Goal: Task Accomplishment & Management: Manage account settings

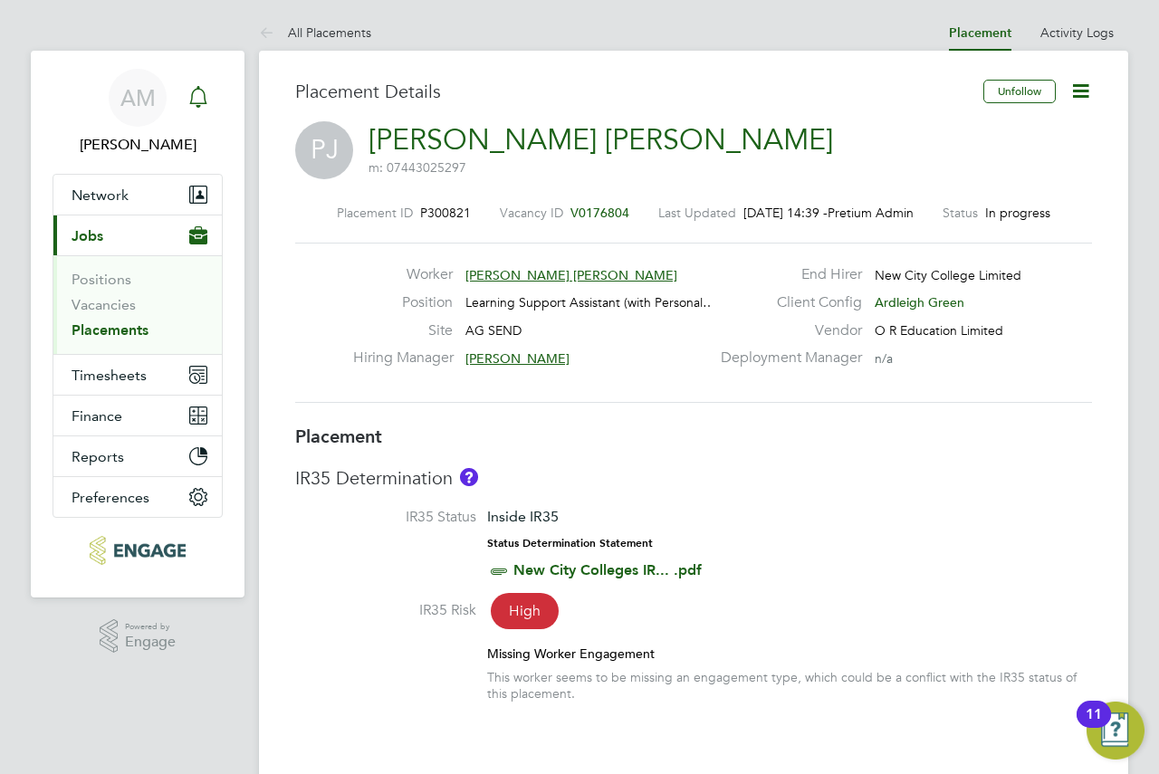
click at [212, 107] on div "Main navigation" at bounding box center [198, 98] width 36 height 36
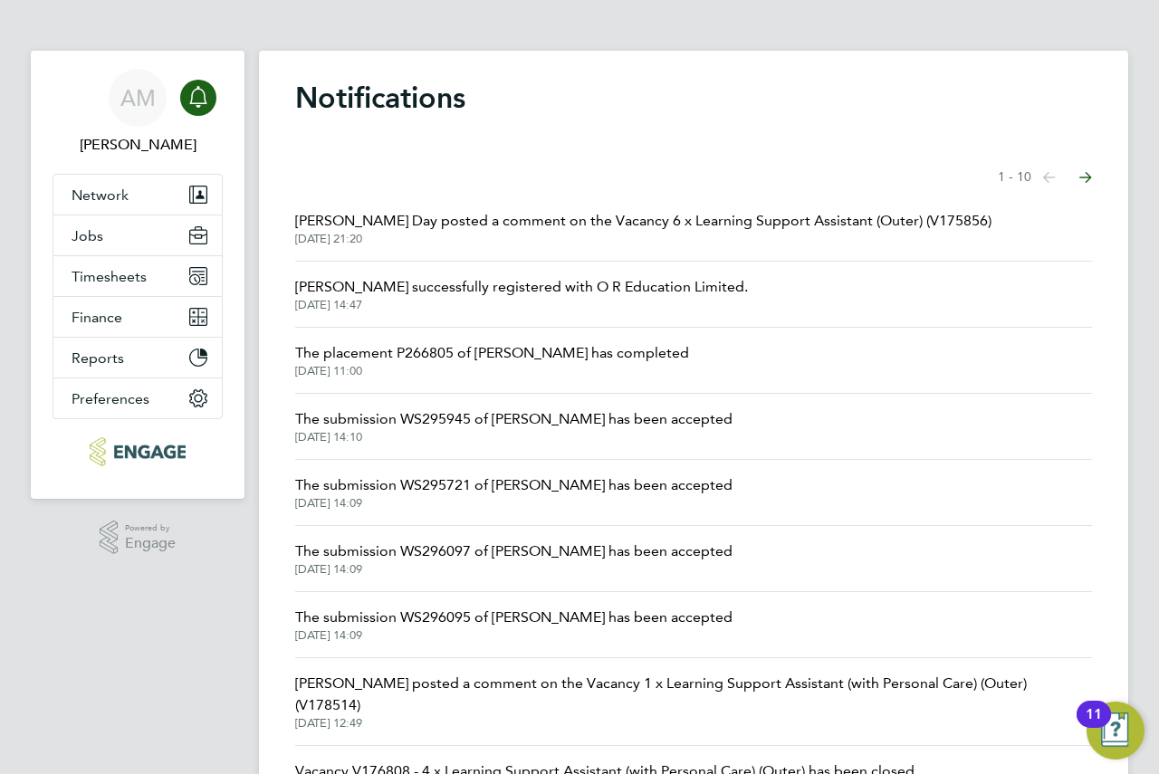
drag, startPoint x: 213, startPoint y: 106, endPoint x: 551, endPoint y: 120, distance: 338.1
click at [551, 120] on div "Notifications Showing items 1 - 10 items Previous page Next page Amie Day poste…" at bounding box center [694, 483] width 870 height 864
click at [619, 216] on span "Amie Day posted a comment on the Vacancy 6 x Learning Support Assistant (Outer)…" at bounding box center [643, 221] width 697 height 22
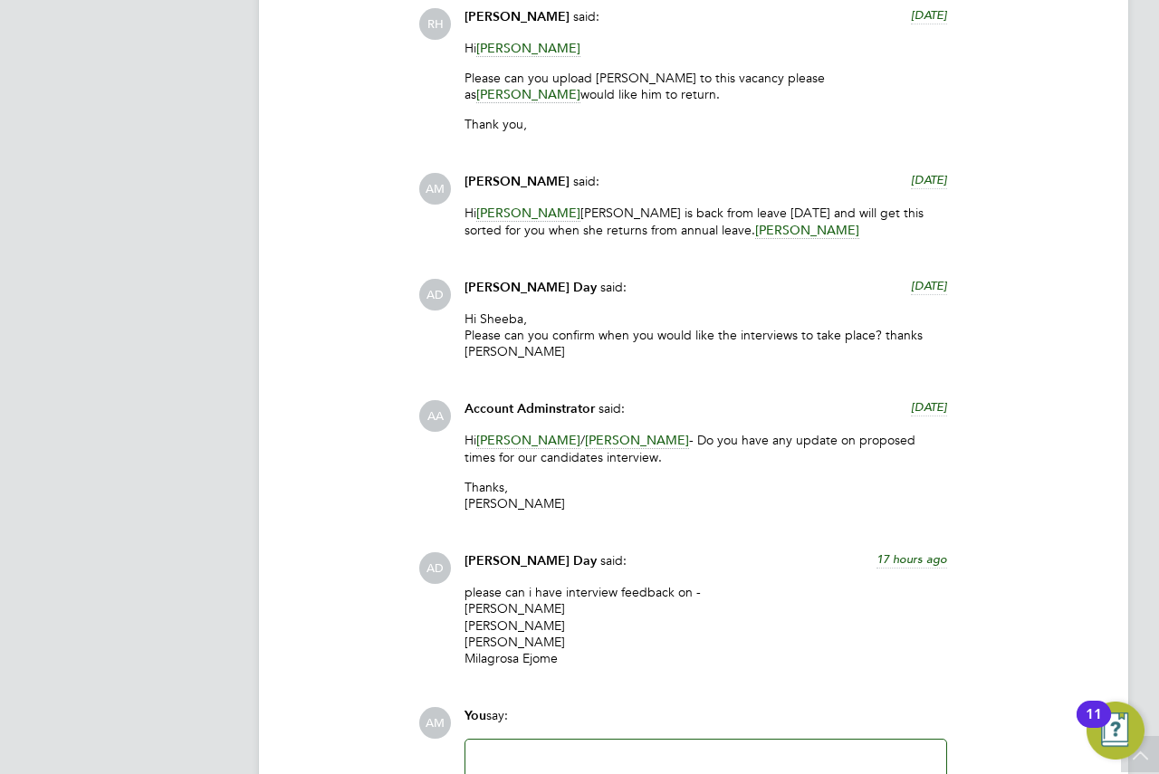
drag, startPoint x: 613, startPoint y: 370, endPoint x: 601, endPoint y: 351, distance: 22.4
drag, startPoint x: 601, startPoint y: 351, endPoint x: 577, endPoint y: 334, distance: 29.4
click at [582, 334] on p "Hi Sheeba, Please can you confirm when you would like the interviews to take pl…" at bounding box center [706, 336] width 483 height 50
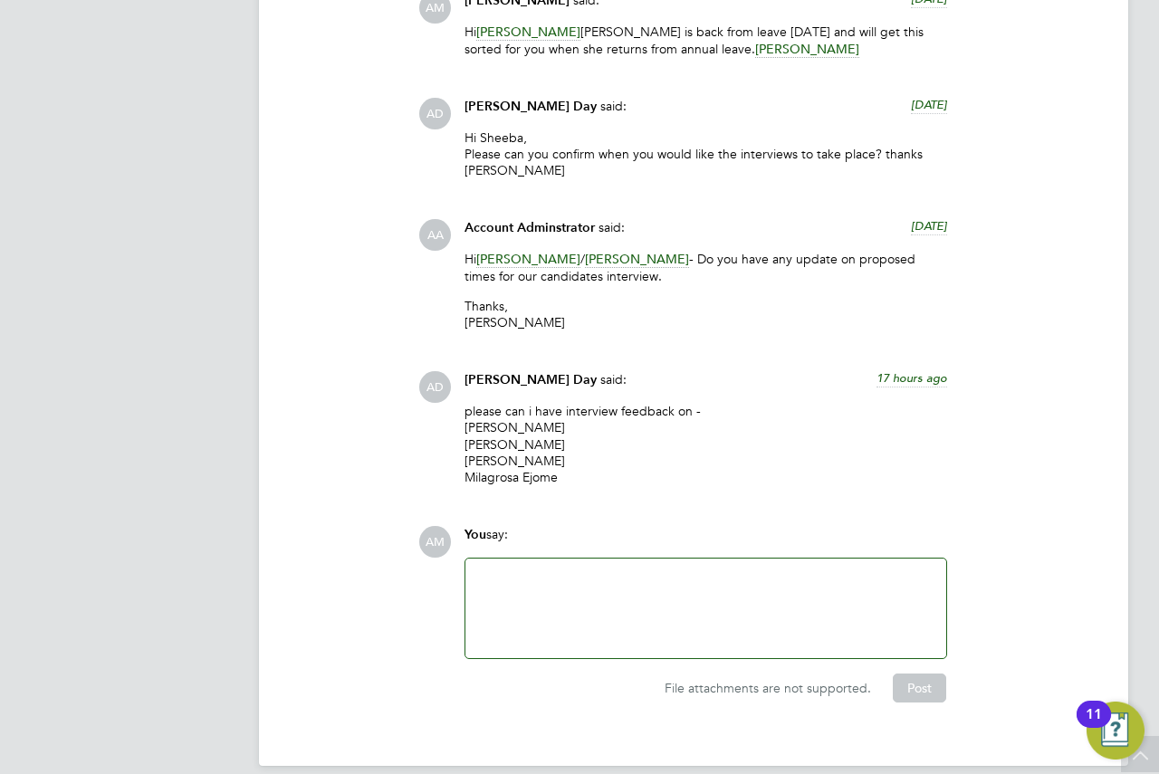
drag, startPoint x: 670, startPoint y: 307, endPoint x: 656, endPoint y: 304, distance: 14.7
click at [659, 303] on p "Thanks, Tom" at bounding box center [706, 314] width 483 height 33
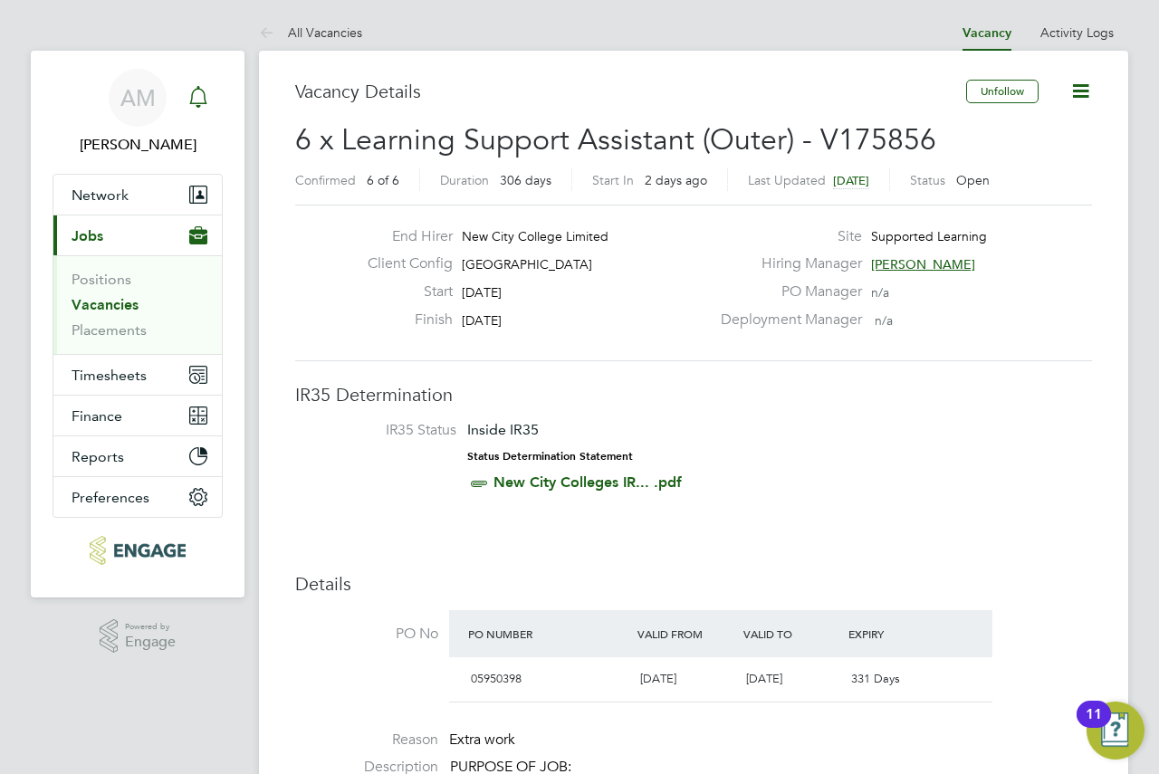
click at [203, 88] on icon "Main navigation" at bounding box center [199, 97] width 22 height 22
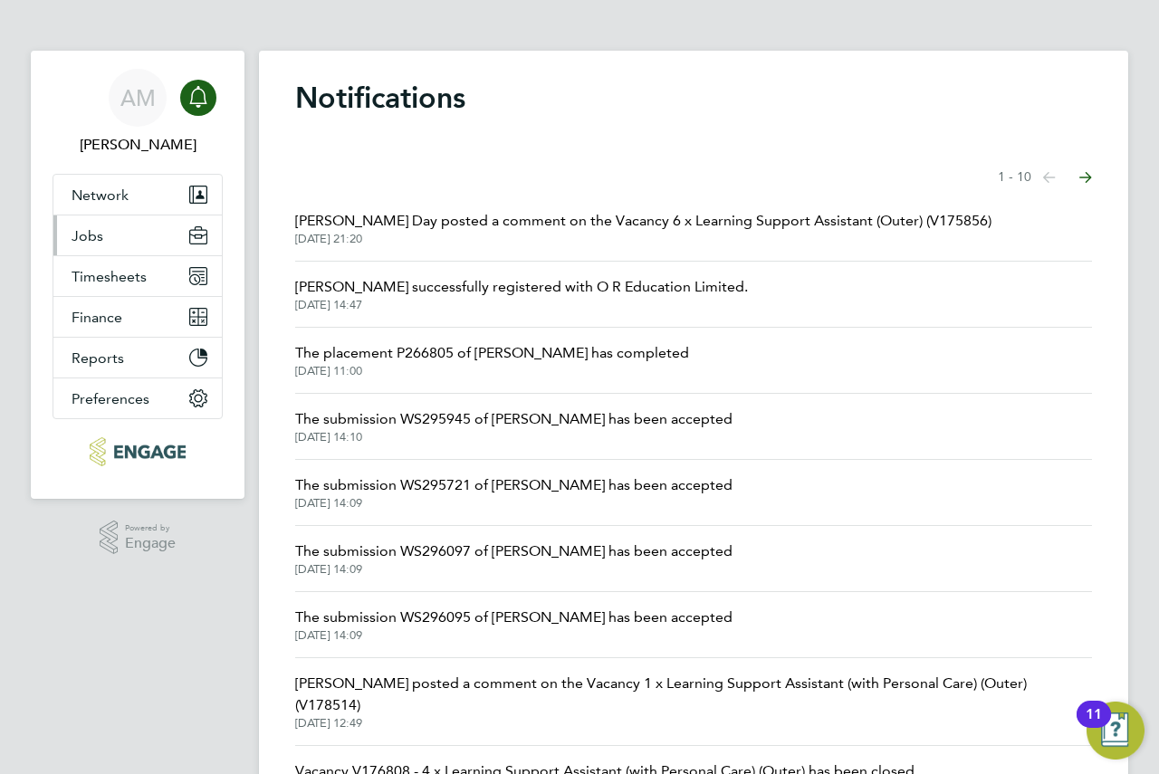
drag, startPoint x: 161, startPoint y: 223, endPoint x: 133, endPoint y: 232, distance: 29.5
click at [133, 232] on button "Jobs" at bounding box center [137, 236] width 168 height 40
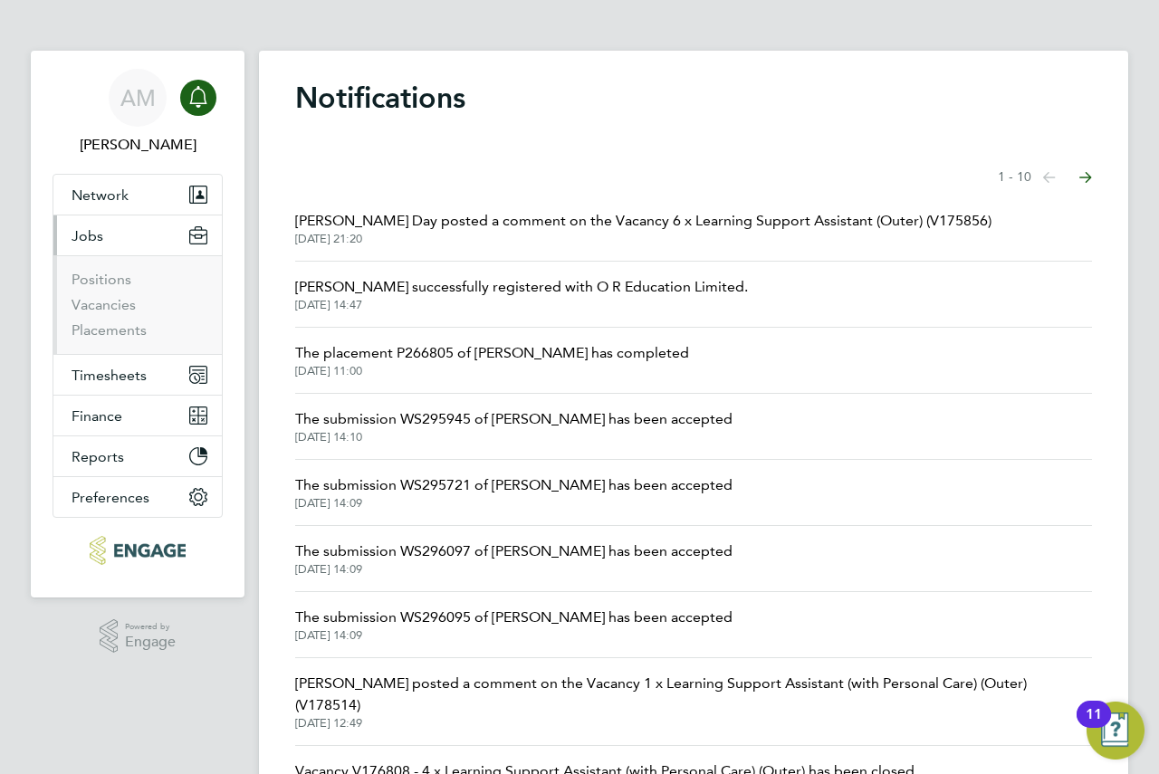
click at [101, 314] on li "Vacancies" at bounding box center [140, 308] width 136 height 25
click at [101, 306] on link "Vacancies" at bounding box center [104, 304] width 64 height 17
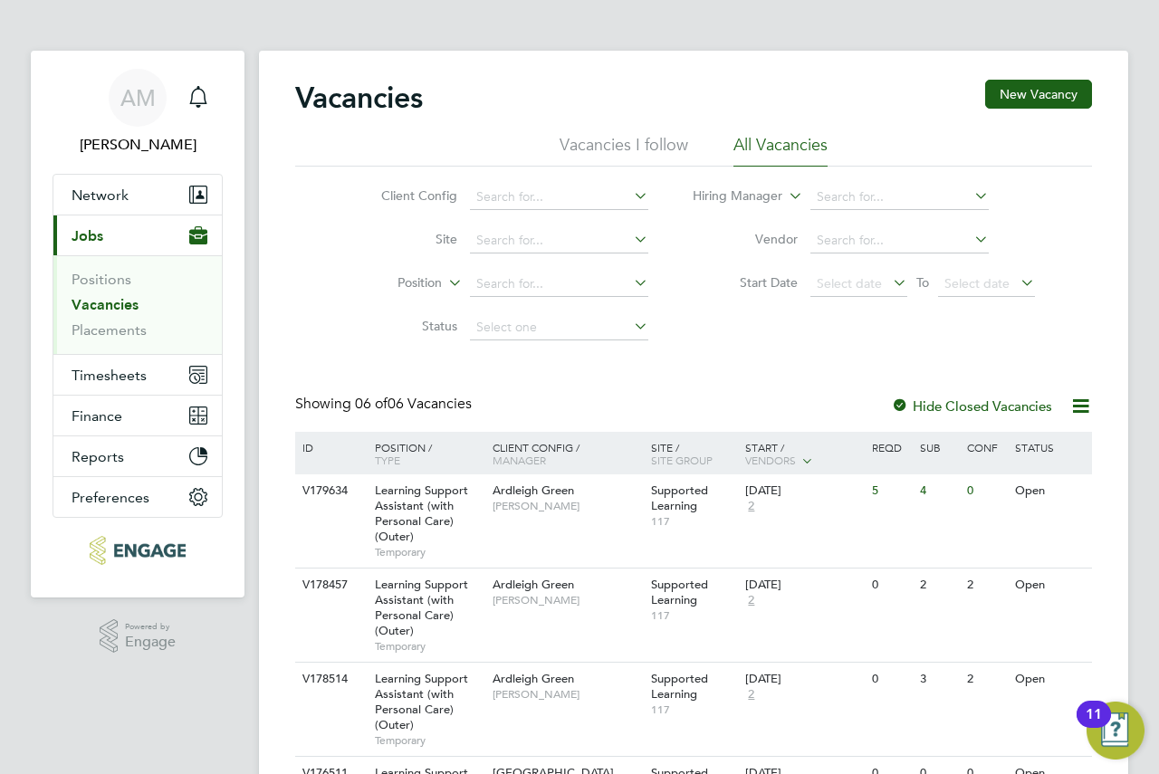
drag, startPoint x: 791, startPoint y: 394, endPoint x: 707, endPoint y: 385, distance: 83.8
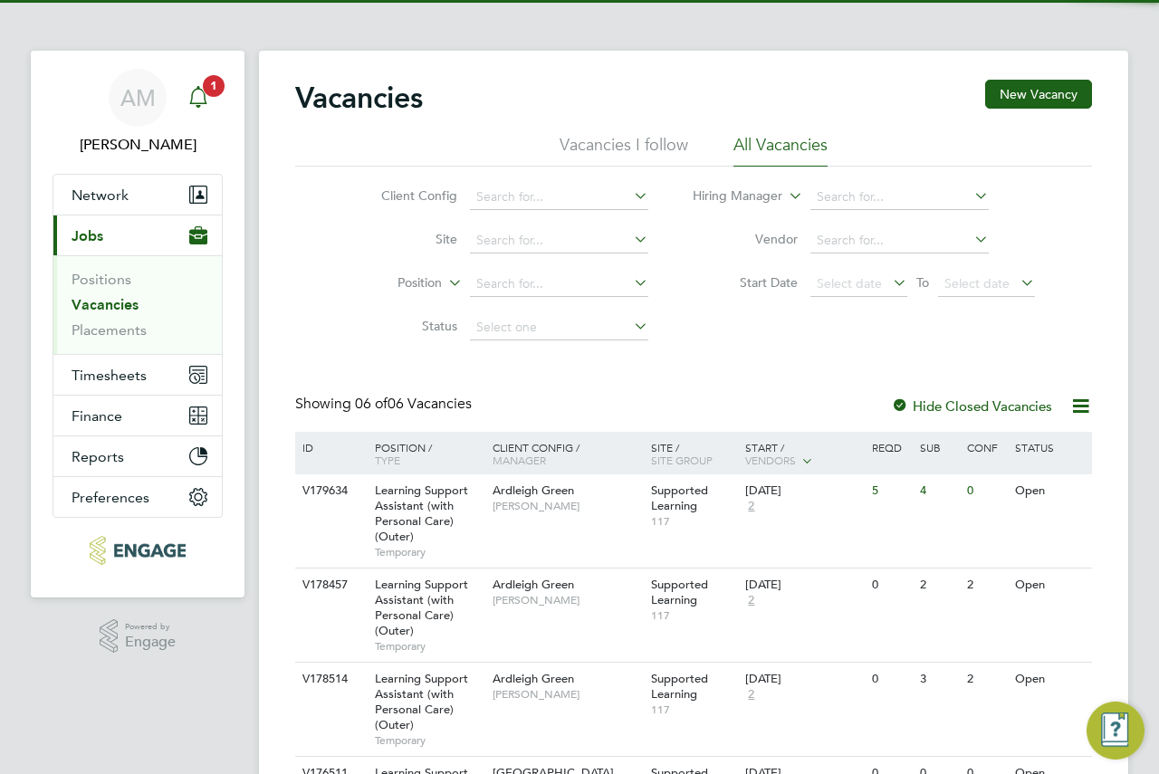
drag, startPoint x: 0, startPoint y: 0, endPoint x: 205, endPoint y: 91, distance: 224.2
click at [205, 91] on span "1" at bounding box center [214, 86] width 22 height 22
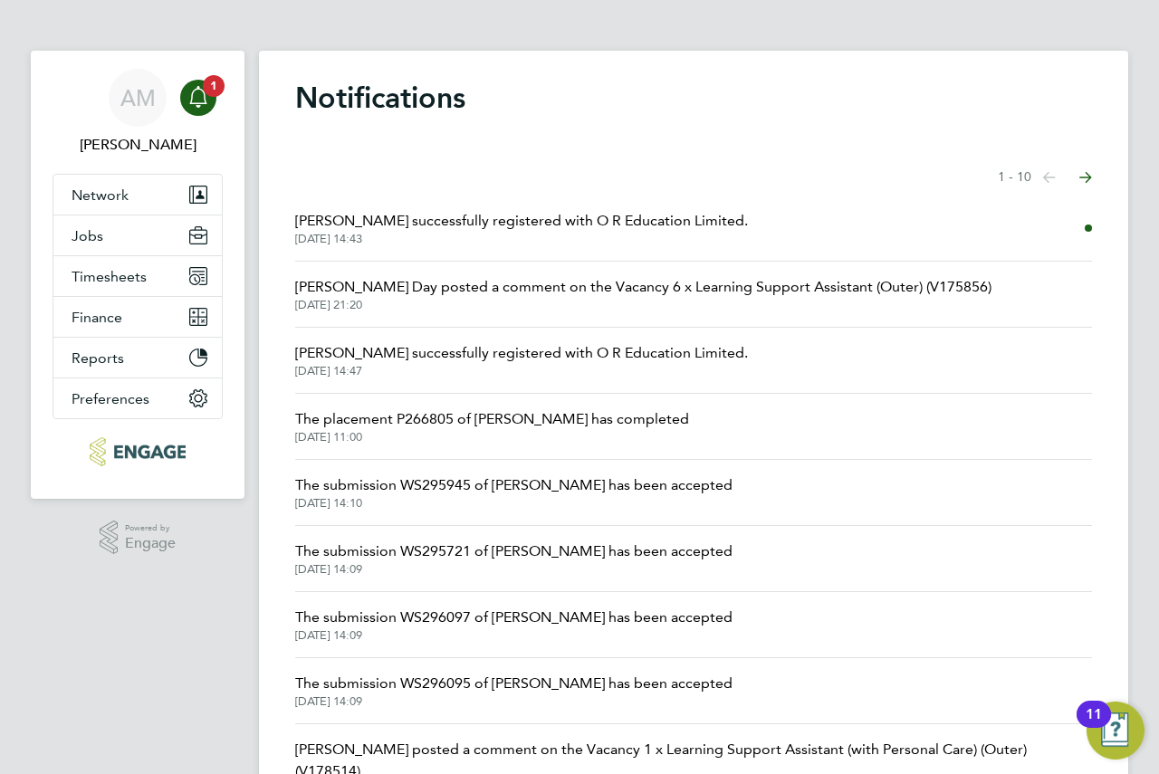
click at [565, 236] on span "[DATE] 14:43" at bounding box center [521, 239] width 453 height 14
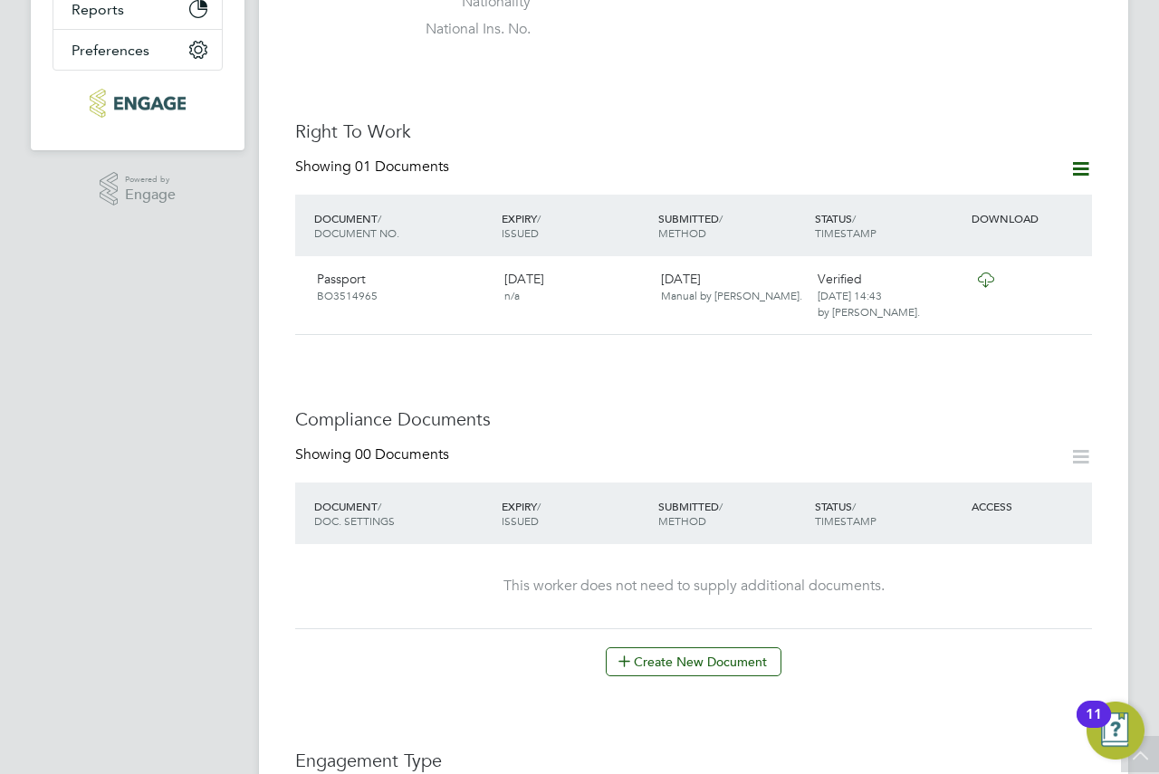
scroll to position [379, 0]
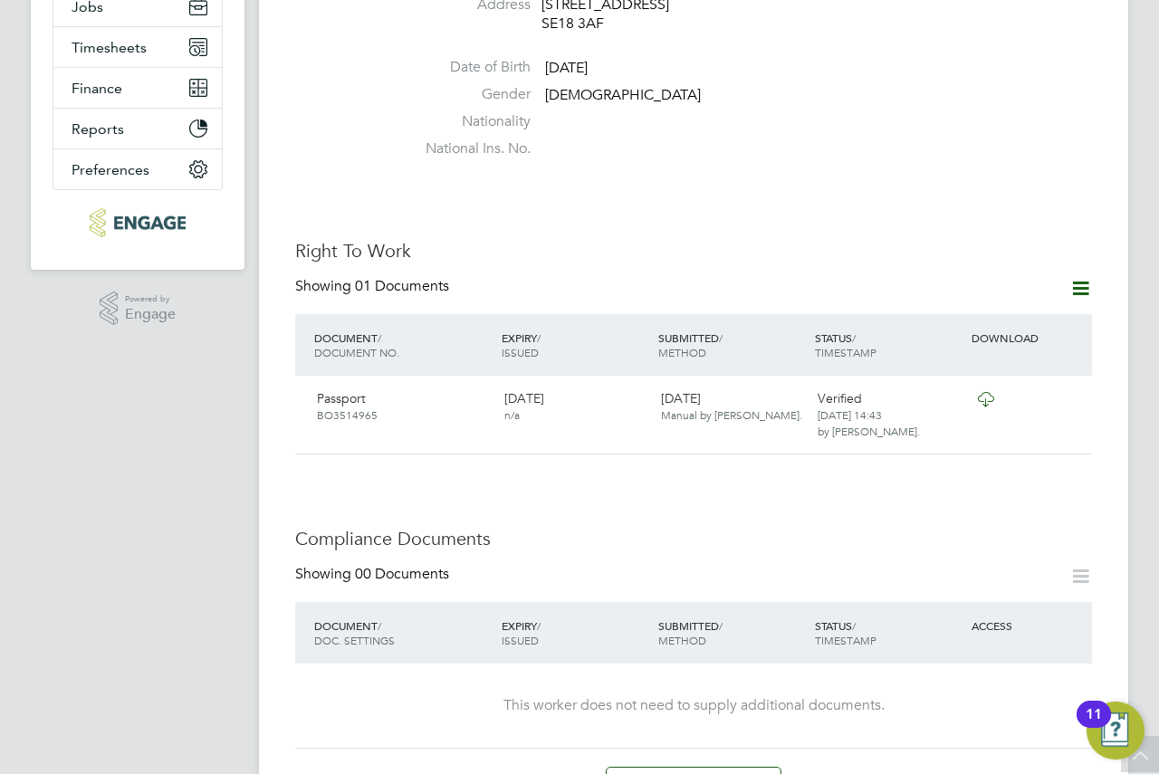
drag, startPoint x: 519, startPoint y: 294, endPoint x: 488, endPoint y: 243, distance: 60.1
drag, startPoint x: 488, startPoint y: 243, endPoint x: 434, endPoint y: 169, distance: 91.3
click at [434, 169] on div "Worker Details Unfollow OS [PERSON_NAME] m: 07405420057 Personal Details ID 305…" at bounding box center [693, 609] width 797 height 1817
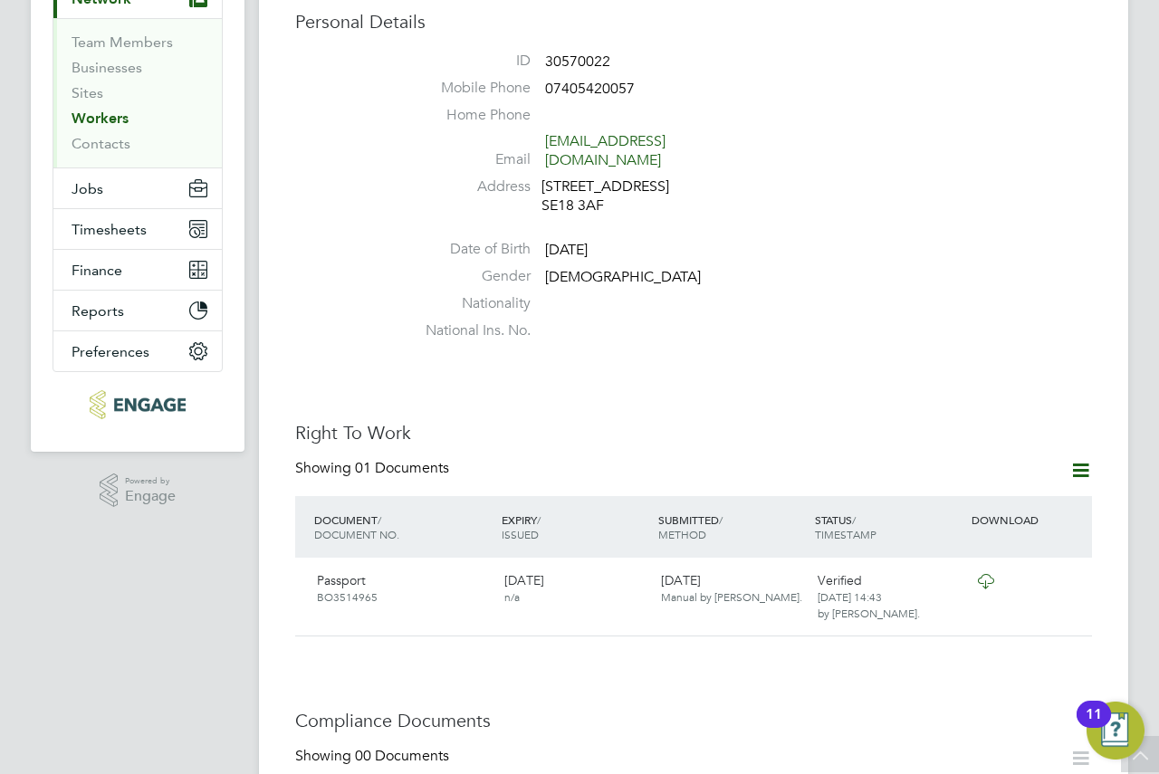
scroll to position [0, 0]
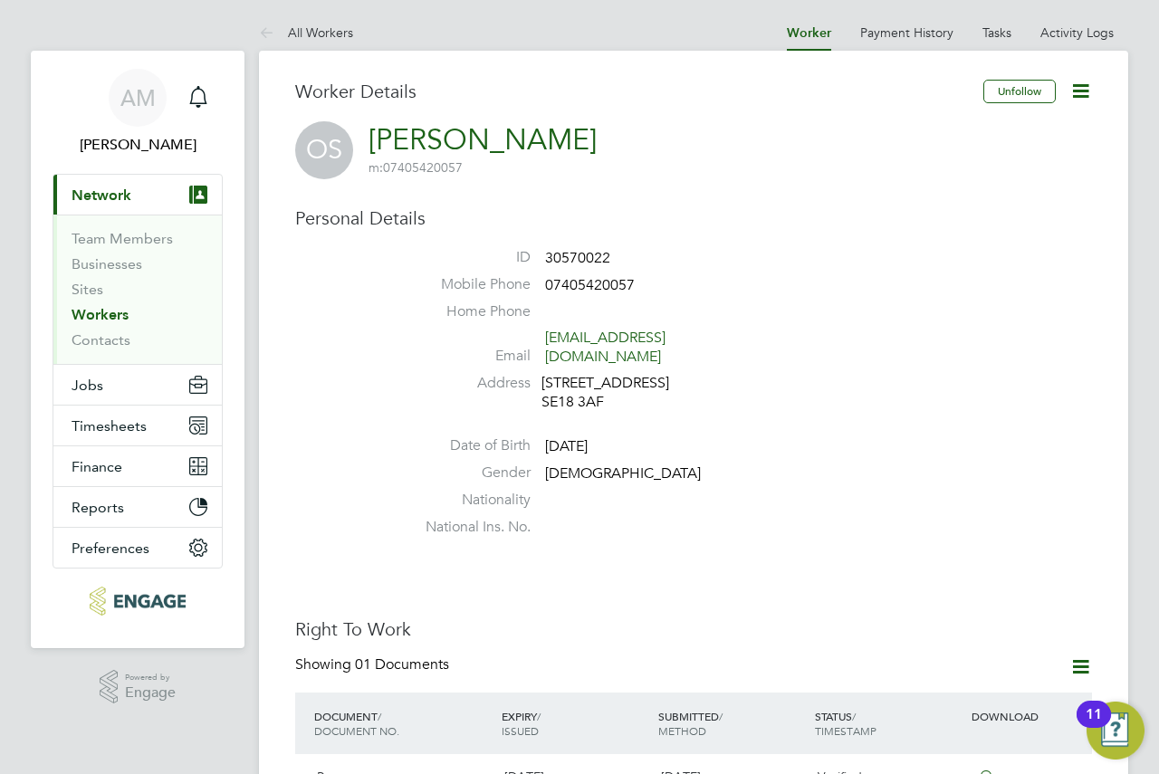
drag, startPoint x: 695, startPoint y: 254, endPoint x: 658, endPoint y: 207, distance: 60.0
click at [658, 207] on h3 "Personal Details" at bounding box center [693, 219] width 797 height 24
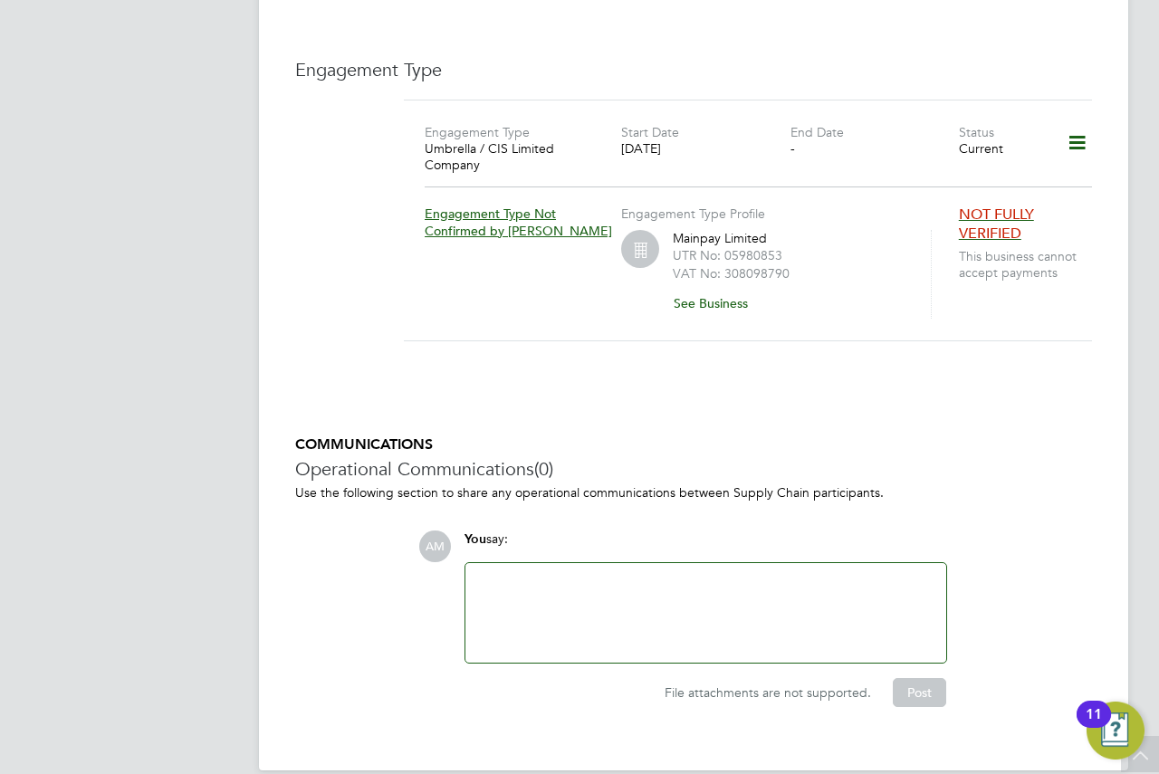
scroll to position [1194, 0]
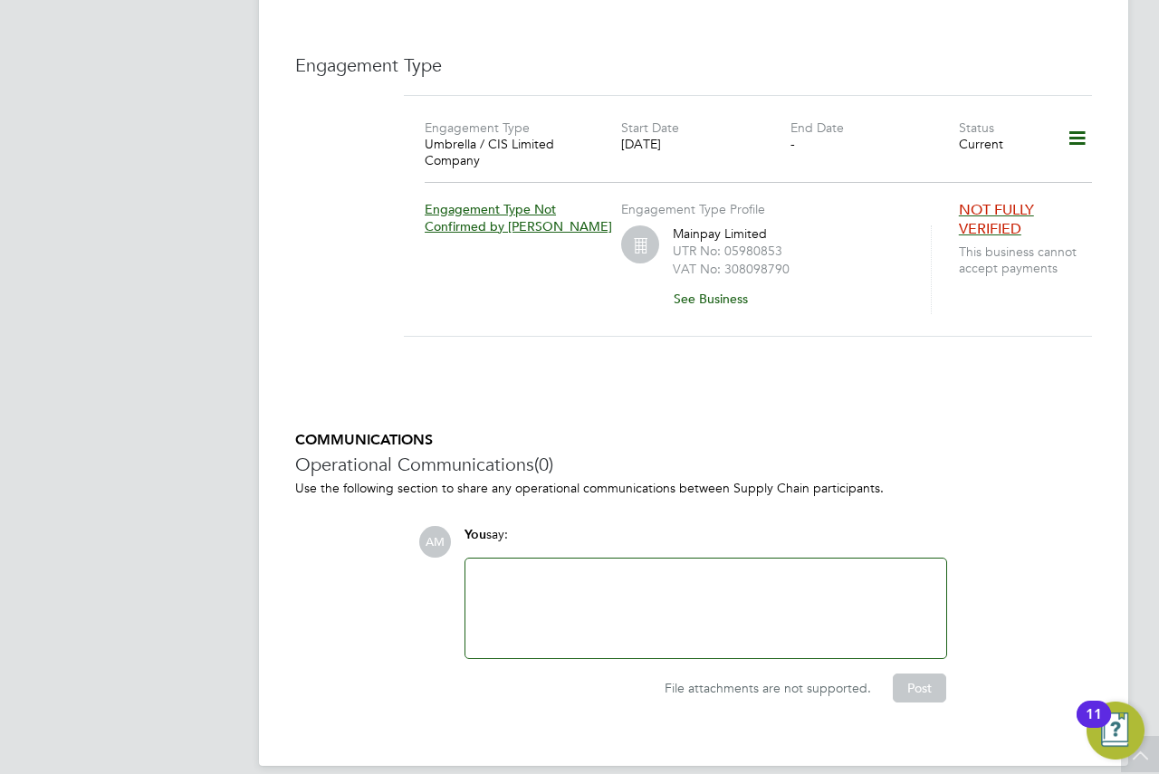
drag, startPoint x: 904, startPoint y: 222, endPoint x: 924, endPoint y: 214, distance: 21.5
click at [905, 226] on div "Mainpay Limited UTR No: 05980853 VAT No: 308098790 See Business" at bounding box center [791, 270] width 236 height 89
click at [1082, 122] on icon at bounding box center [1078, 139] width 32 height 42
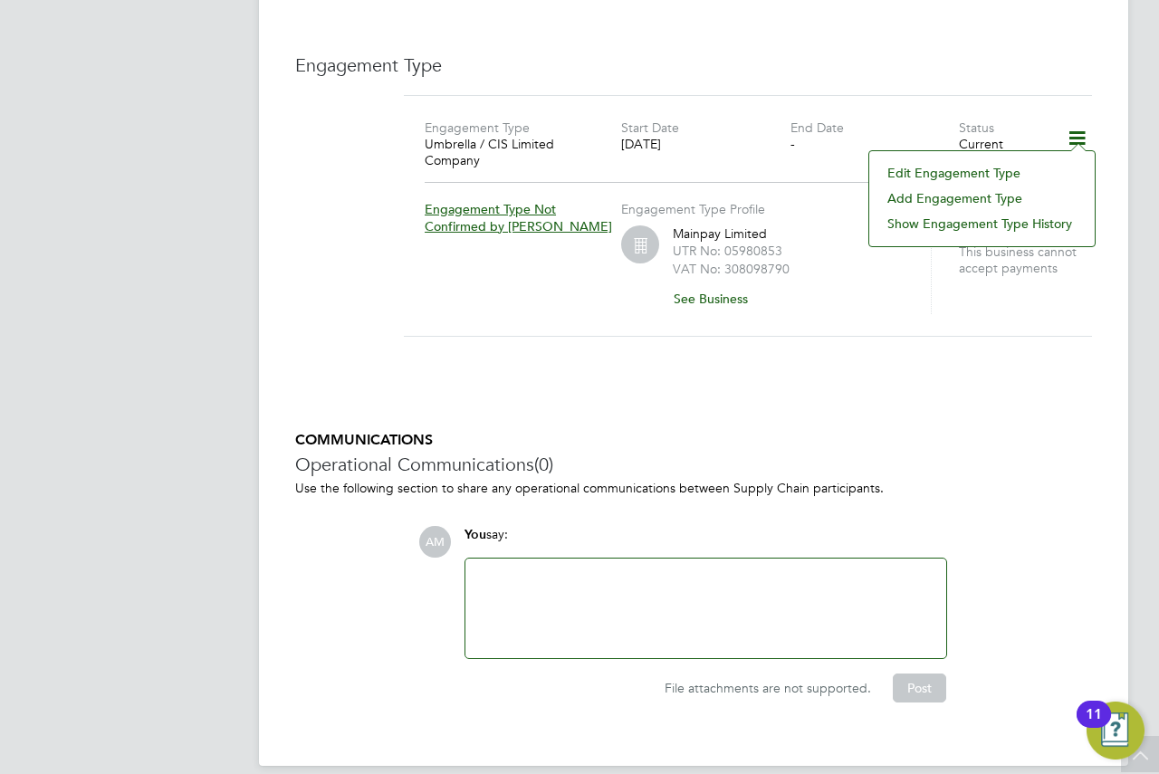
click at [976, 176] on li "Edit Engagement Type" at bounding box center [982, 172] width 207 height 25
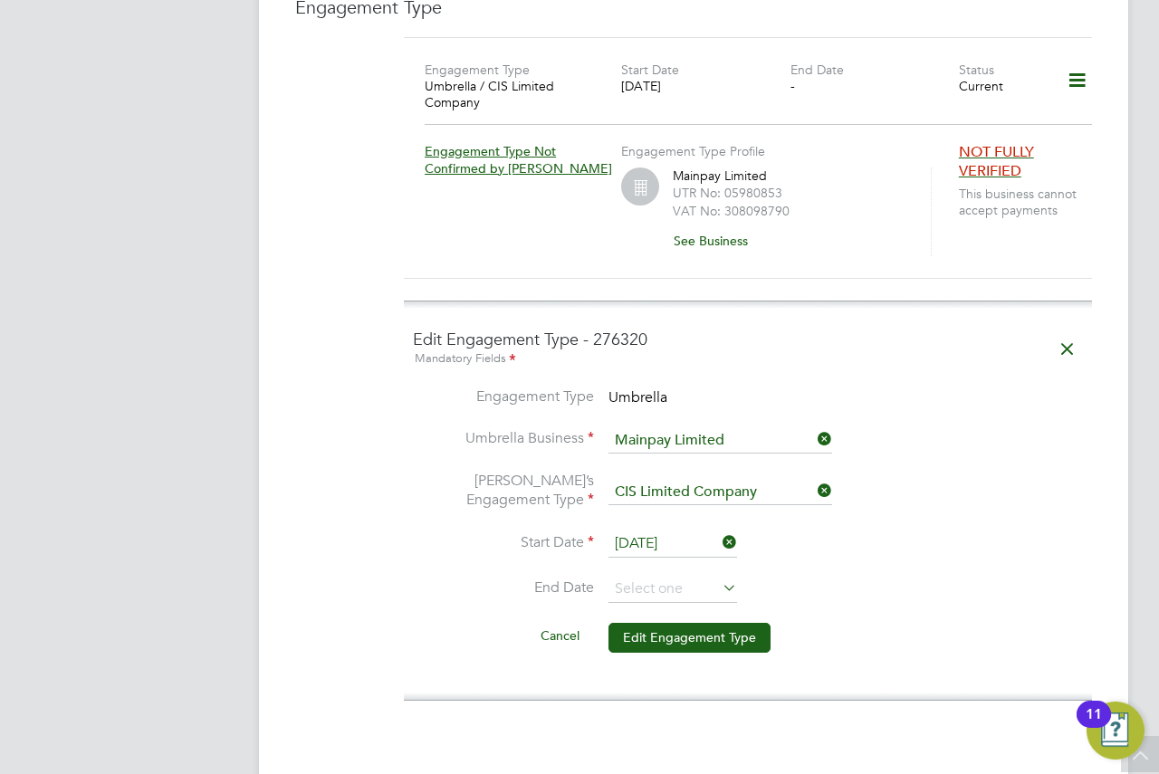
scroll to position [1284, 0]
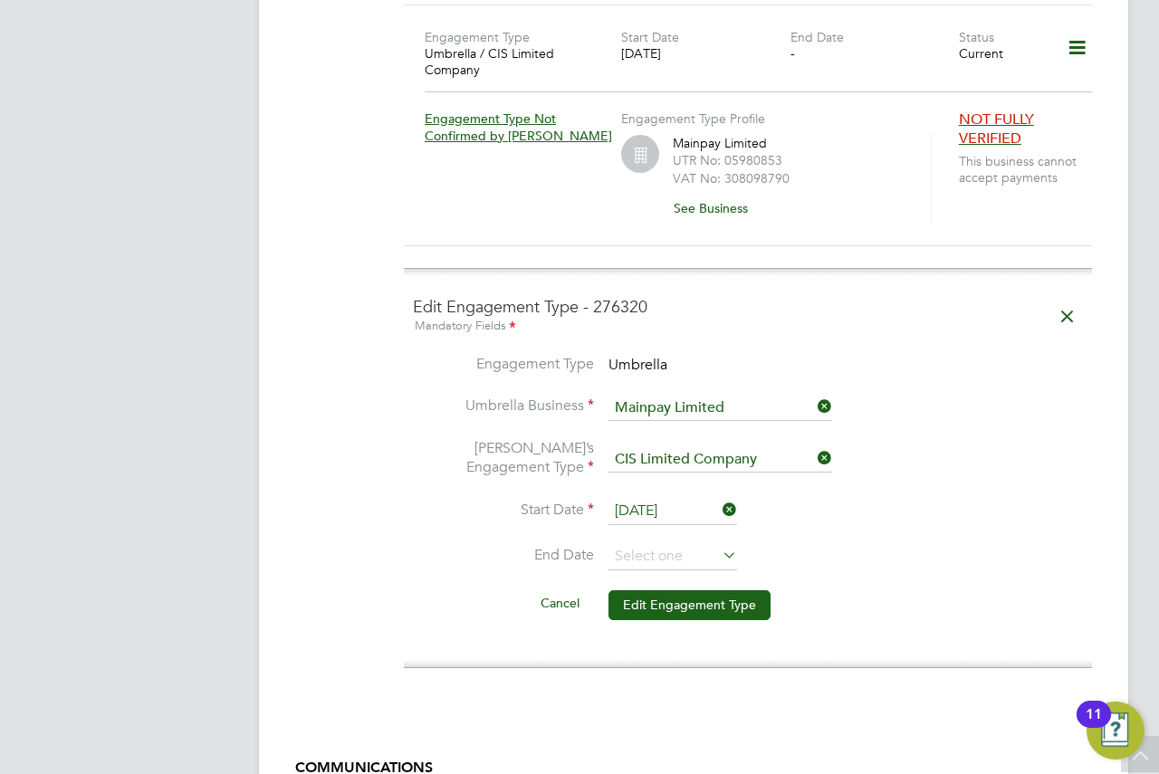
click at [669, 356] on li "Engagement Type Umbrella" at bounding box center [748, 375] width 670 height 41
click at [654, 356] on span "Umbrella" at bounding box center [638, 365] width 59 height 18
click at [721, 396] on input at bounding box center [721, 408] width 224 height 25
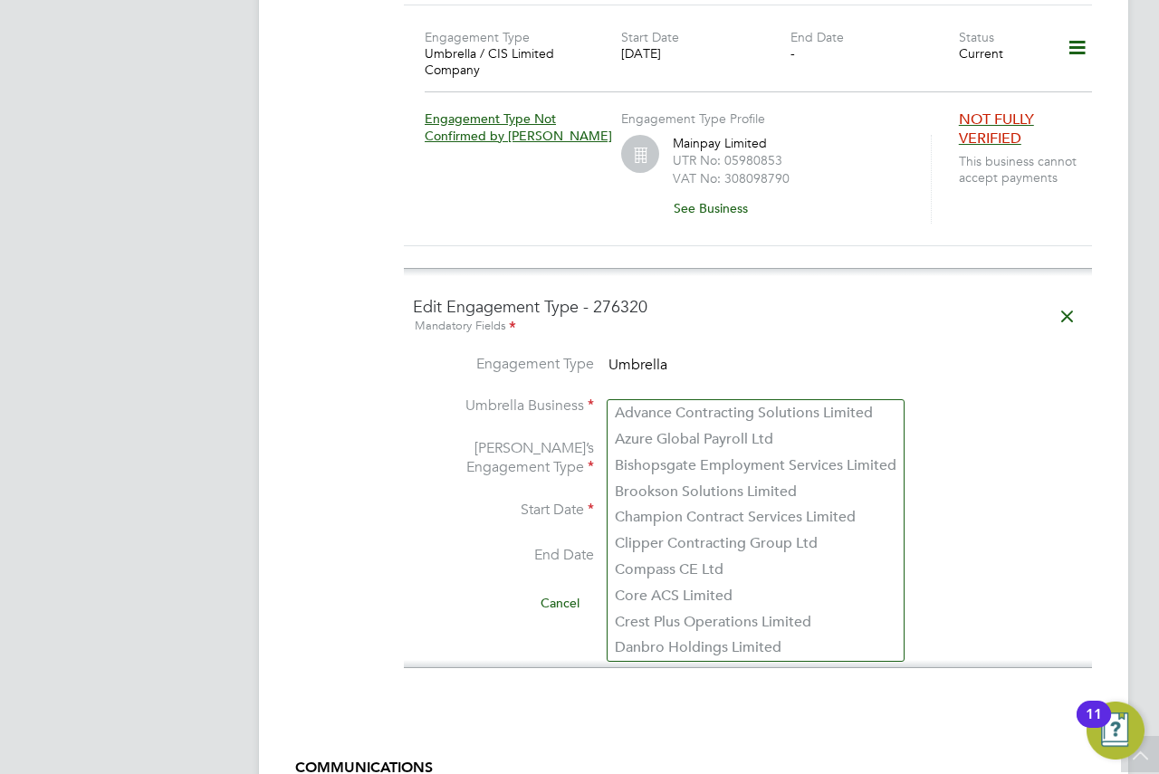
click at [717, 355] on li "Engagement Type Umbrella" at bounding box center [748, 375] width 670 height 41
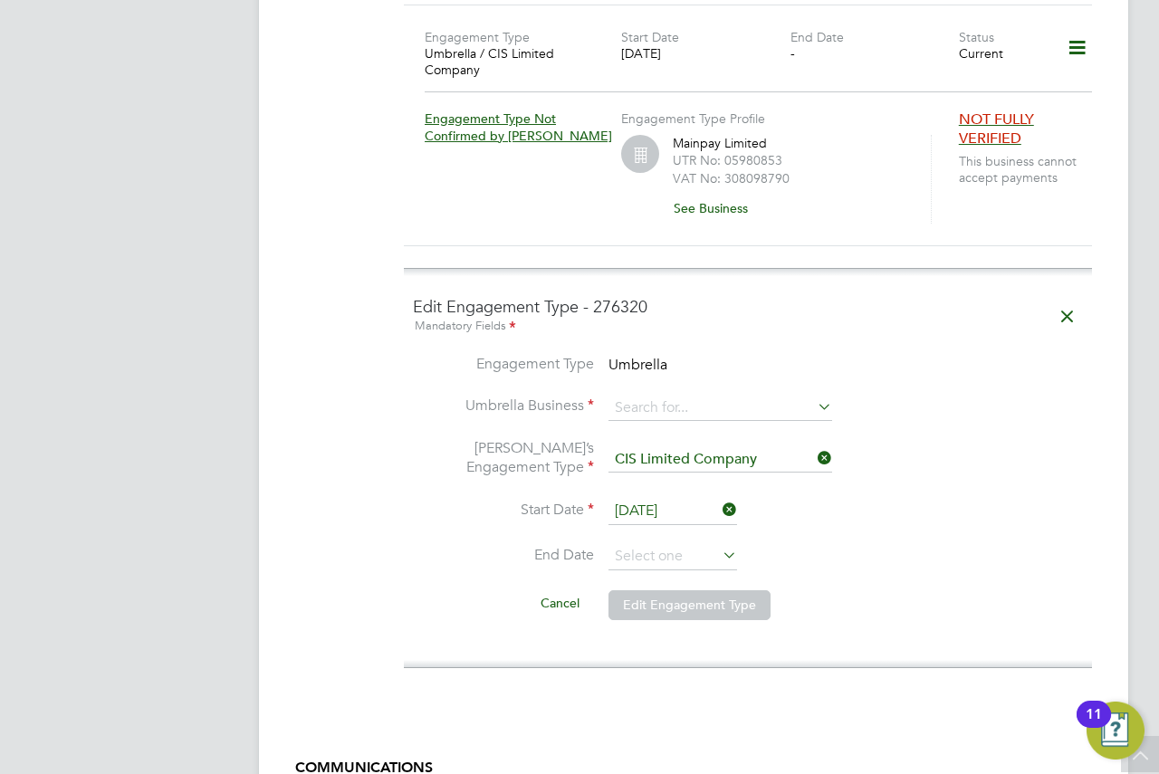
drag, startPoint x: 772, startPoint y: 319, endPoint x: 747, endPoint y: 303, distance: 28.9
click at [747, 317] on div "Mandatory Fields" at bounding box center [748, 327] width 670 height 20
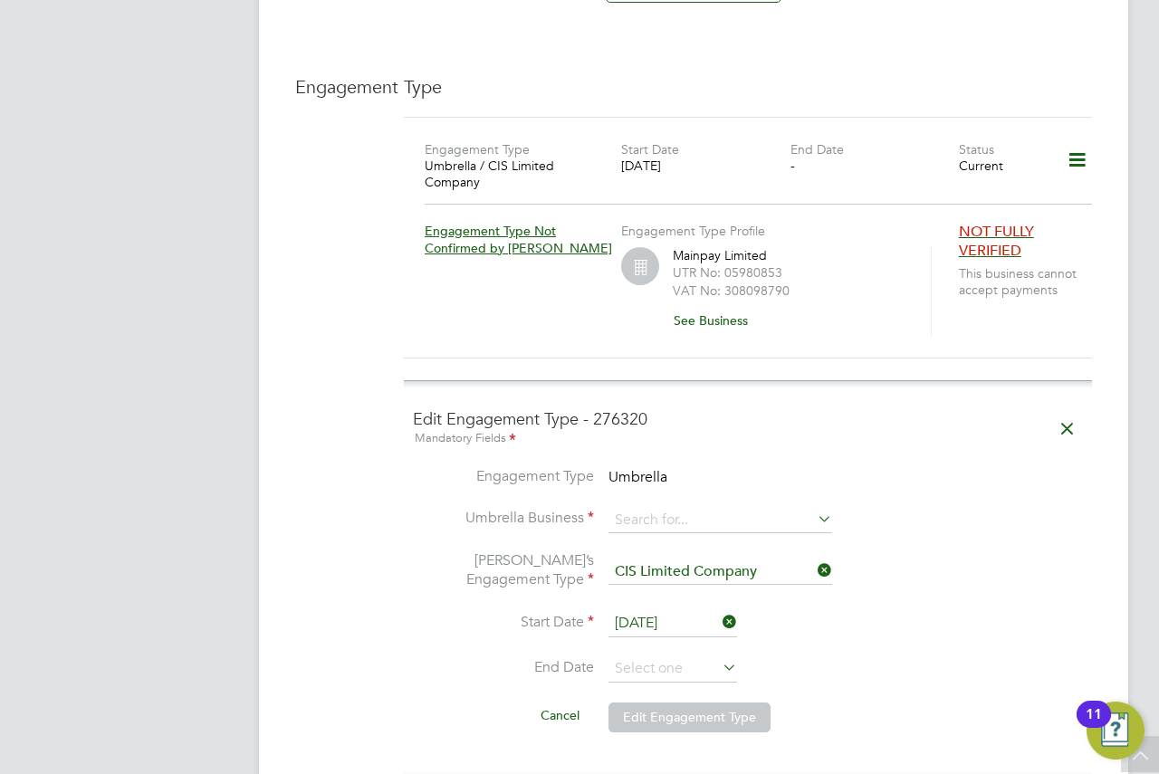
scroll to position [1194, 0]
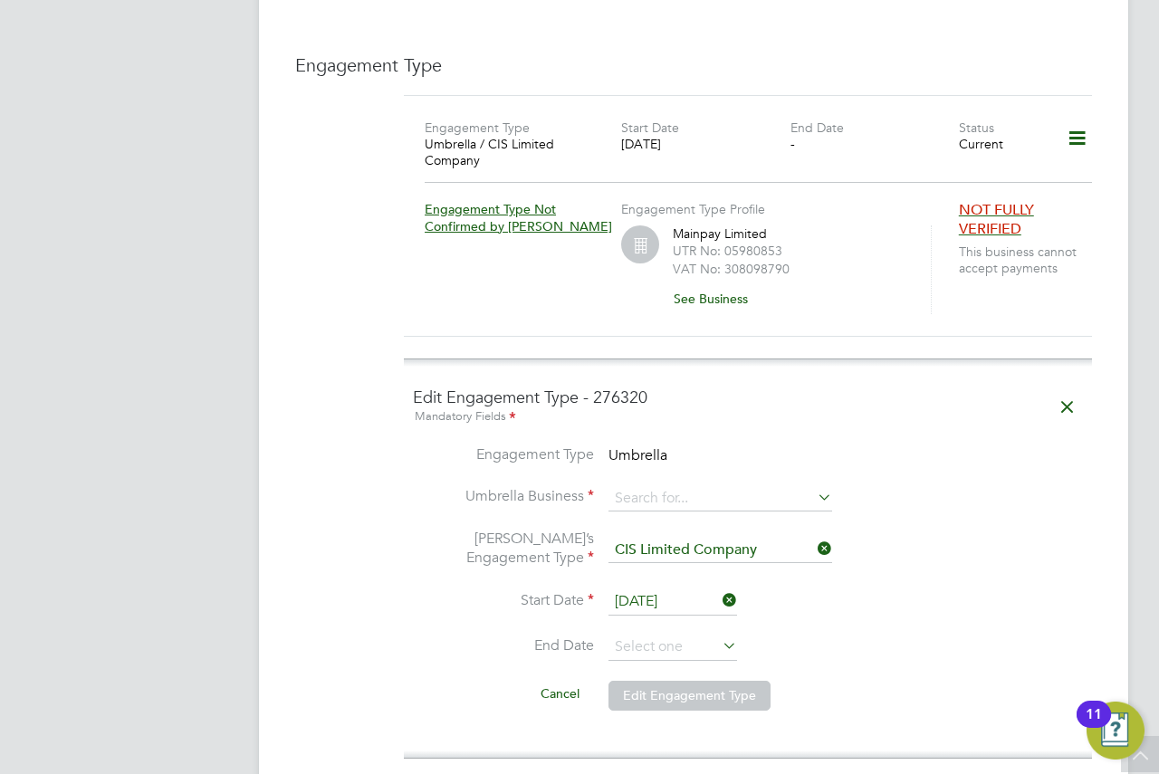
drag, startPoint x: 808, startPoint y: 313, endPoint x: 755, endPoint y: 294, distance: 56.4
drag, startPoint x: 755, startPoint y: 294, endPoint x: 647, endPoint y: 292, distance: 107.8
click at [647, 292] on div "Mainpay Limited UTR No: 05980853 VAT No: 308098790 See Business" at bounding box center [776, 270] width 310 height 89
click at [695, 486] on input at bounding box center [721, 498] width 224 height 25
click at [918, 387] on h4 "Edit Engagement Type - 276320 Mandatory Fields" at bounding box center [748, 407] width 670 height 41
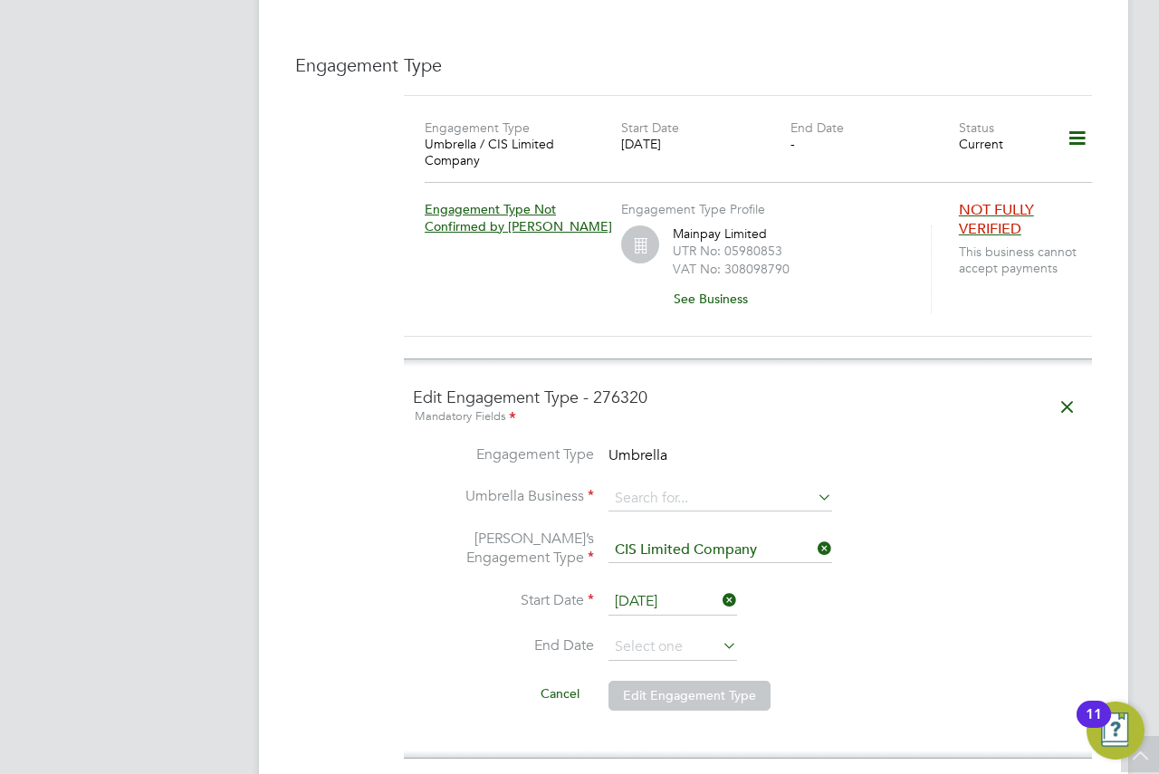
click at [1079, 387] on icon at bounding box center [1068, 408] width 32 height 42
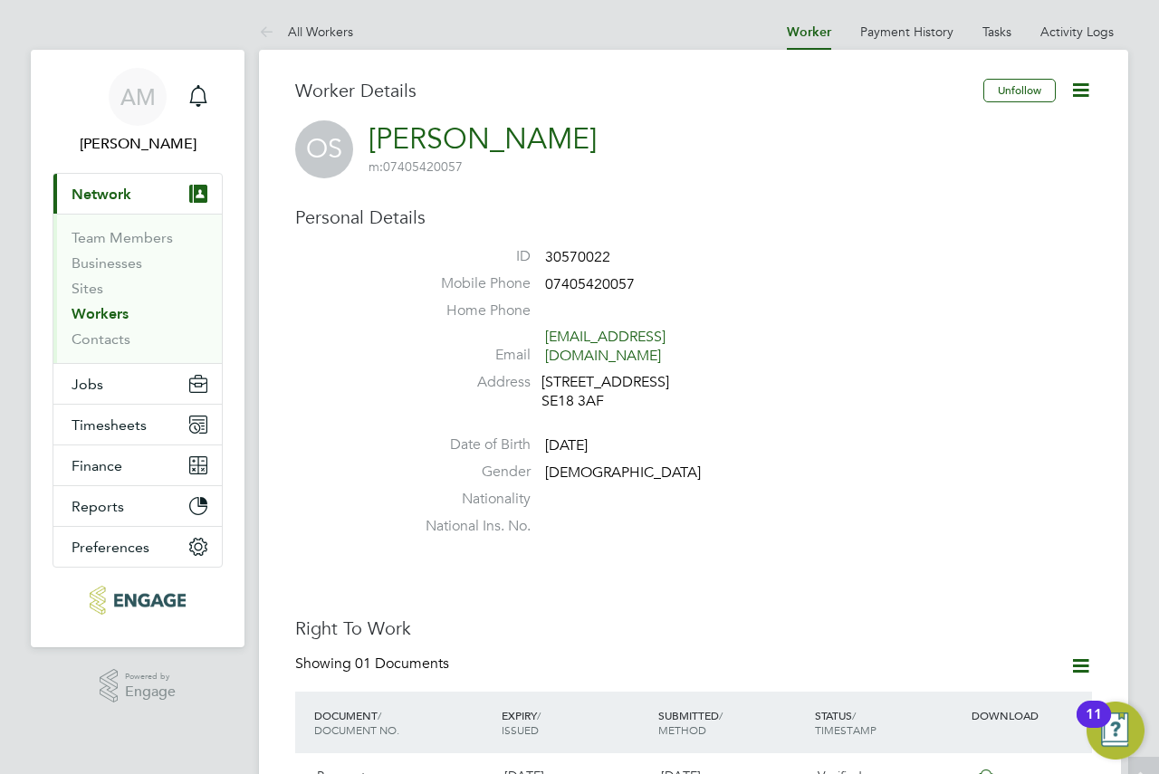
scroll to position [0, 0]
click at [421, 136] on link "[PERSON_NAME]" at bounding box center [483, 139] width 228 height 35
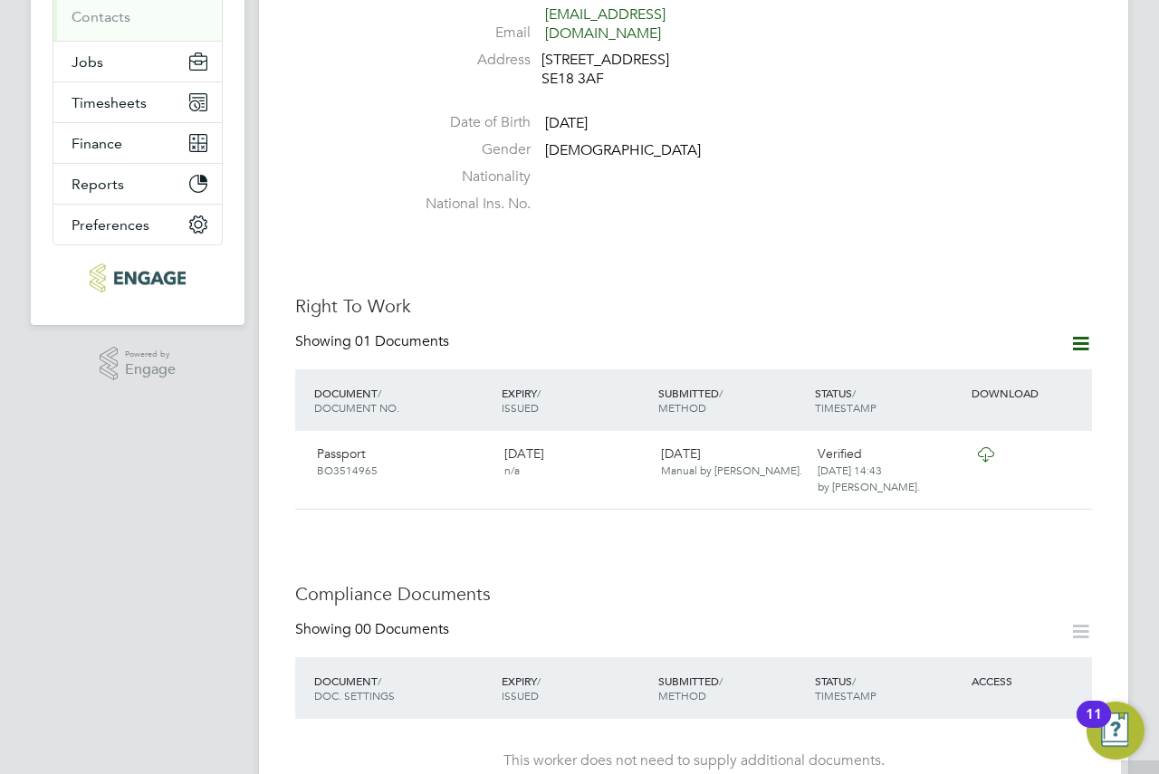
scroll to position [543, 0]
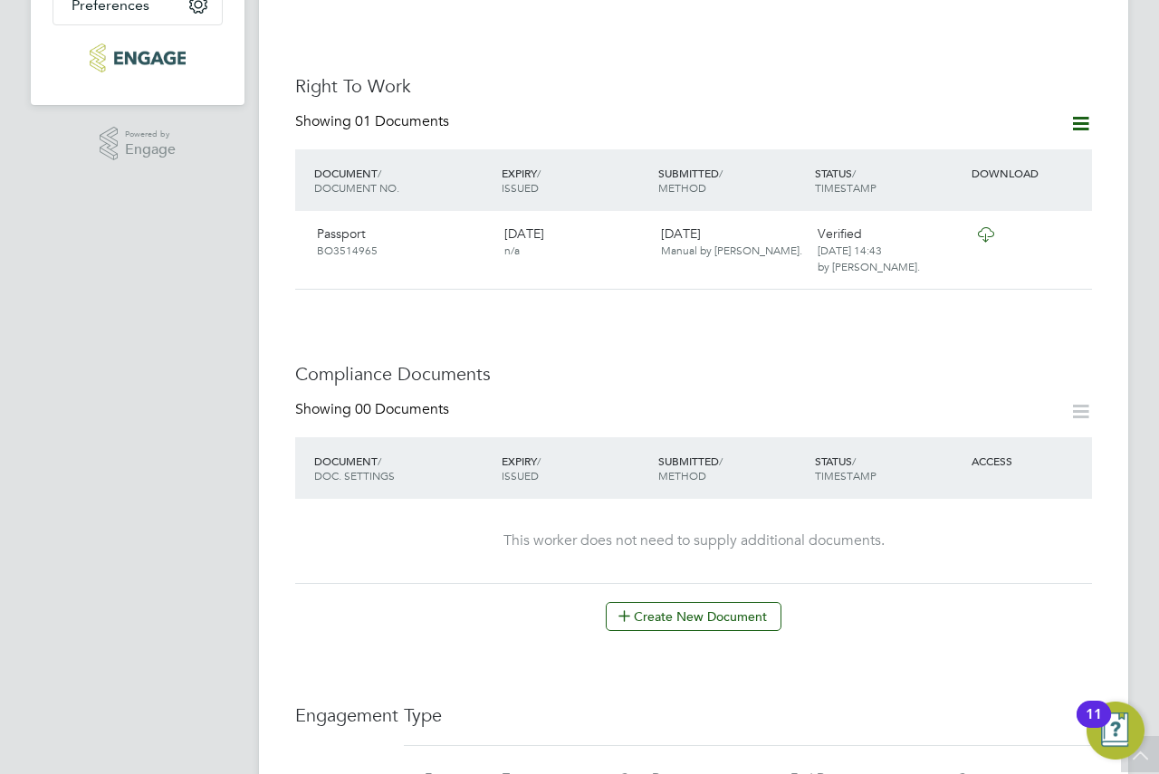
drag, startPoint x: 804, startPoint y: 380, endPoint x: 790, endPoint y: 374, distance: 15.5
drag, startPoint x: 790, startPoint y: 374, endPoint x: 588, endPoint y: 72, distance: 363.8
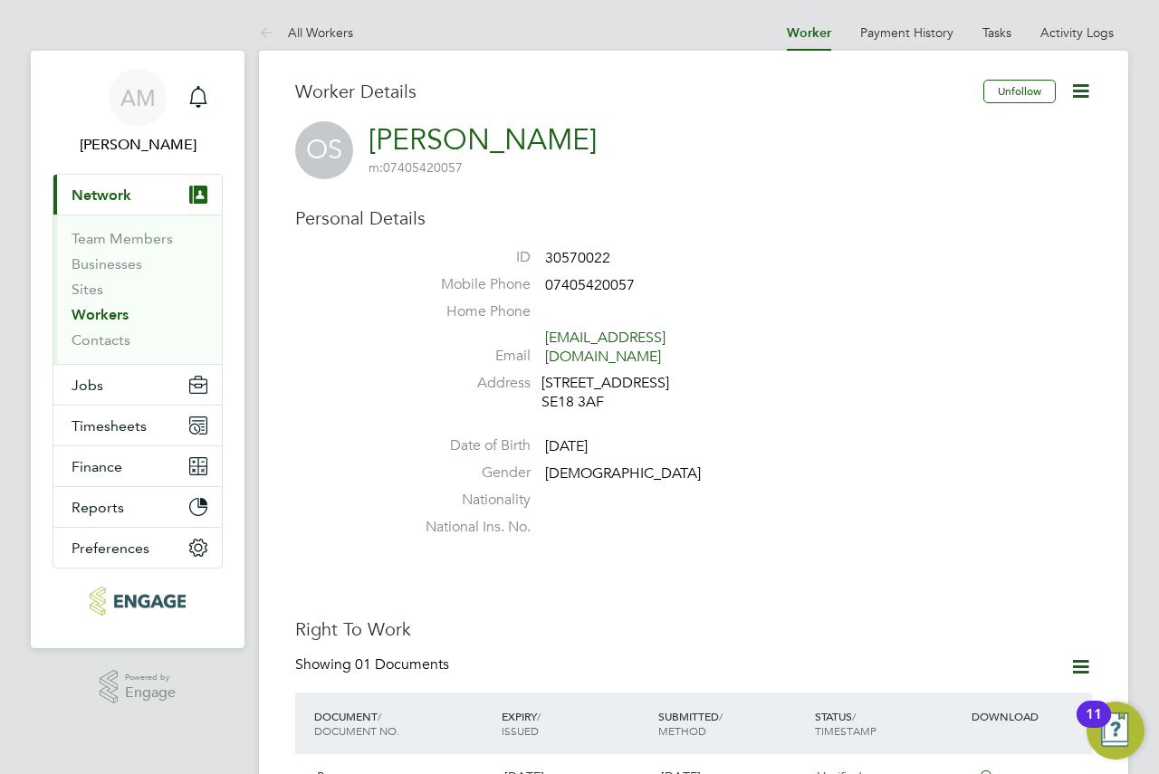
drag, startPoint x: 421, startPoint y: 171, endPoint x: 617, endPoint y: 208, distance: 199.2
drag, startPoint x: 617, startPoint y: 208, endPoint x: 772, endPoint y: 187, distance: 156.4
click at [617, 207] on h3 "Personal Details" at bounding box center [693, 219] width 797 height 24
click at [1071, 87] on icon at bounding box center [1081, 91] width 23 height 23
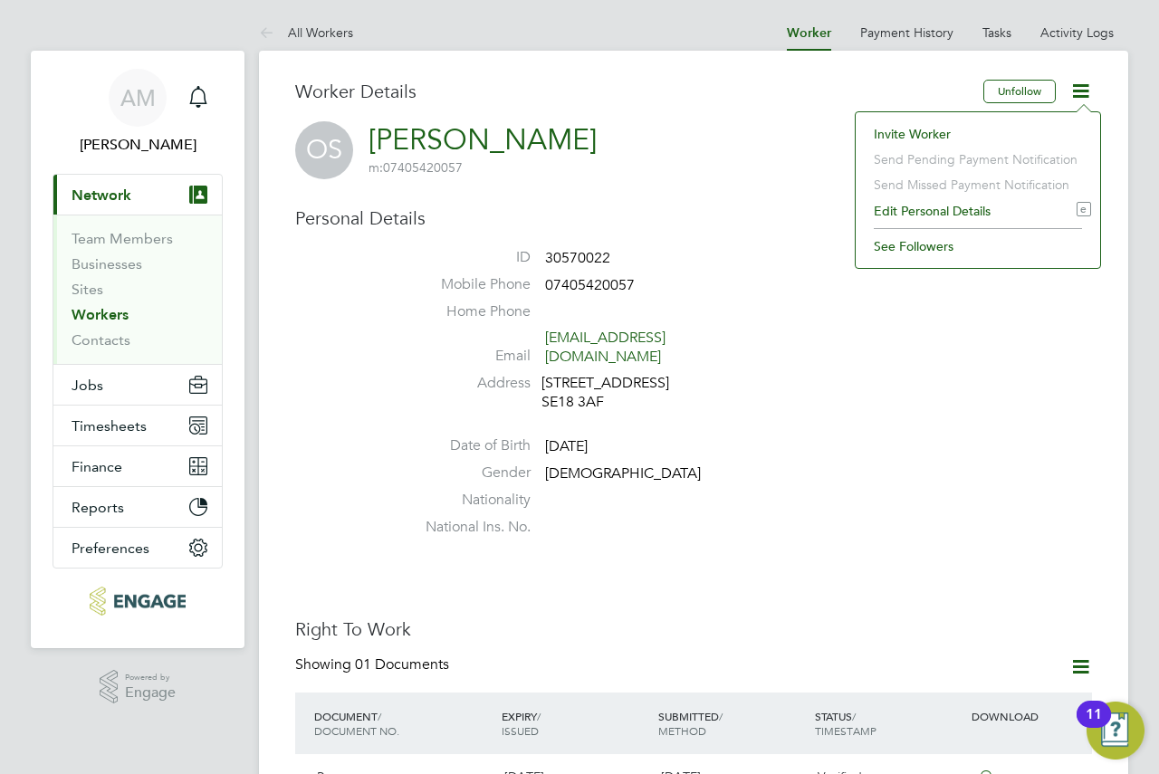
click at [934, 208] on li "Edit Personal Details e" at bounding box center [978, 210] width 226 height 25
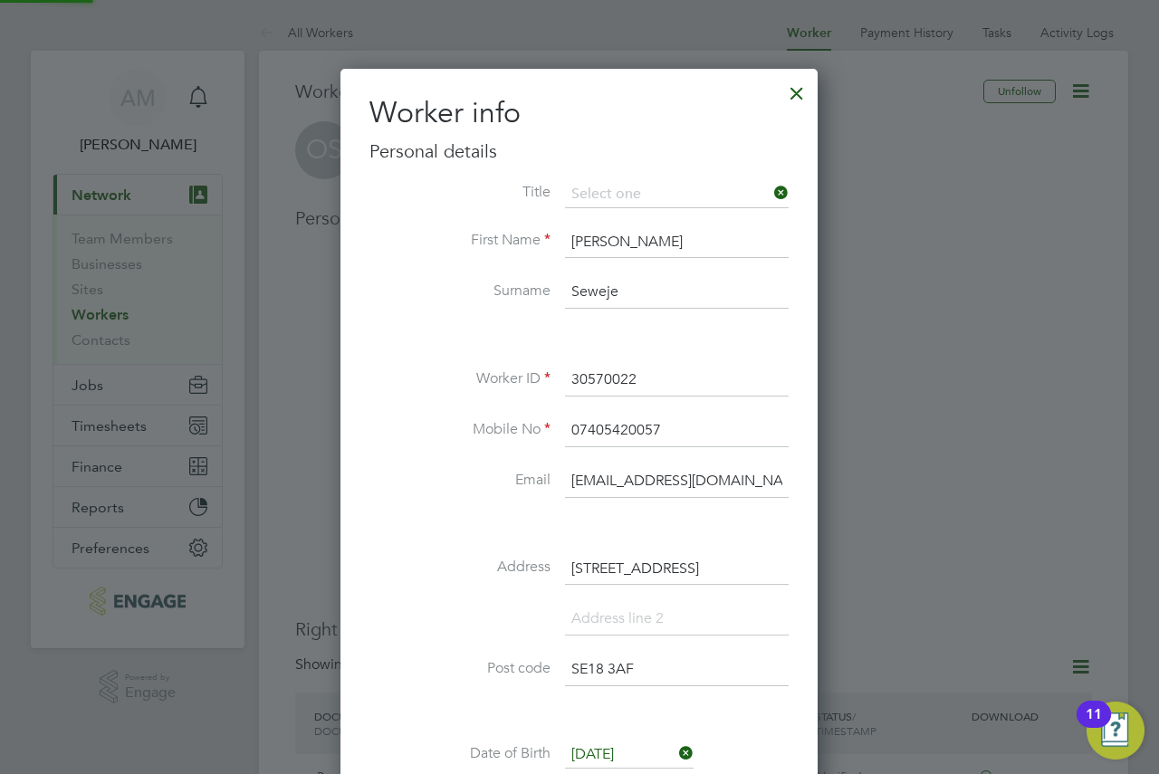
scroll to position [1024, 479]
drag, startPoint x: 983, startPoint y: 168, endPoint x: 935, endPoint y: 130, distance: 61.3
drag, startPoint x: 935, startPoint y: 130, endPoint x: 793, endPoint y: 91, distance: 147.2
click at [793, 91] on div at bounding box center [797, 88] width 33 height 33
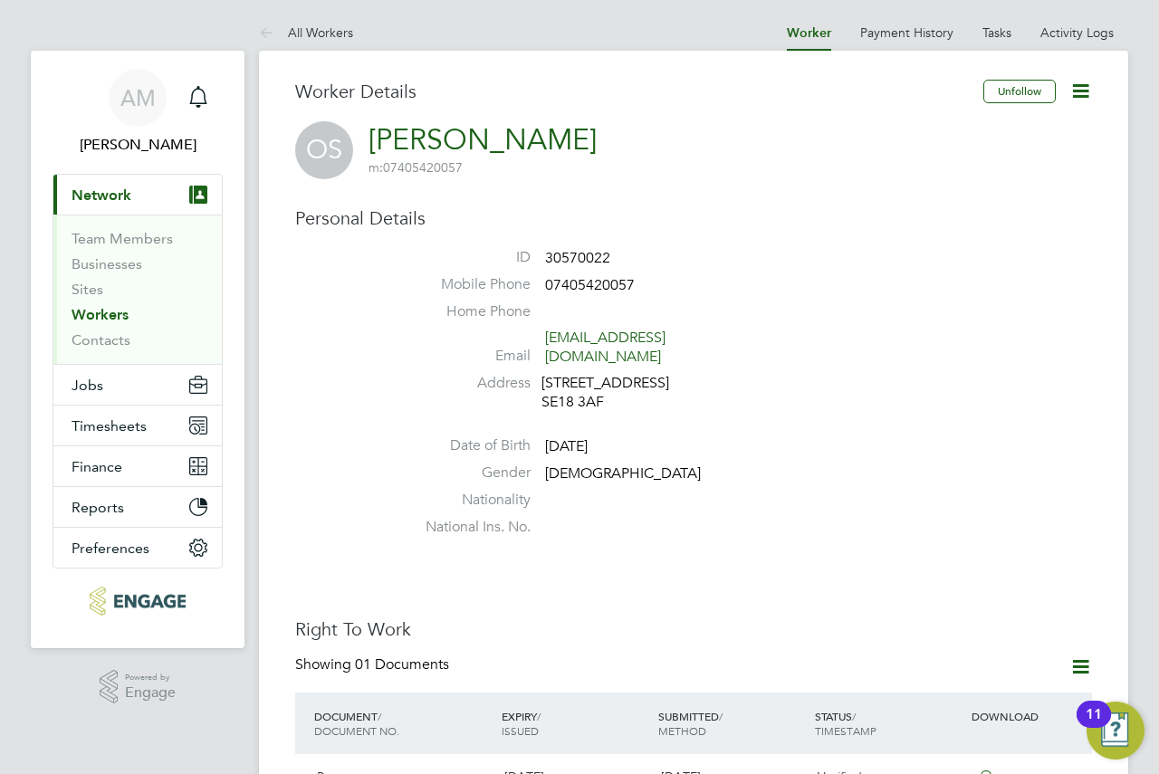
drag, startPoint x: 848, startPoint y: 399, endPoint x: 812, endPoint y: 303, distance: 103.5
drag, startPoint x: 812, startPoint y: 303, endPoint x: 718, endPoint y: 188, distance: 147.4
click at [1078, 102] on icon at bounding box center [1081, 91] width 23 height 23
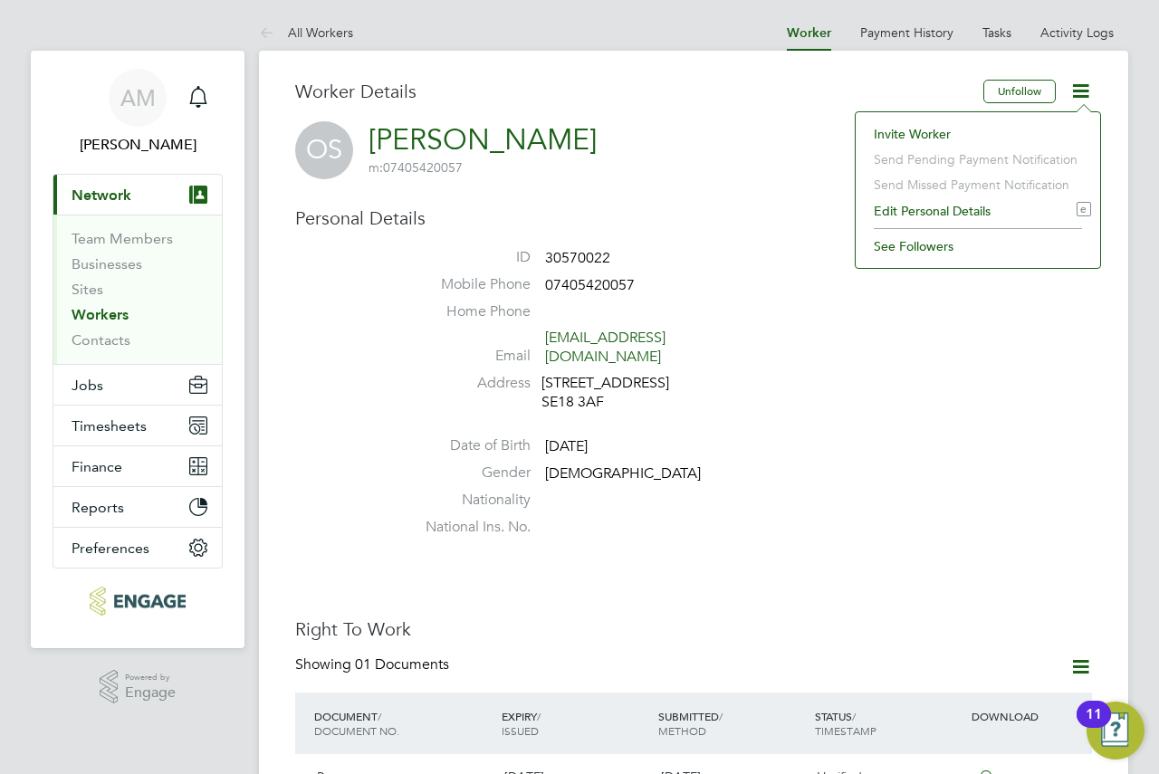
drag, startPoint x: 919, startPoint y: 208, endPoint x: 930, endPoint y: 208, distance: 10.9
click at [919, 208] on li "Edit Personal Details e" at bounding box center [978, 210] width 226 height 25
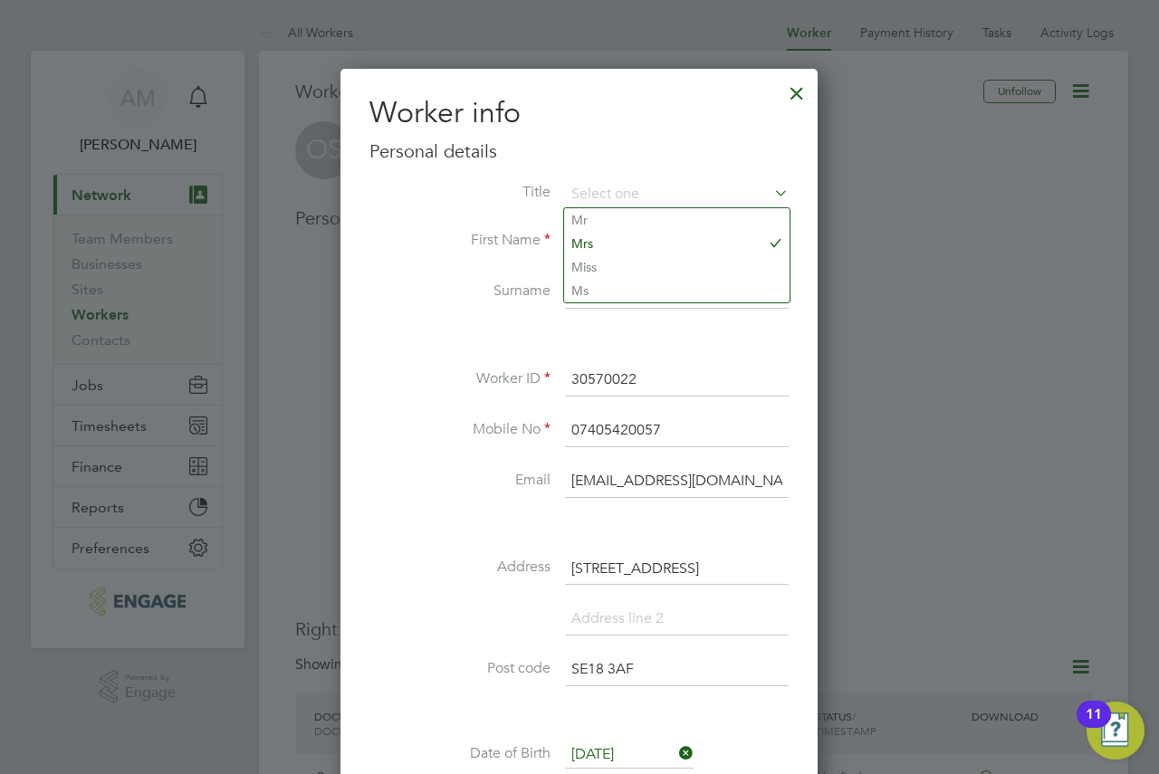
click at [854, 156] on div at bounding box center [579, 387] width 1159 height 774
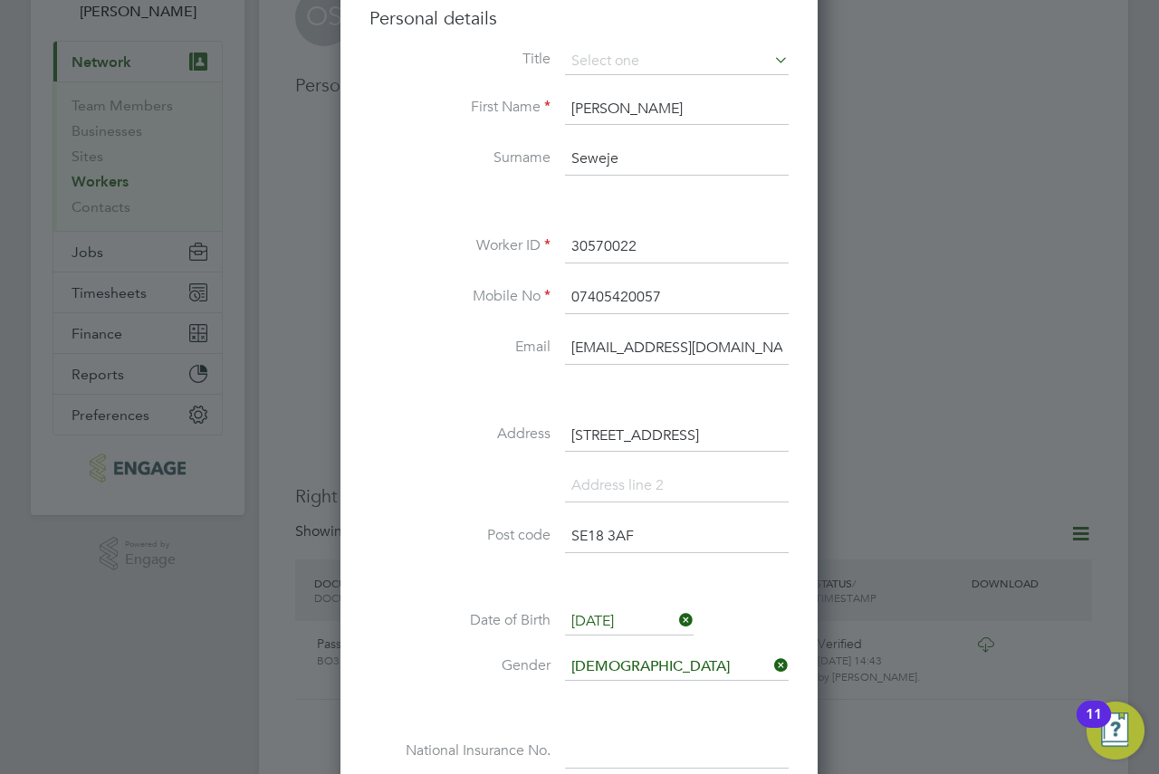
scroll to position [0, 0]
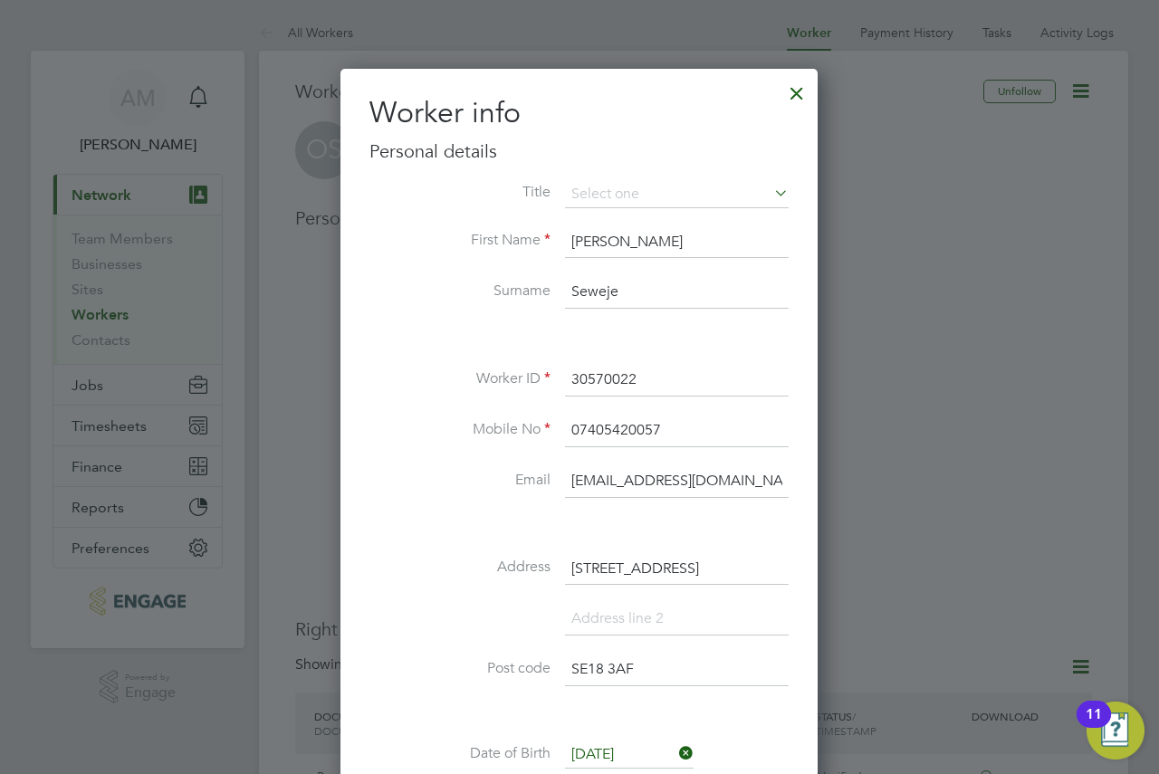
click at [787, 91] on div at bounding box center [797, 88] width 33 height 33
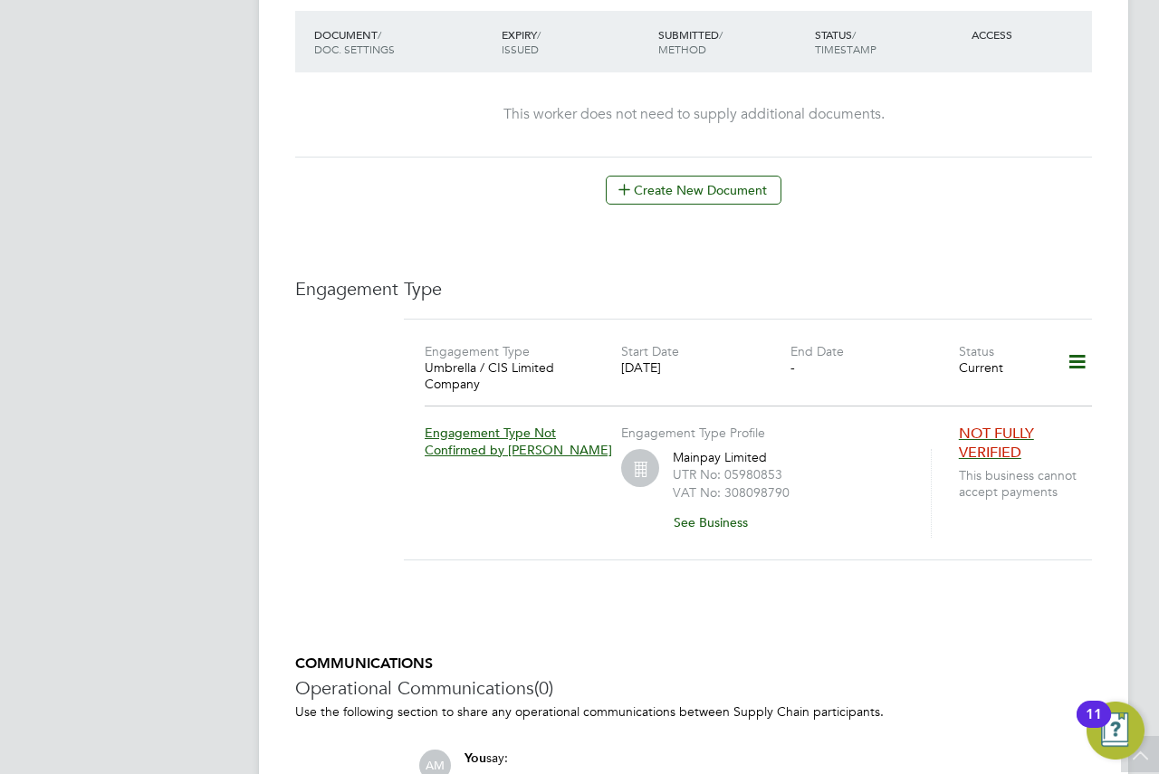
scroll to position [1131, 0]
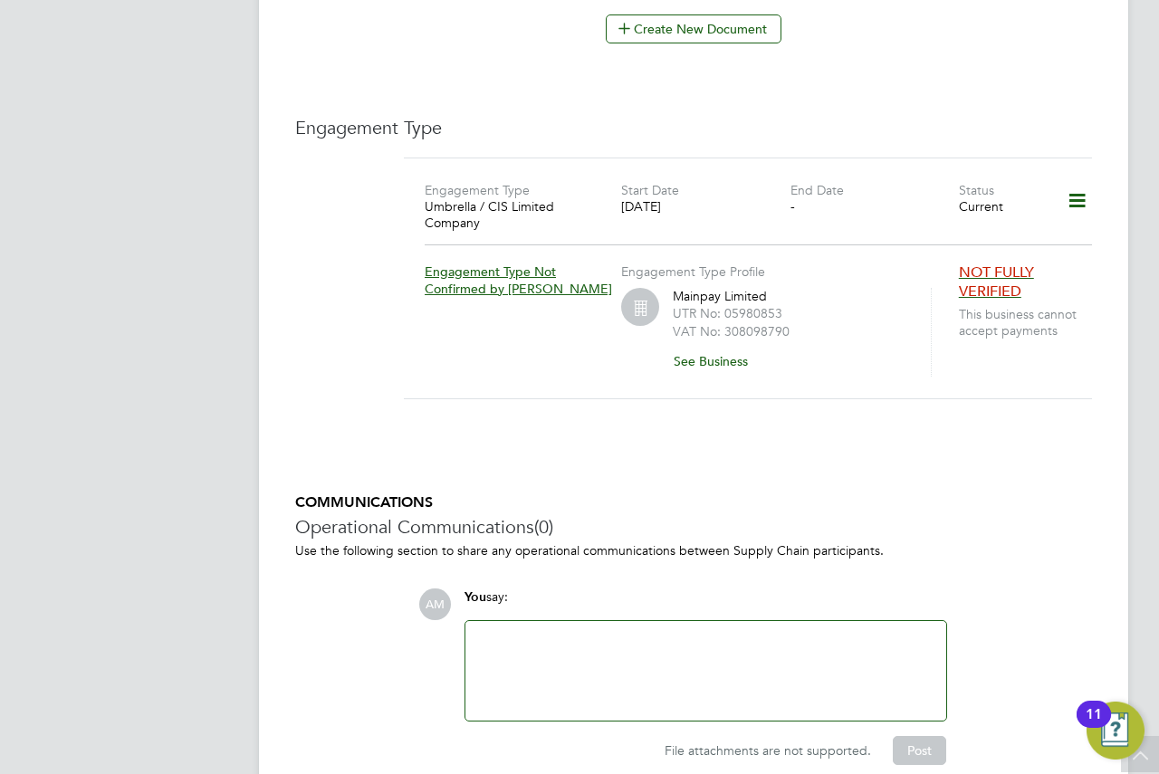
drag, startPoint x: 816, startPoint y: 341, endPoint x: 826, endPoint y: 306, distance: 36.7
drag, startPoint x: 826, startPoint y: 306, endPoint x: 1069, endPoint y: 190, distance: 269.0
click at [1069, 190] on icon at bounding box center [1078, 201] width 32 height 42
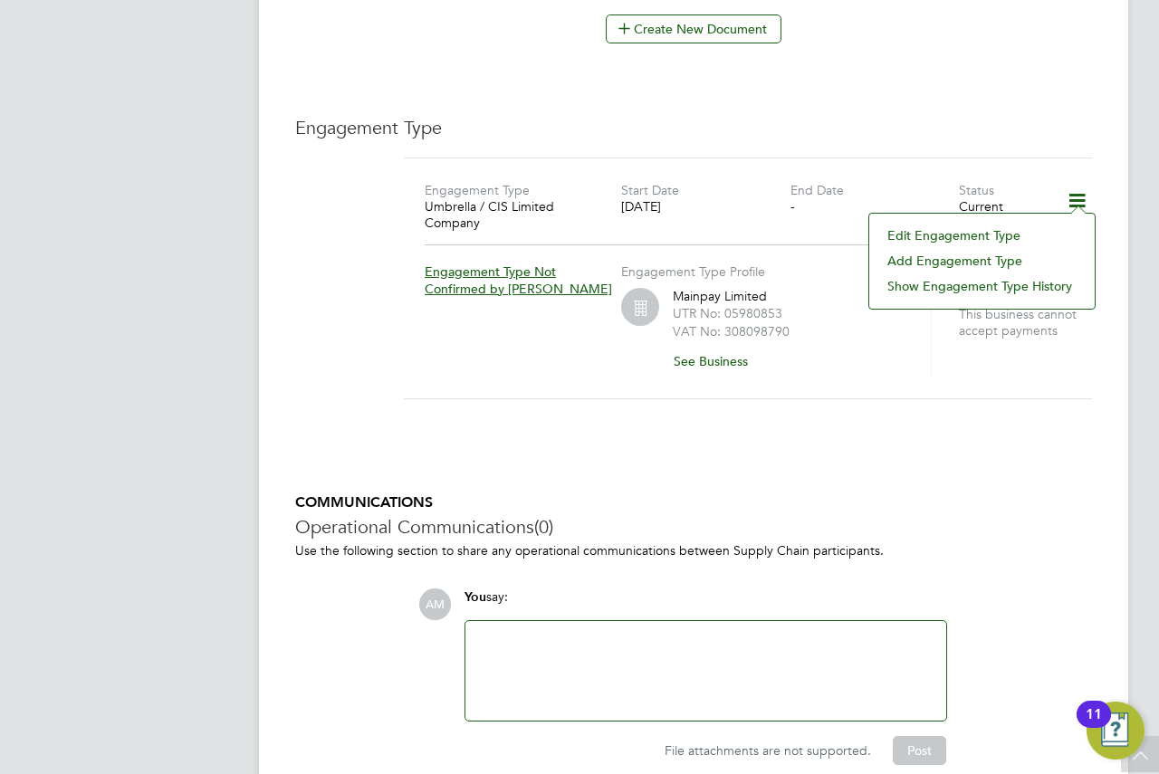
click at [957, 233] on li "Edit Engagement Type" at bounding box center [982, 235] width 207 height 25
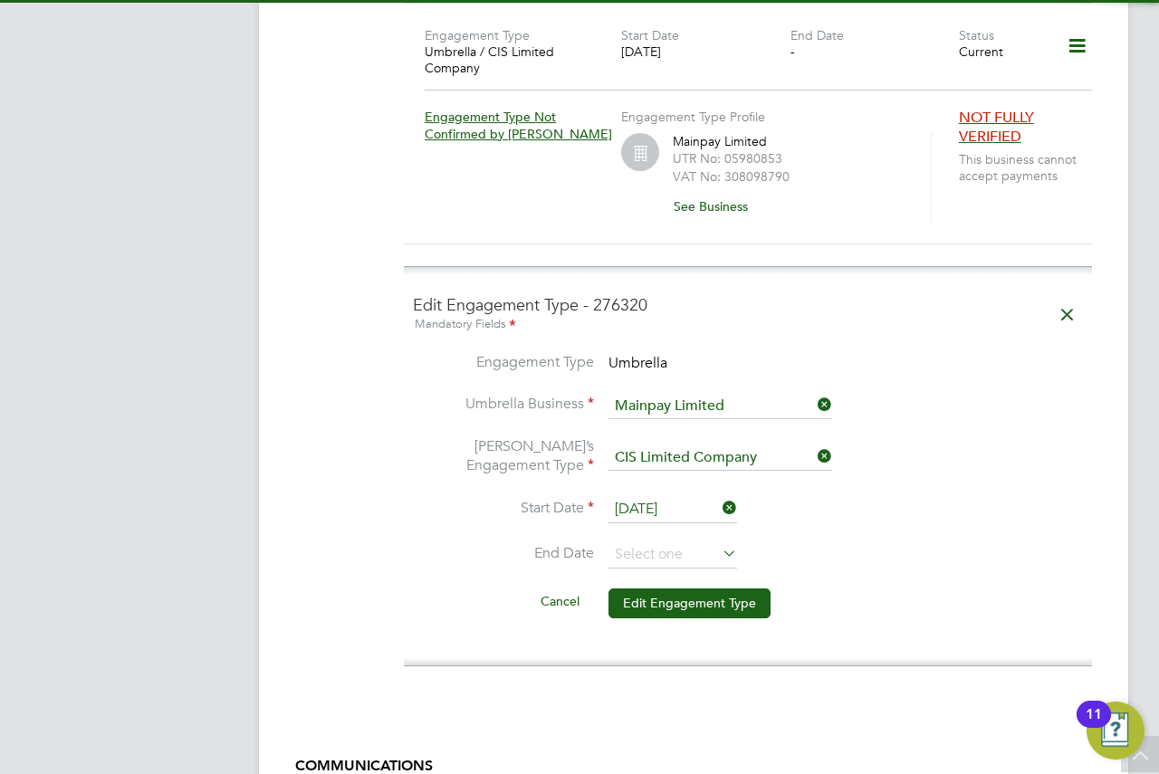
scroll to position [1313, 0]
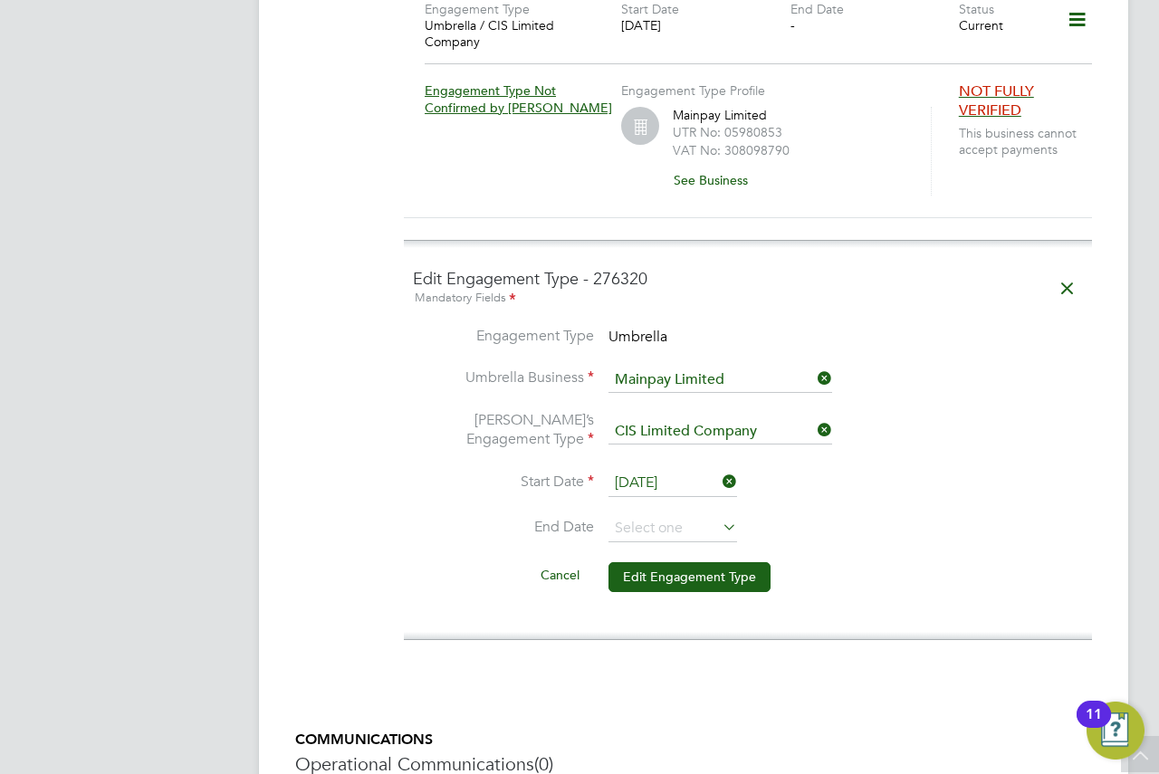
click at [656, 328] on span "Umbrella" at bounding box center [638, 337] width 59 height 18
click at [733, 346] on li "Engagement Type Umbrella" at bounding box center [748, 347] width 670 height 41
click at [814, 366] on icon at bounding box center [814, 378] width 0 height 25
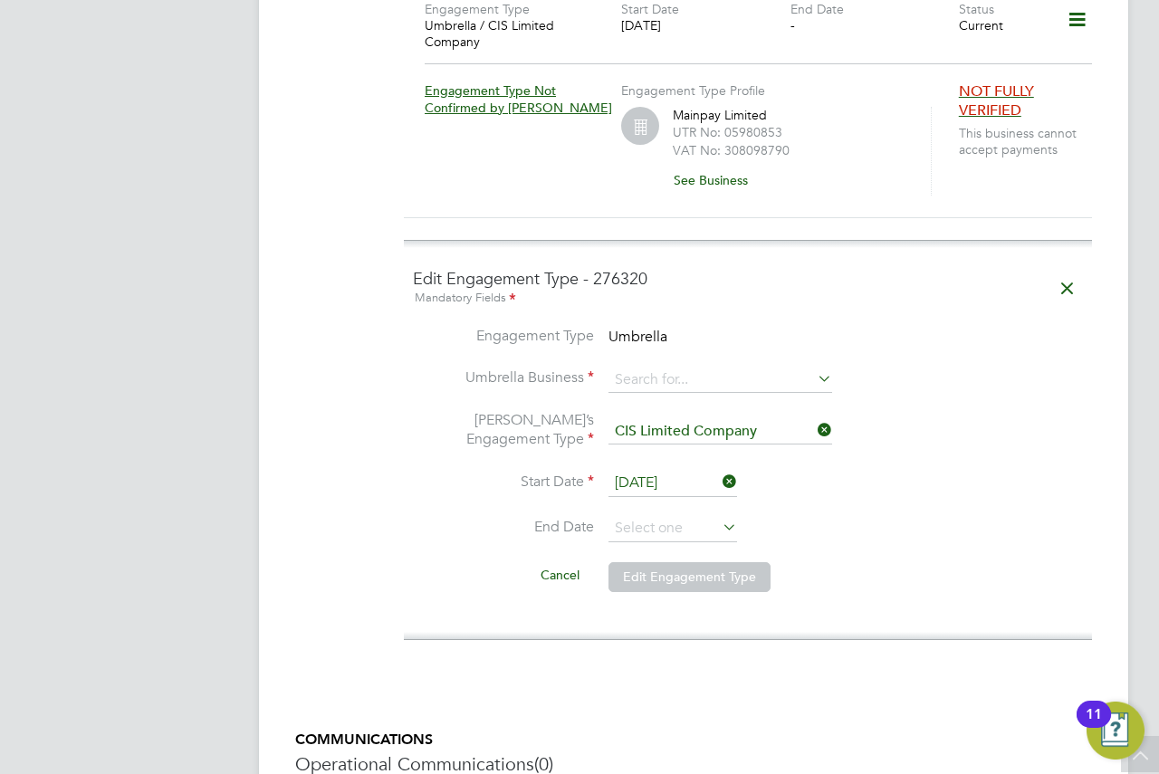
click at [814, 418] on icon at bounding box center [814, 430] width 0 height 25
click at [719, 469] on icon at bounding box center [719, 481] width 0 height 25
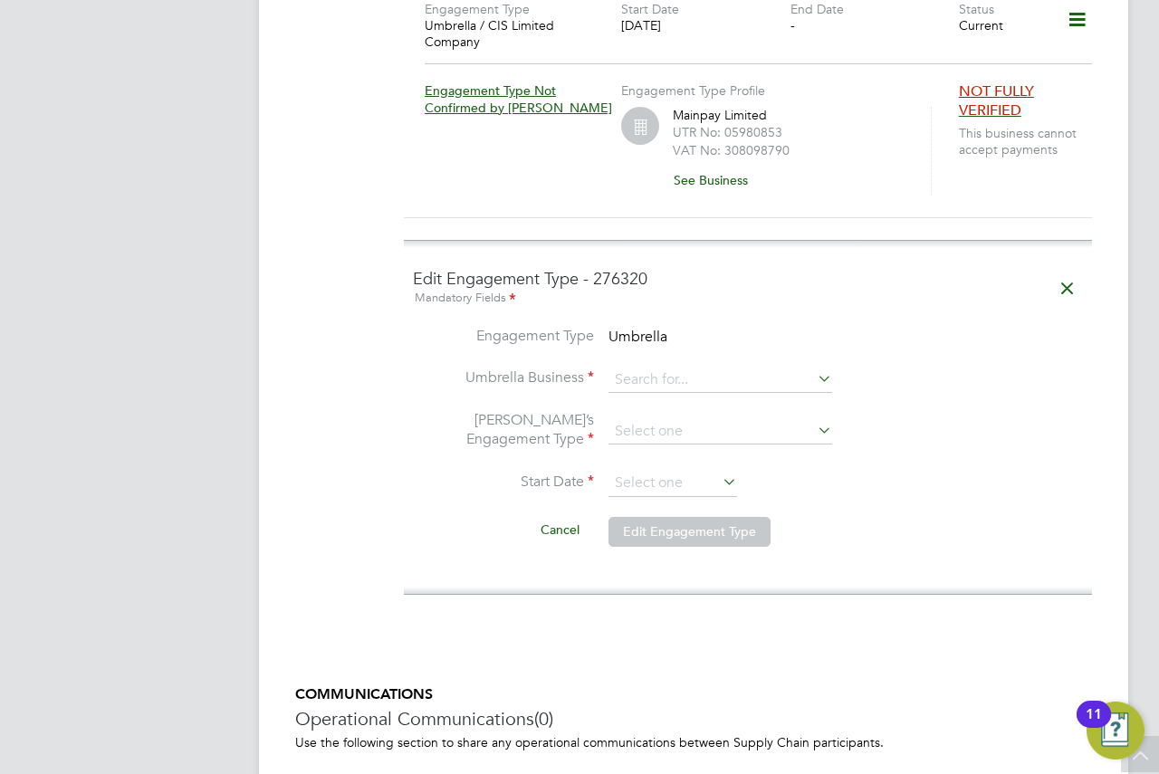
click at [676, 524] on button "Edit Engagement Type" at bounding box center [690, 531] width 162 height 29
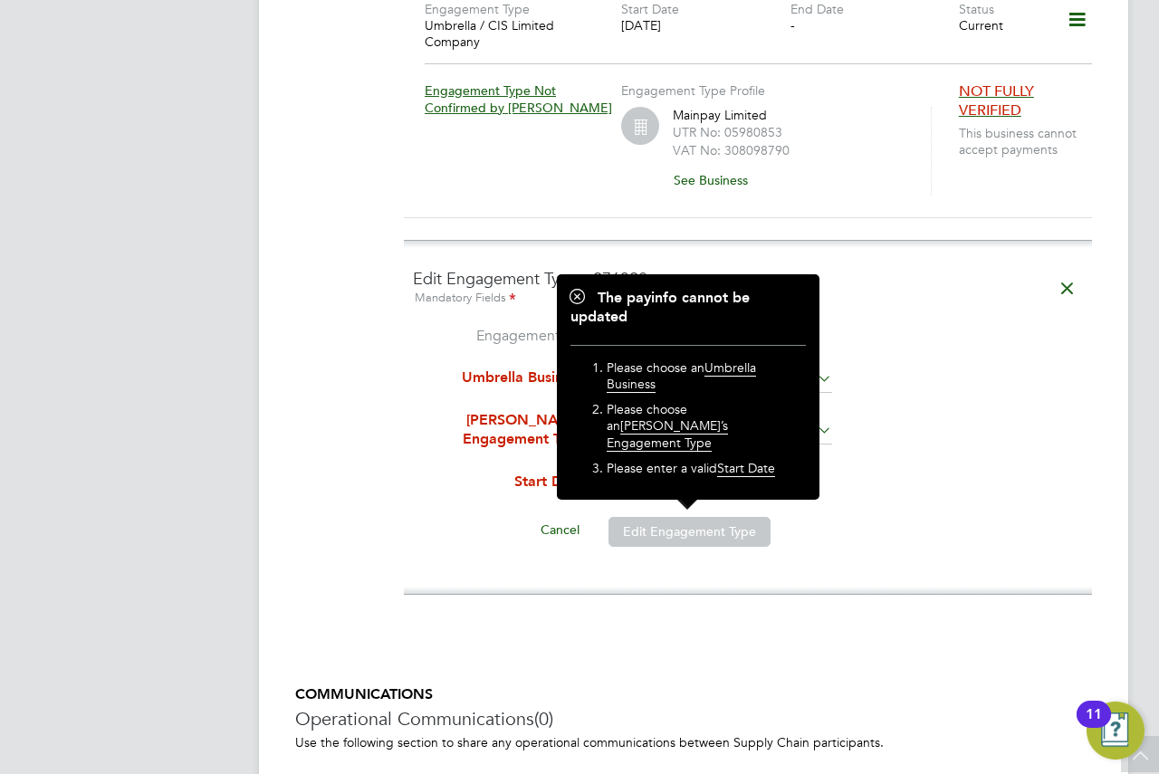
click at [864, 289] on div "Mandatory Fields" at bounding box center [748, 299] width 670 height 20
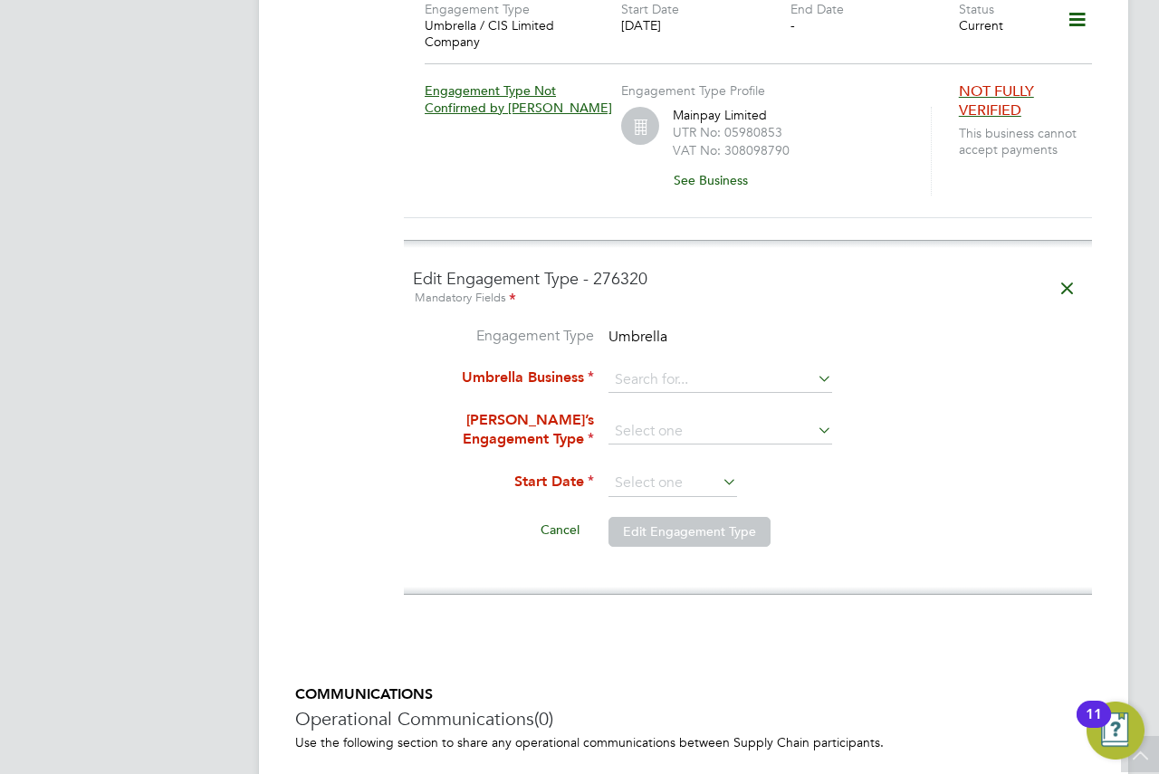
click at [670, 519] on button "Edit Engagement Type" at bounding box center [690, 531] width 162 height 29
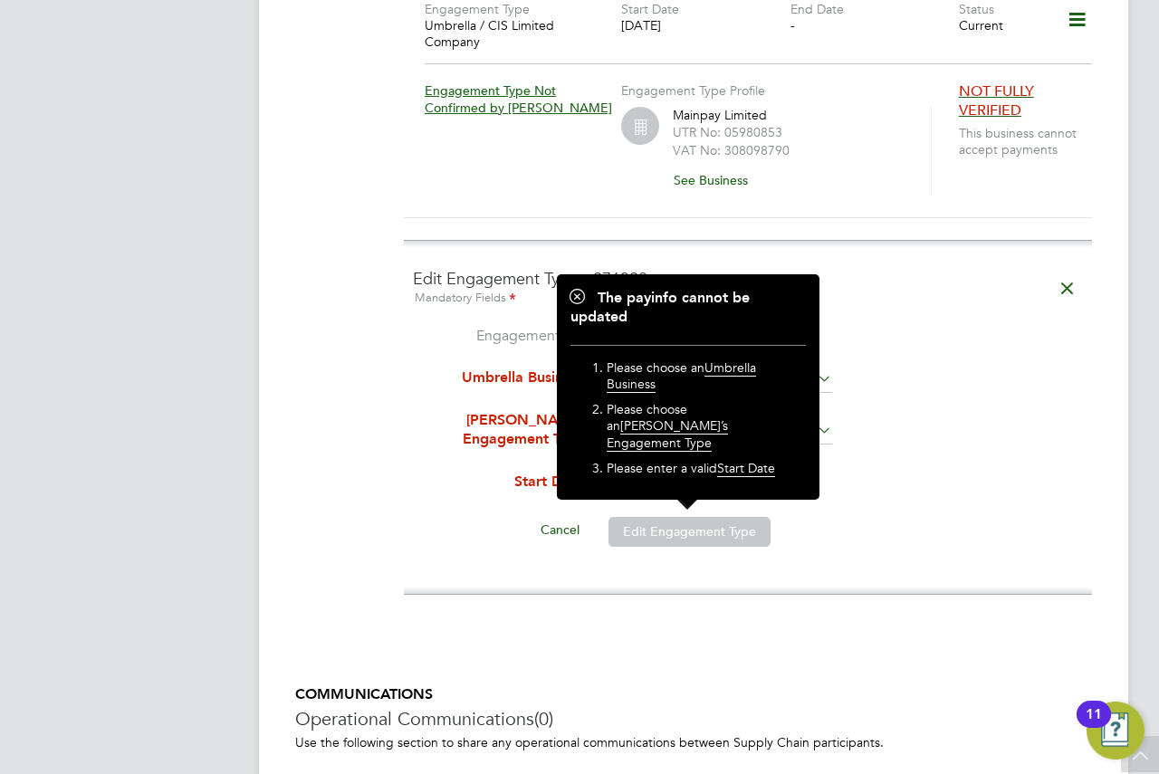
click at [1068, 270] on icon at bounding box center [1068, 289] width 32 height 42
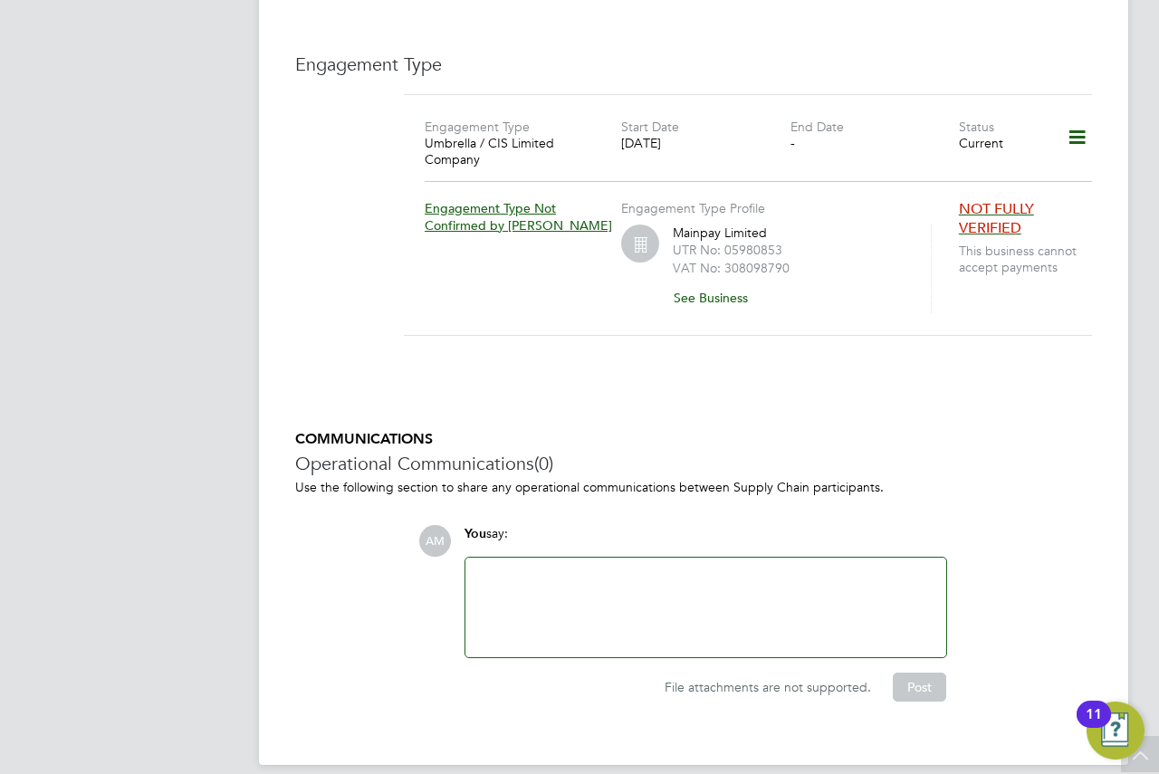
scroll to position [1194, 0]
click at [1039, 215] on li "NOT FULLY VERIFIED" at bounding box center [1029, 222] width 140 height 43
click at [730, 226] on div "Mainpay Limited UTR No: 05980853 VAT No: 308098790 See Business" at bounding box center [791, 270] width 236 height 89
click at [1091, 125] on icon at bounding box center [1078, 139] width 32 height 42
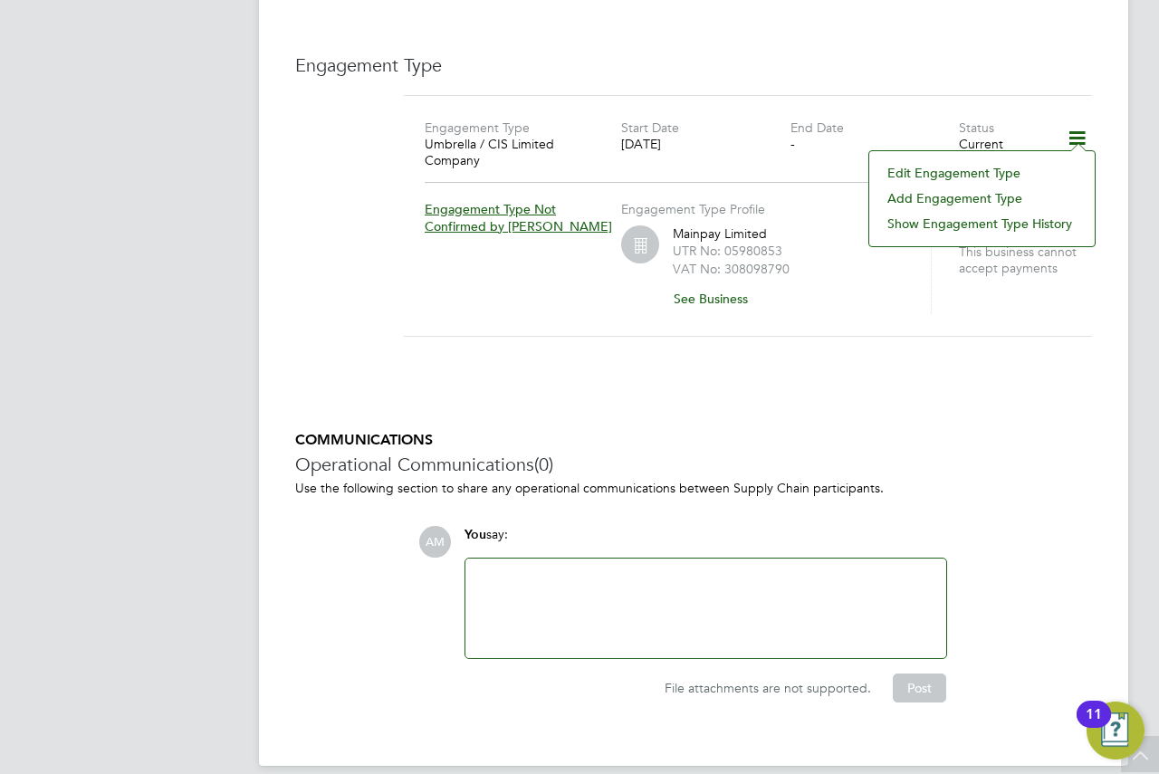
click at [947, 172] on li "Edit Engagement Type" at bounding box center [982, 172] width 207 height 25
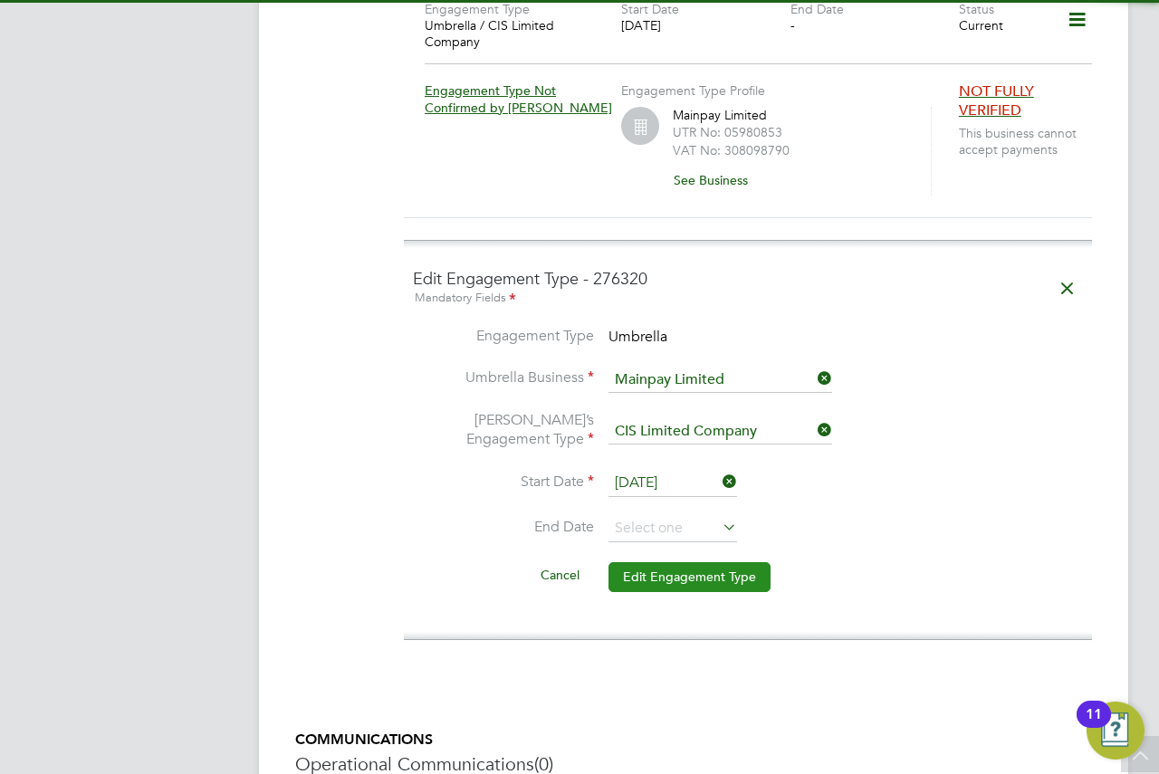
click at [703, 563] on button "Edit Engagement Type" at bounding box center [690, 577] width 162 height 29
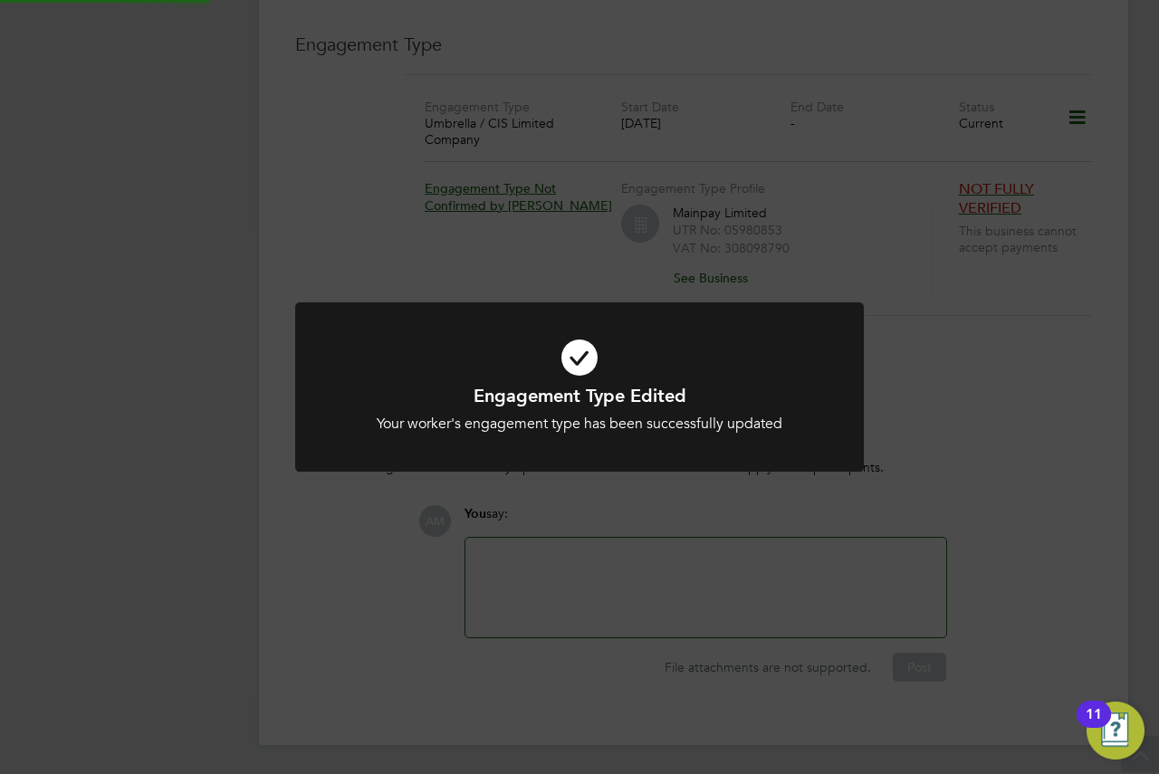
scroll to position [1194, 0]
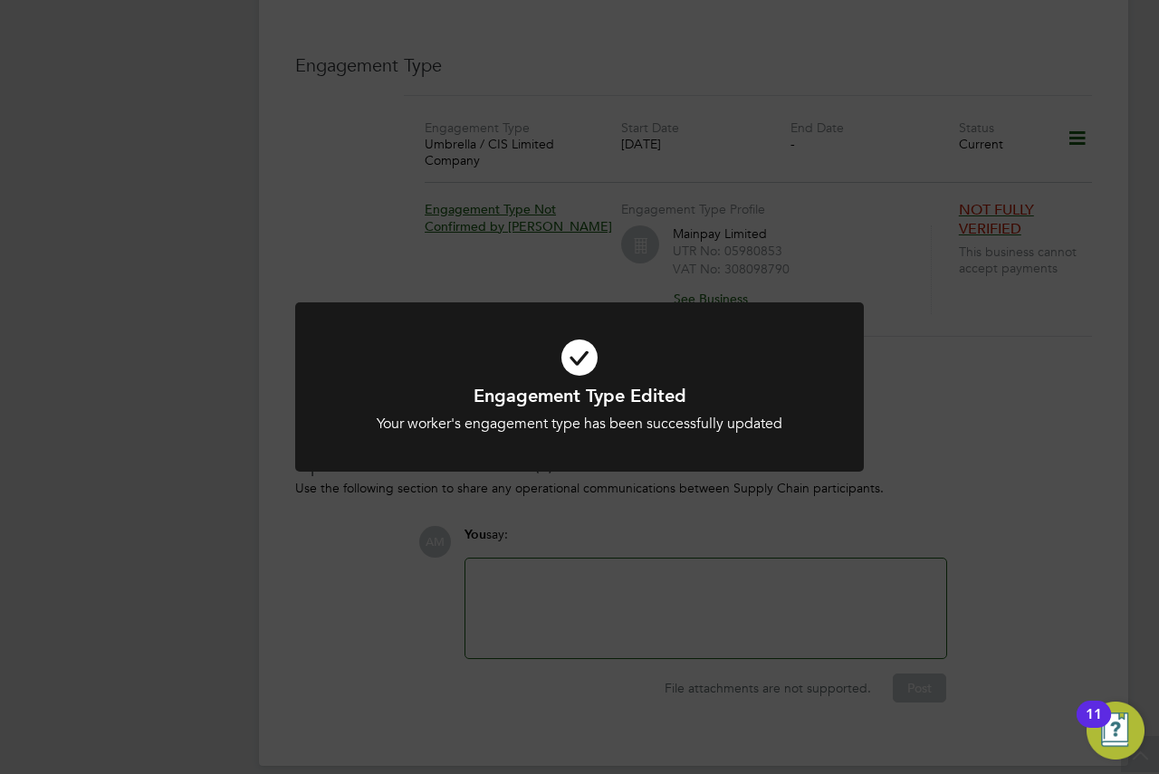
click at [954, 355] on div "Engagement Type Edited Your worker's engagement type has been successfully upda…" at bounding box center [579, 387] width 1159 height 774
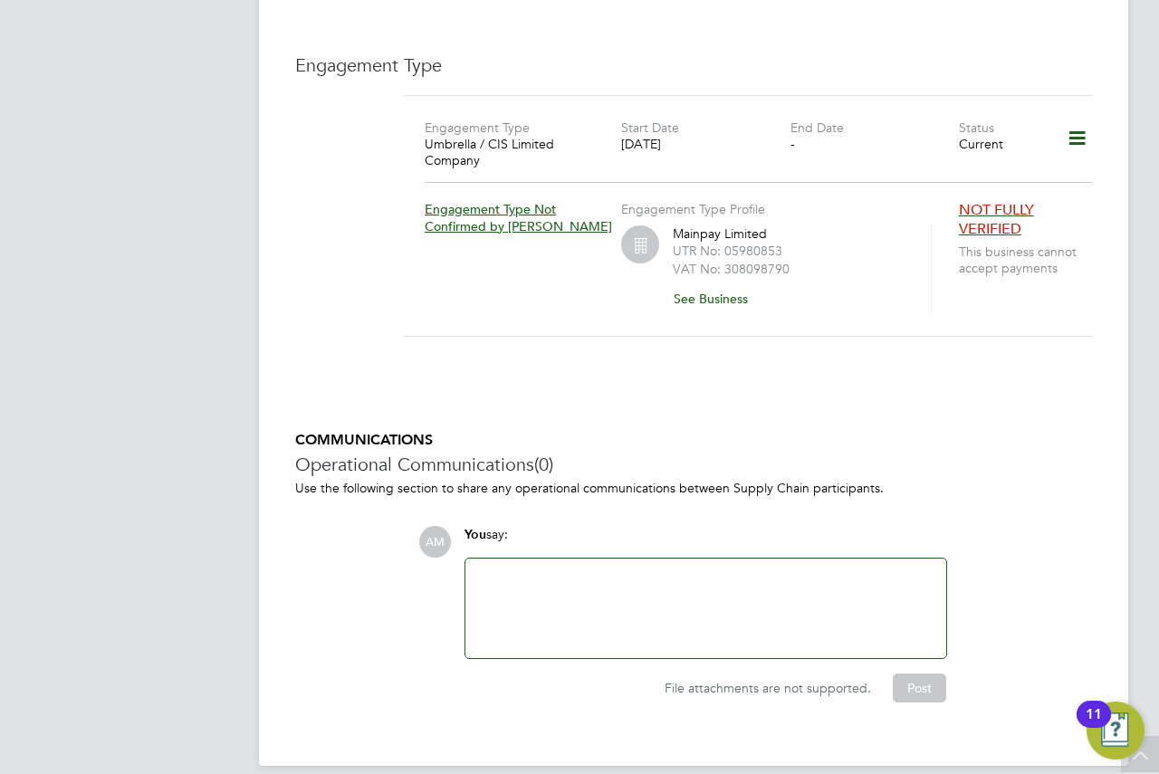
scroll to position [832, 0]
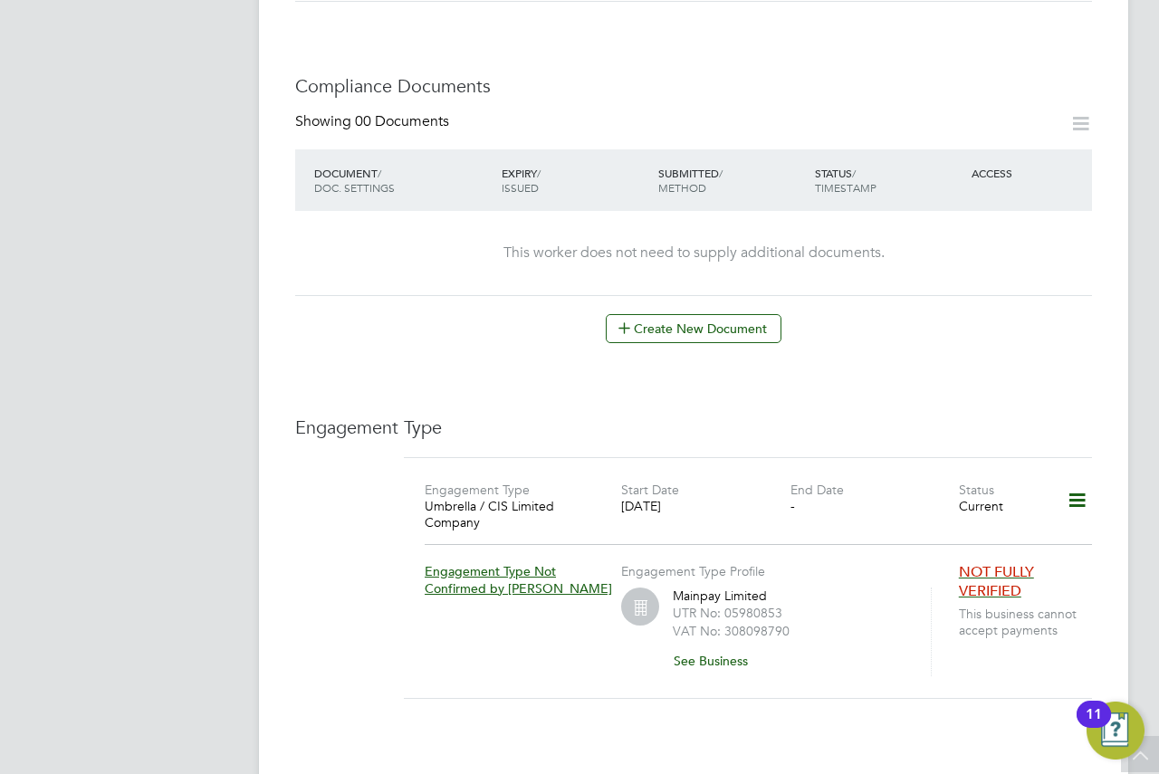
click at [1079, 498] on icon at bounding box center [1078, 501] width 32 height 42
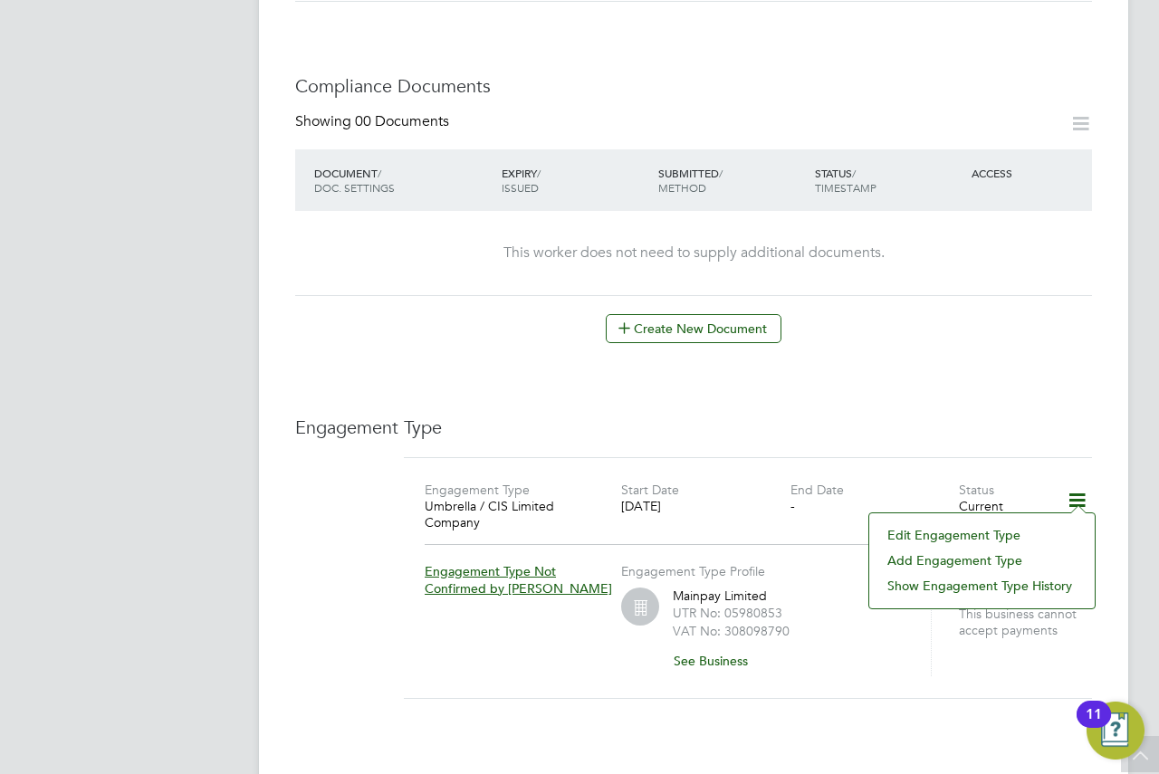
click at [969, 563] on li "Add Engagement Type" at bounding box center [982, 560] width 207 height 25
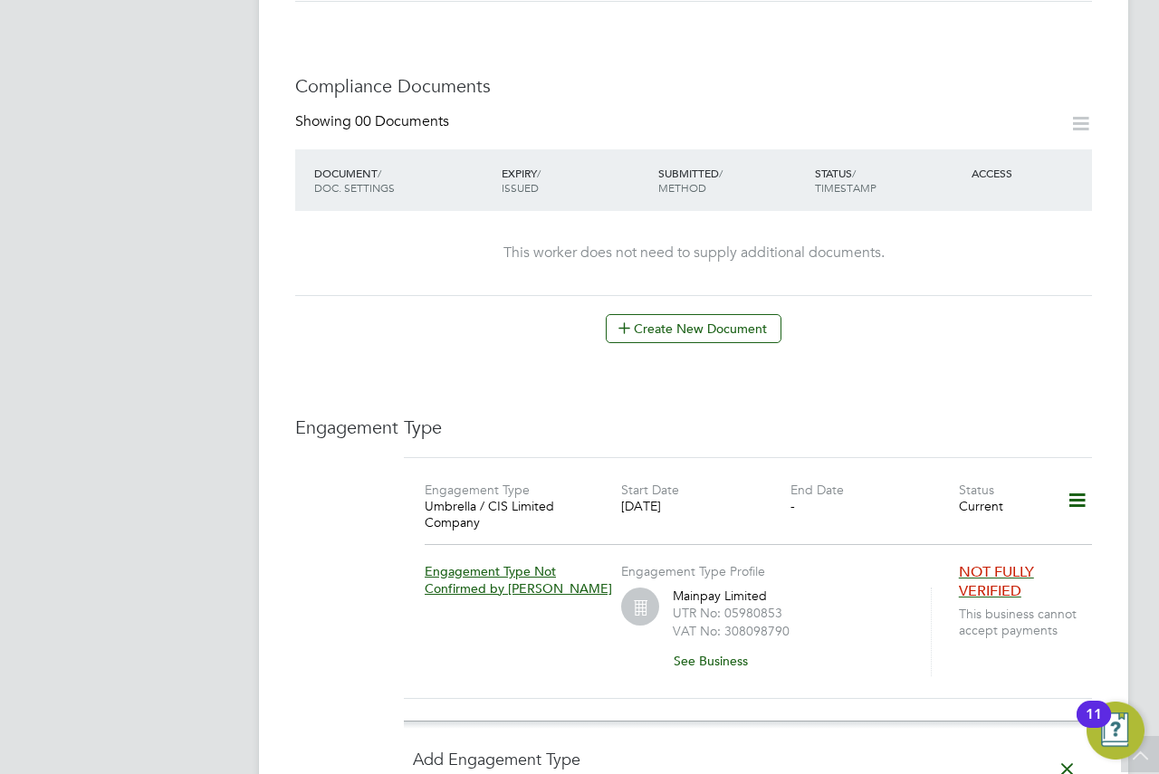
drag, startPoint x: 954, startPoint y: 457, endPoint x: 1036, endPoint y: 308, distance: 170.7
click at [1036, 314] on div "Create New Document" at bounding box center [693, 328] width 797 height 29
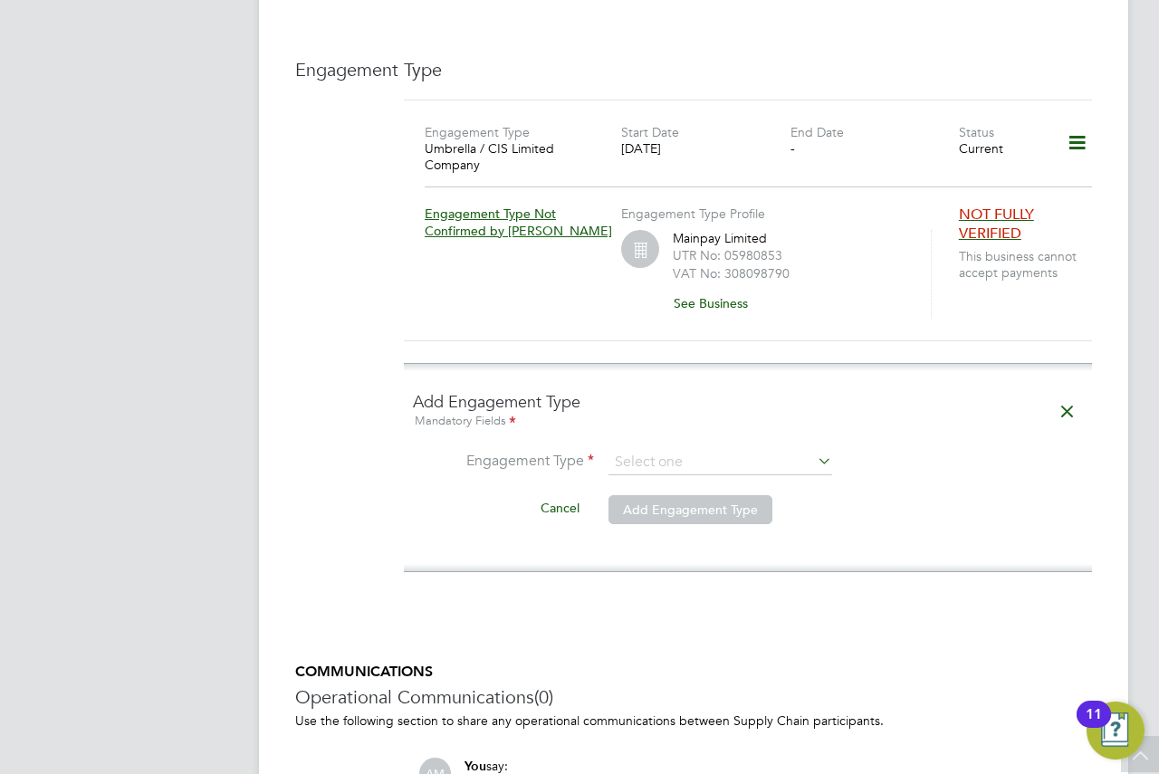
scroll to position [1194, 0]
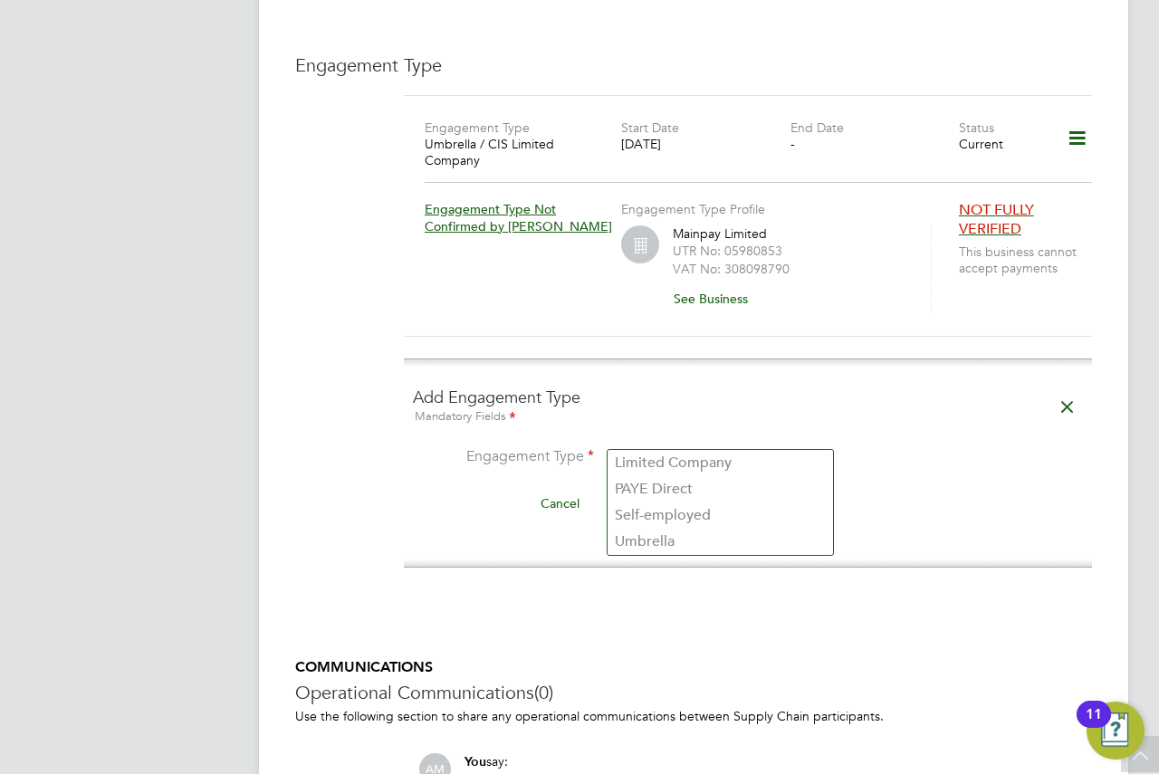
click at [787, 446] on input at bounding box center [721, 458] width 224 height 25
click at [694, 485] on li "PAYE Direct" at bounding box center [721, 489] width 226 height 26
type input "PAYE Direct"
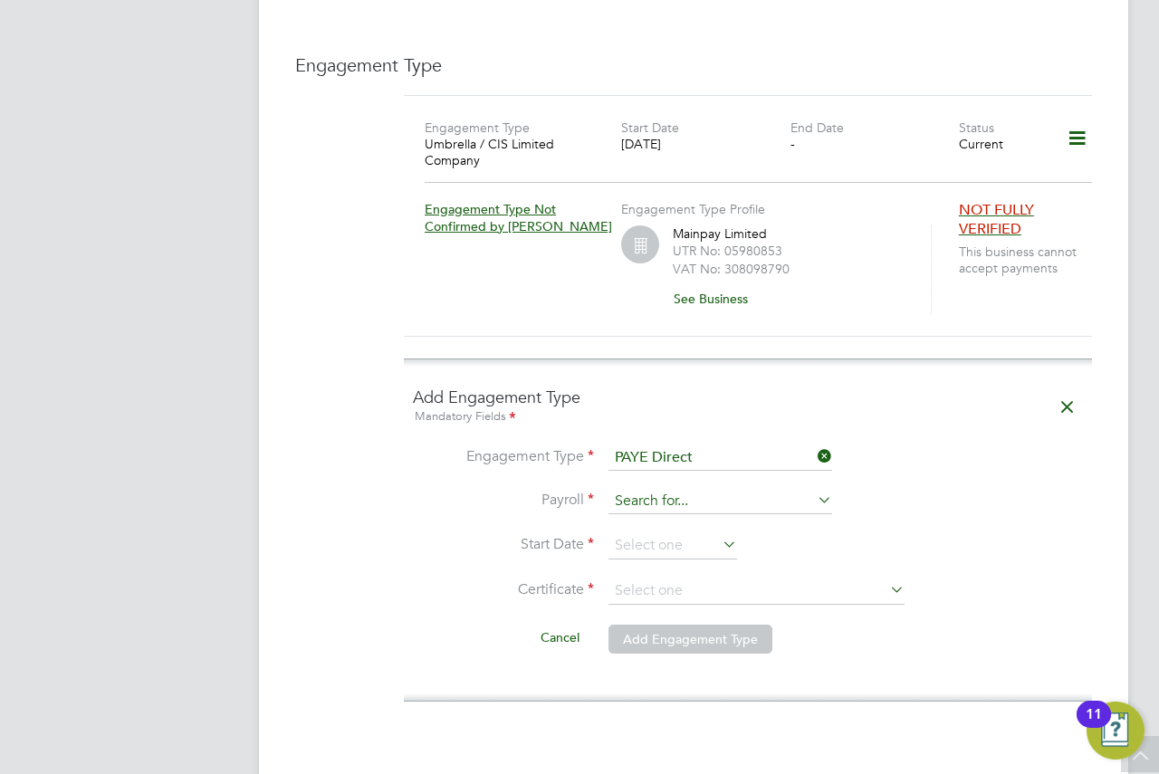
click at [702, 489] on input at bounding box center [721, 501] width 224 height 25
click at [881, 446] on li "Engagement Type PAYE Direct" at bounding box center [748, 467] width 670 height 43
click at [656, 489] on input at bounding box center [721, 501] width 224 height 25
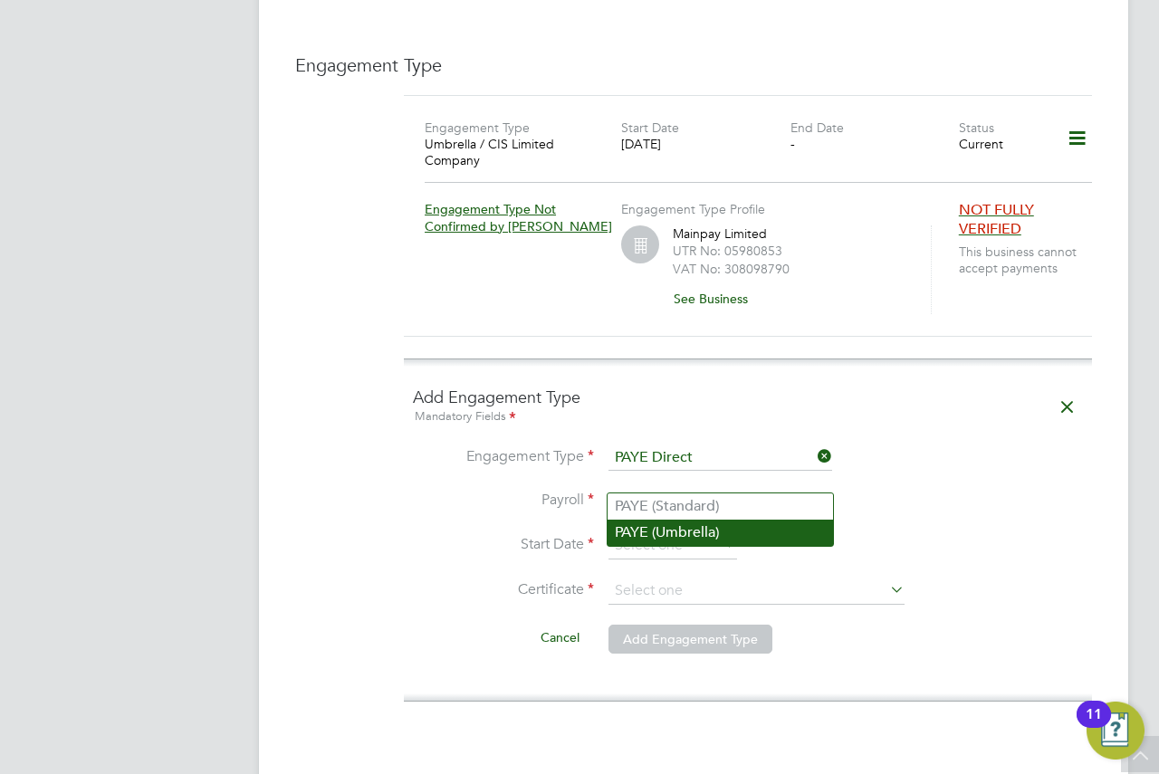
click at [680, 531] on li "PAYE (Umbrella)" at bounding box center [721, 533] width 226 height 26
type input "PAYE (Umbrella)"
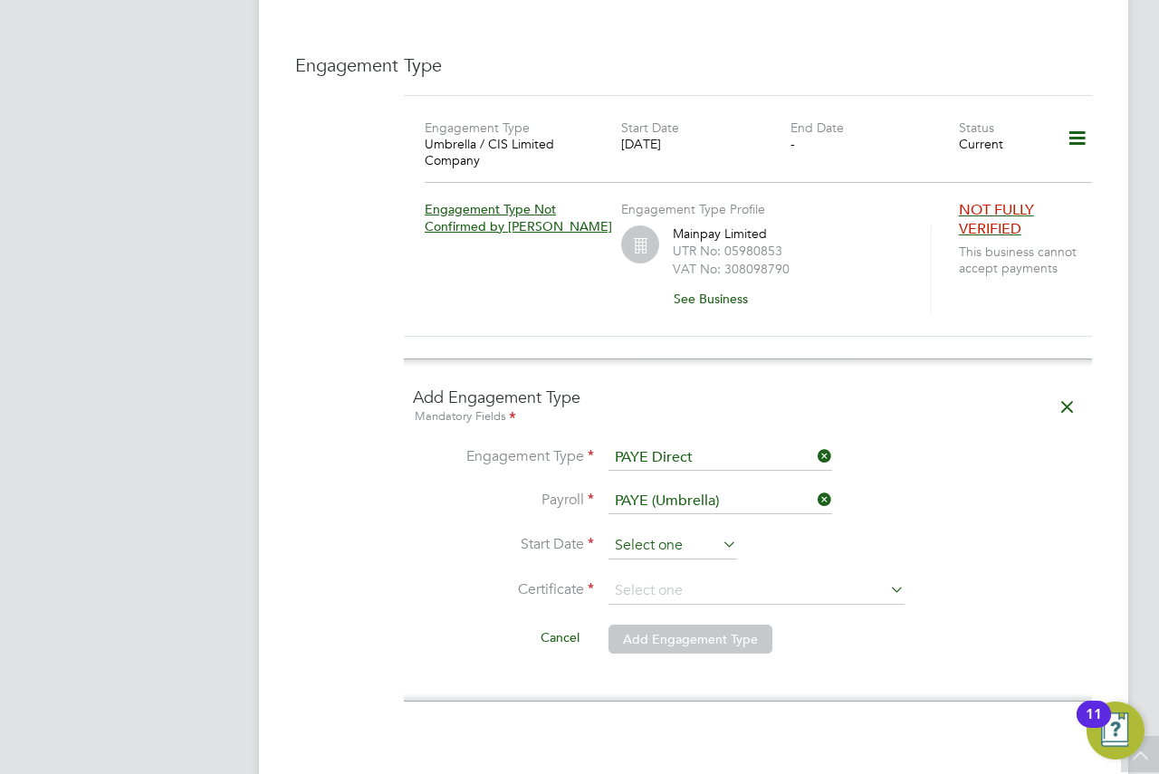
click at [680, 533] on input at bounding box center [673, 546] width 129 height 27
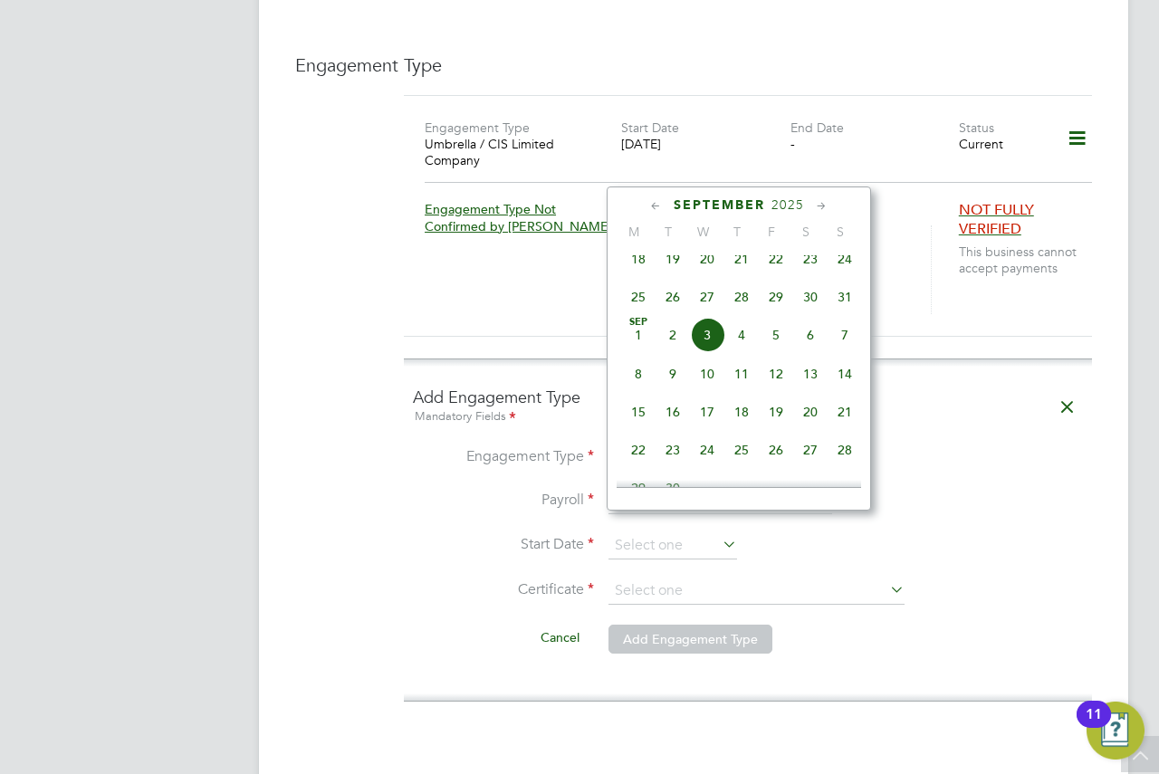
click at [700, 350] on span "3" at bounding box center [707, 335] width 34 height 34
type input "03 Sep 2025"
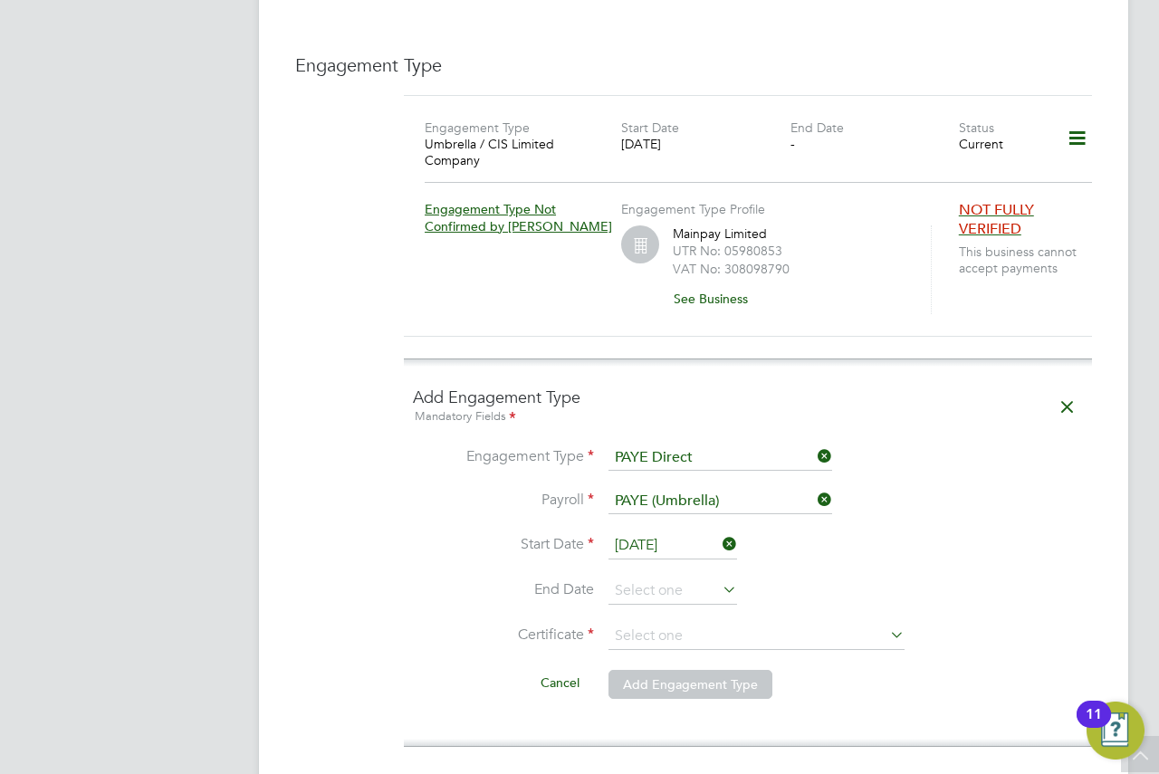
scroll to position [1284, 0]
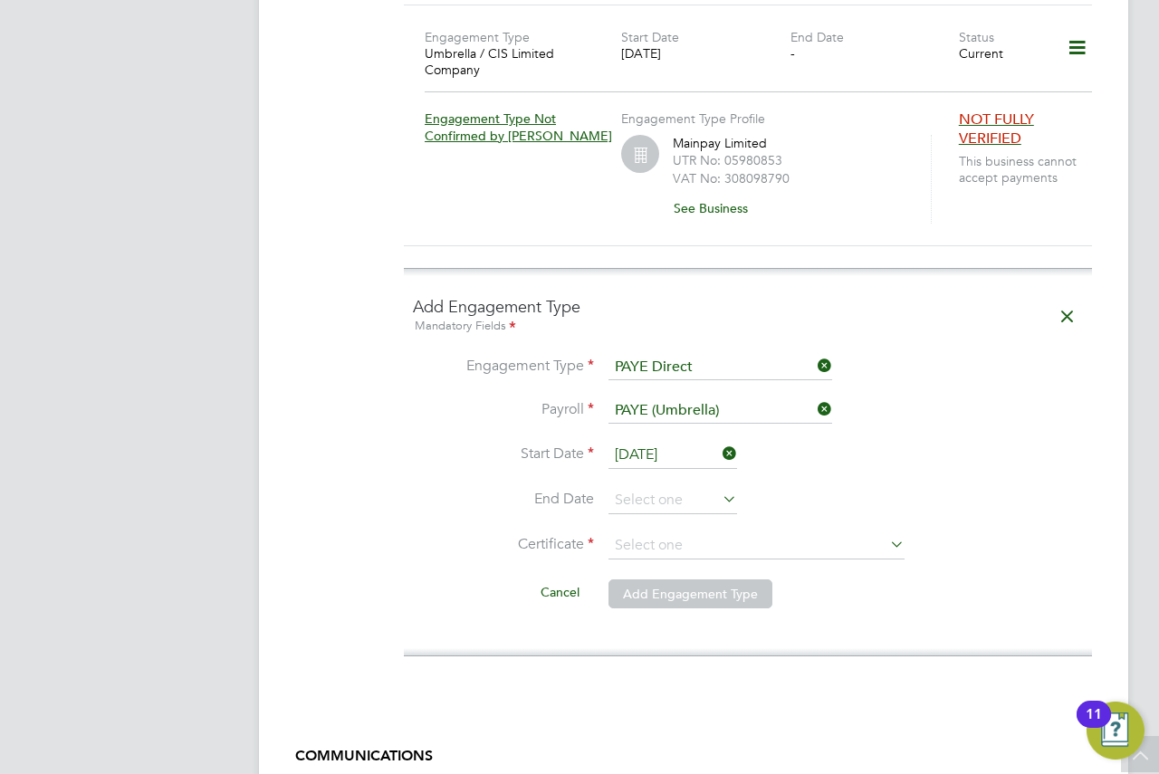
drag, startPoint x: 897, startPoint y: 332, endPoint x: 618, endPoint y: 244, distance: 292.8
click at [618, 244] on div "Engagement Type Umbrella / CIS Limited Company Start Date 03 Sep 2025 End Date …" at bounding box center [748, 136] width 688 height 263
click at [1069, 313] on icon at bounding box center [1068, 317] width 32 height 42
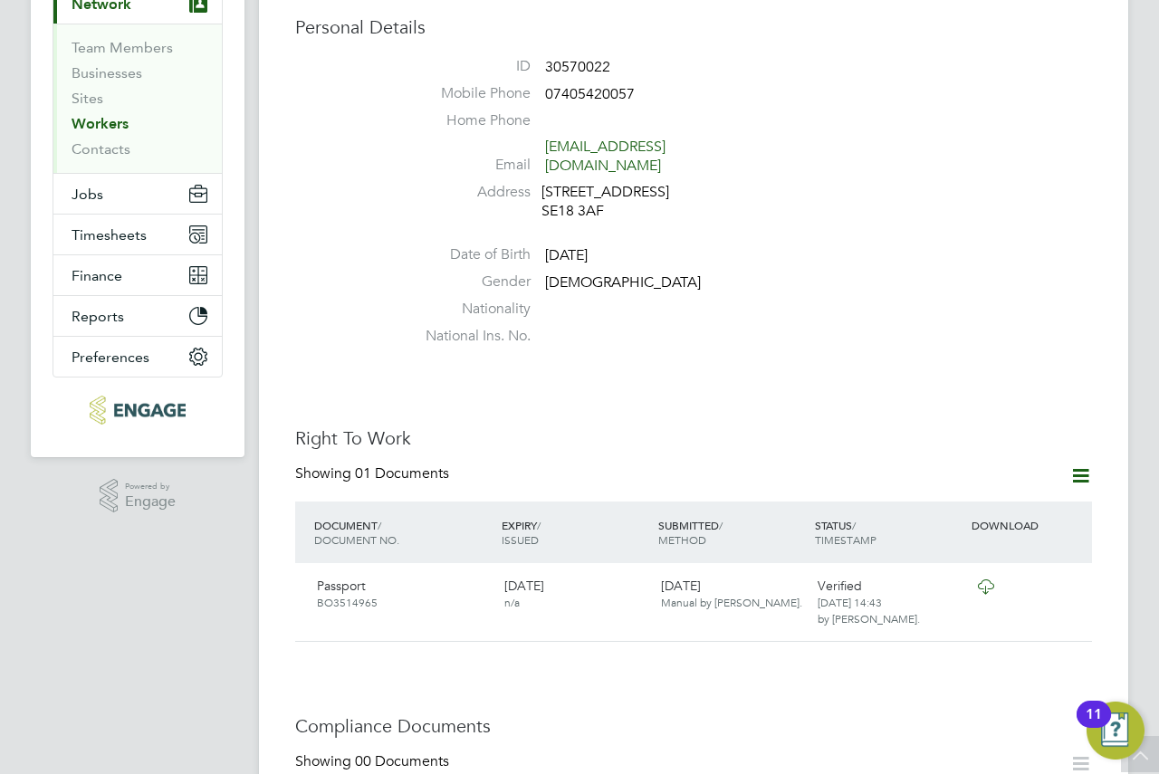
scroll to position [16, 0]
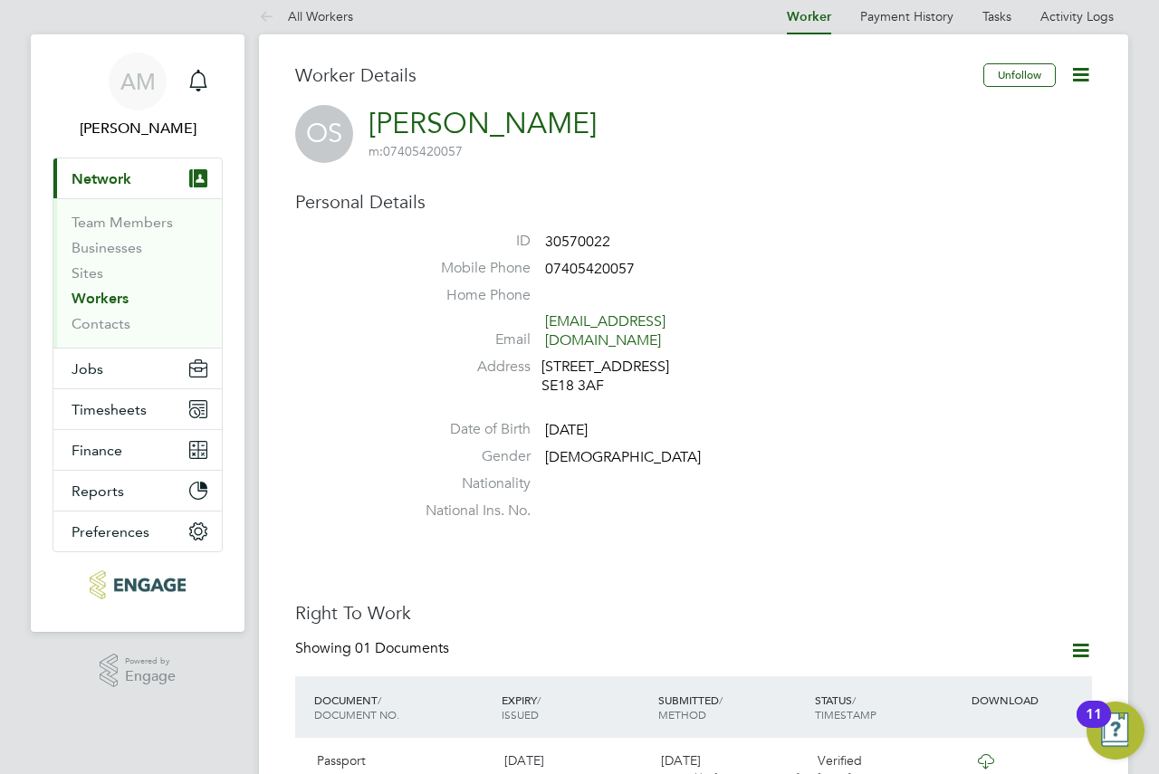
click at [112, 296] on link "Workers" at bounding box center [100, 298] width 57 height 17
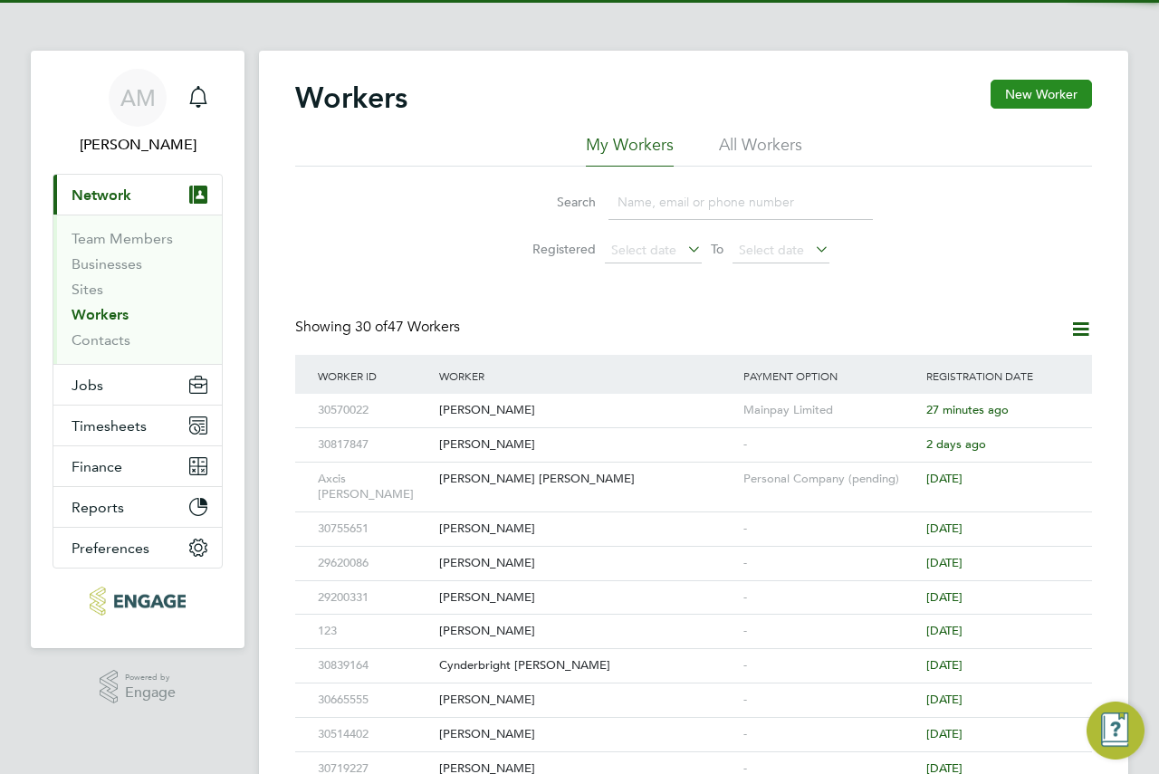
click at [1056, 82] on button "New Worker" at bounding box center [1041, 94] width 101 height 29
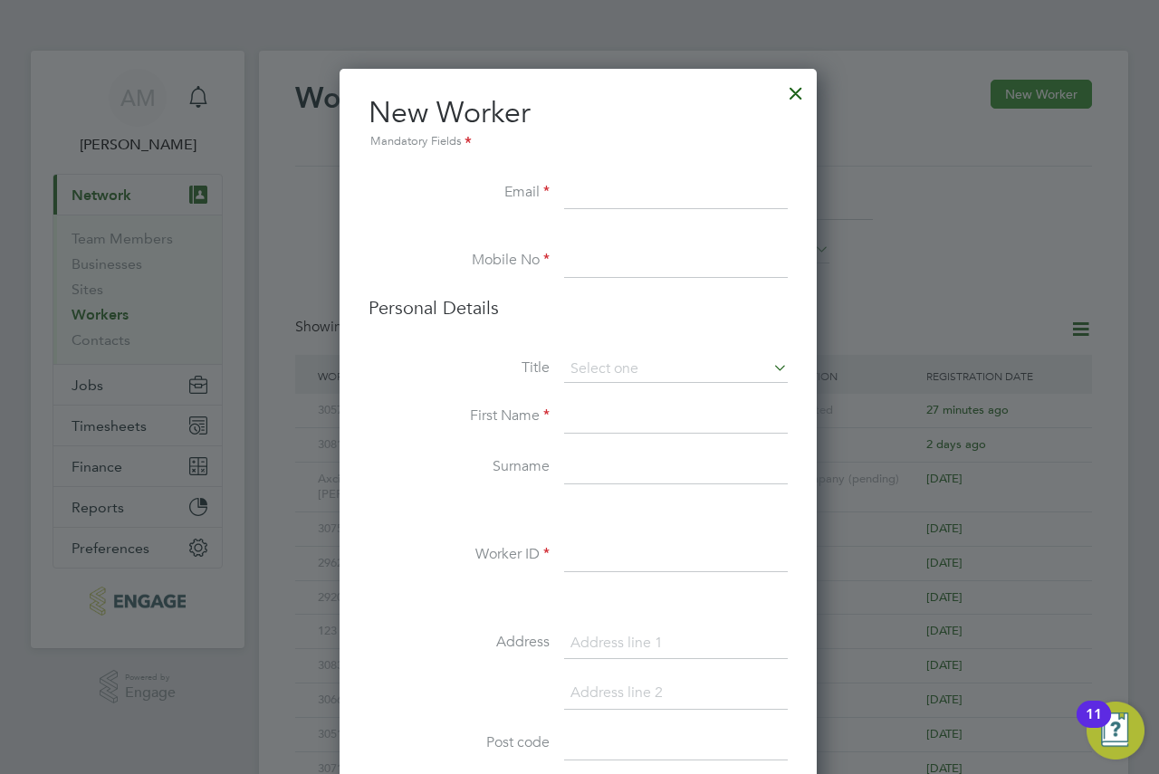
scroll to position [1533, 480]
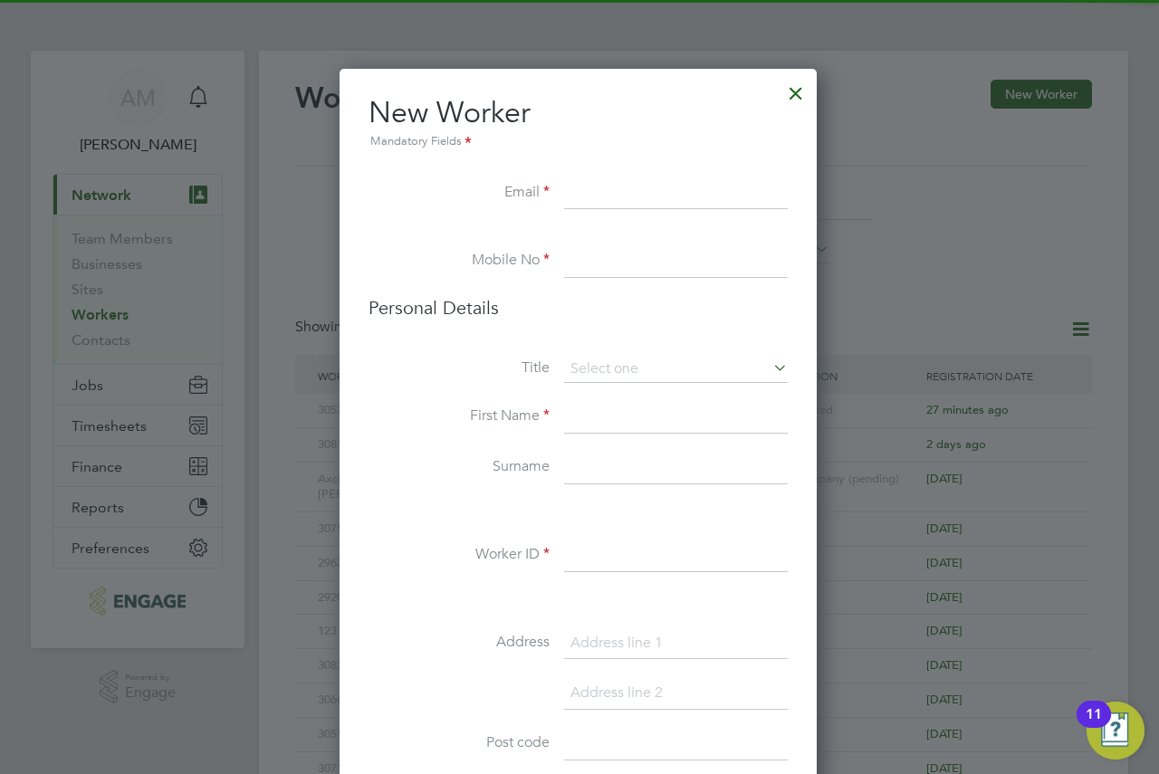
click at [703, 190] on input at bounding box center [676, 194] width 224 height 33
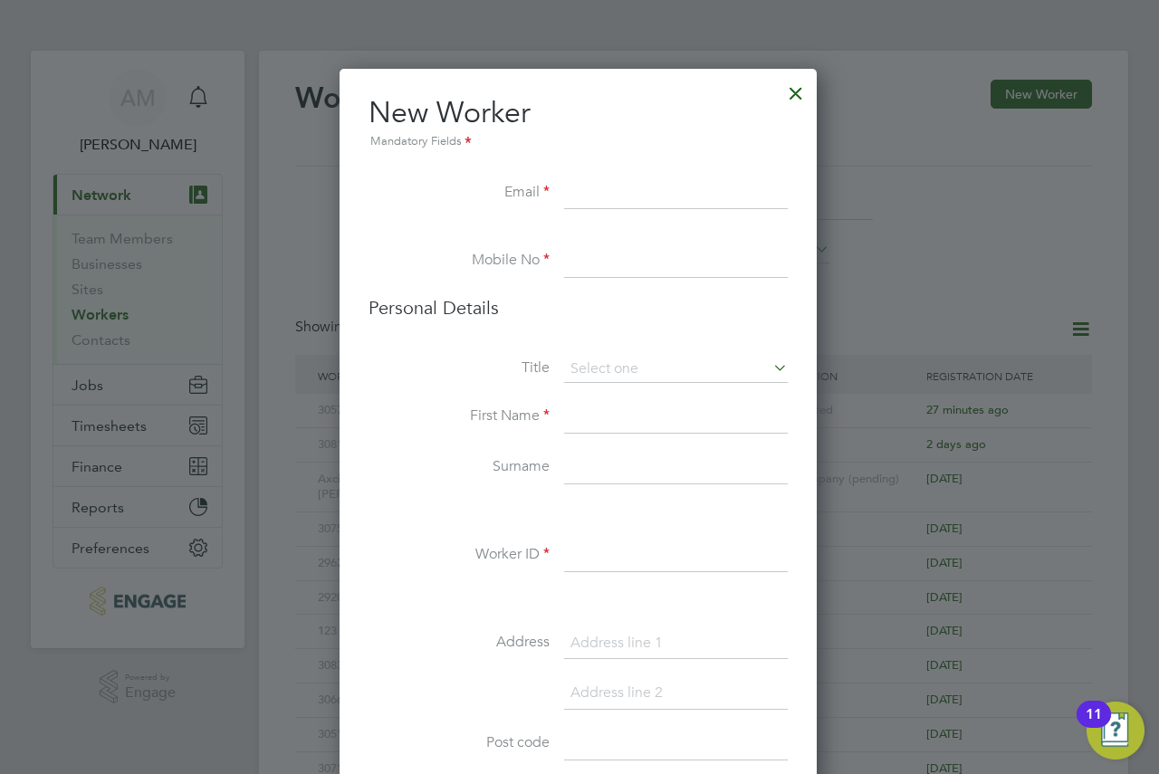
click at [593, 181] on input at bounding box center [676, 194] width 224 height 33
drag, startPoint x: 592, startPoint y: 181, endPoint x: 582, endPoint y: 200, distance: 21.9
click at [592, 181] on input at bounding box center [676, 194] width 224 height 33
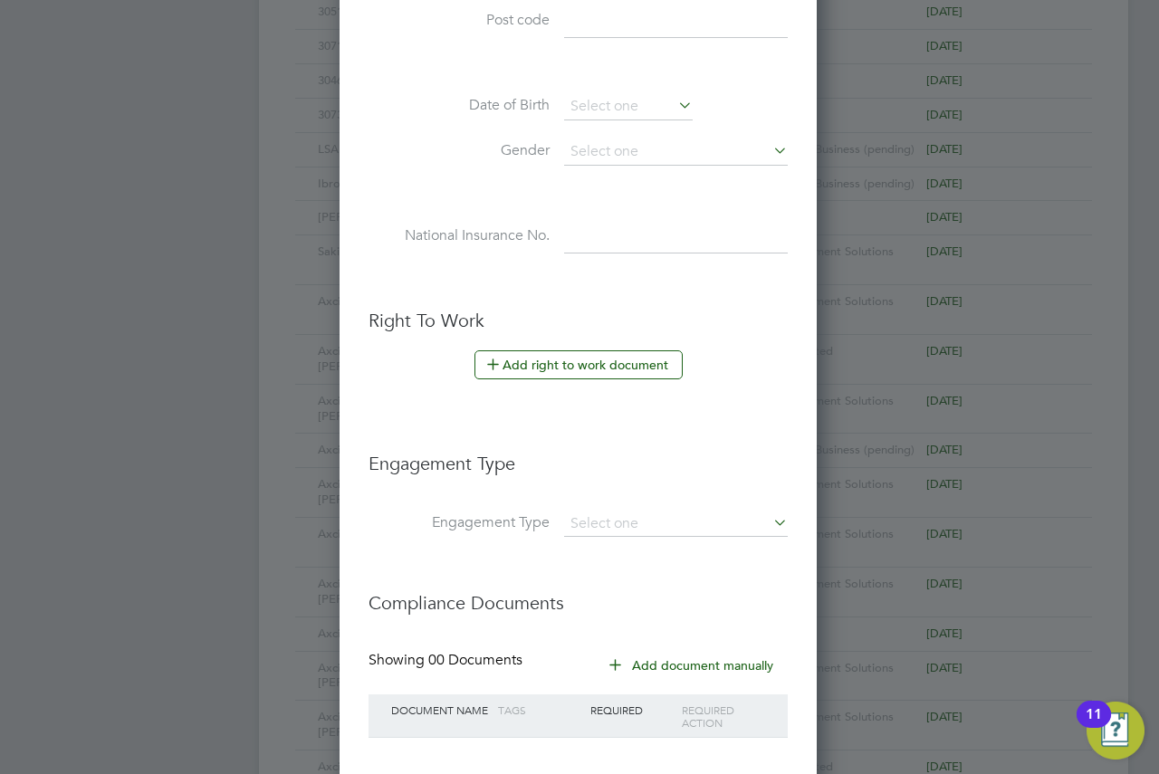
scroll to position [725, 0]
click at [597, 513] on input at bounding box center [676, 522] width 224 height 25
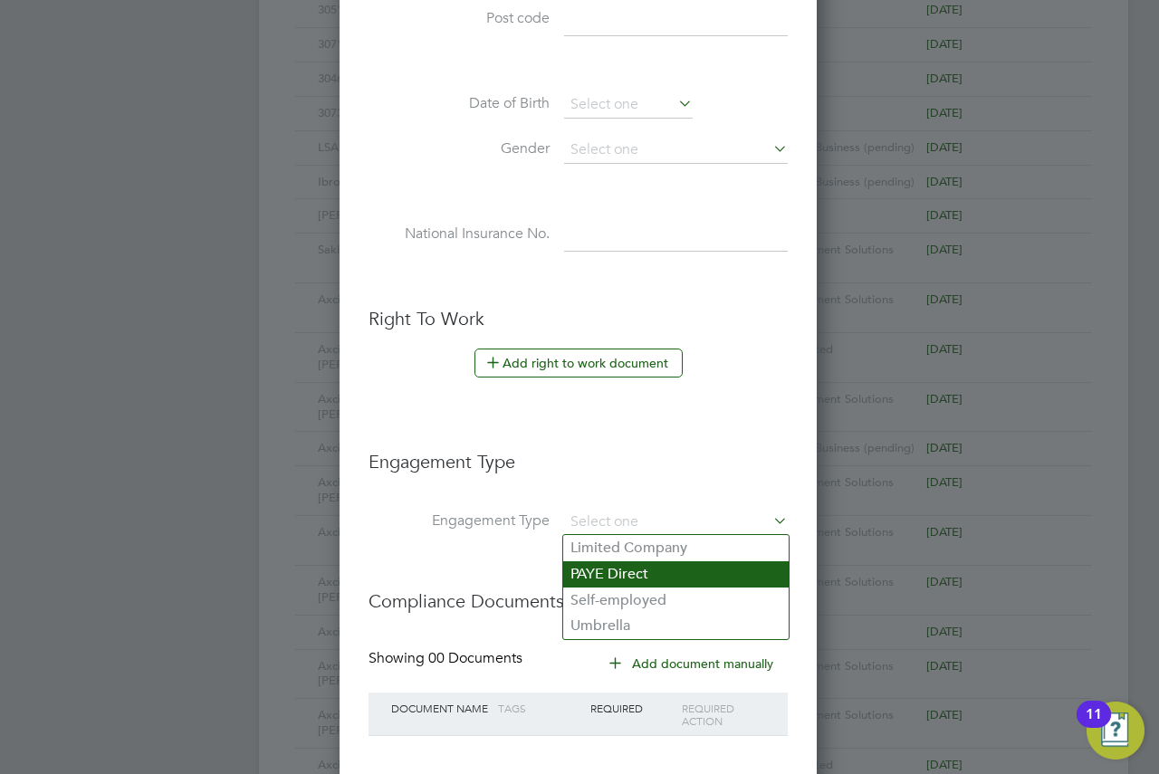
click at [628, 580] on li "PAYE Direct" at bounding box center [676, 575] width 226 height 26
type input "PAYE Direct"
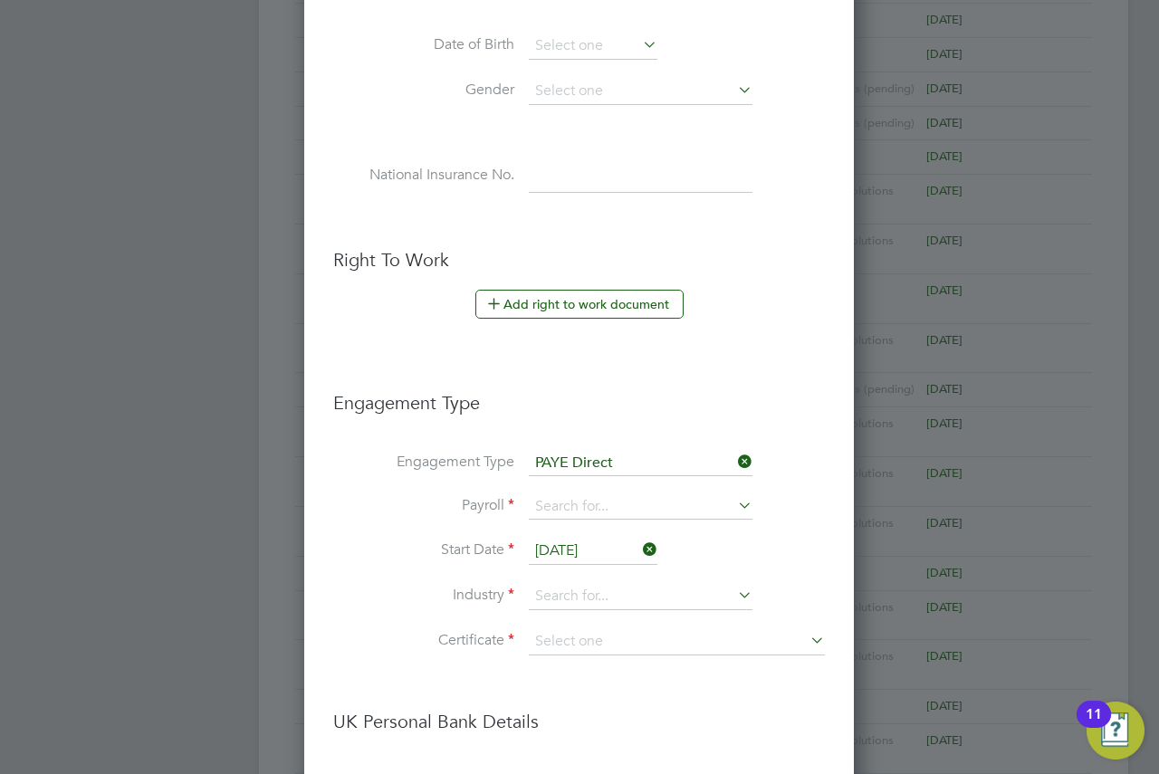
scroll to position [815, 0]
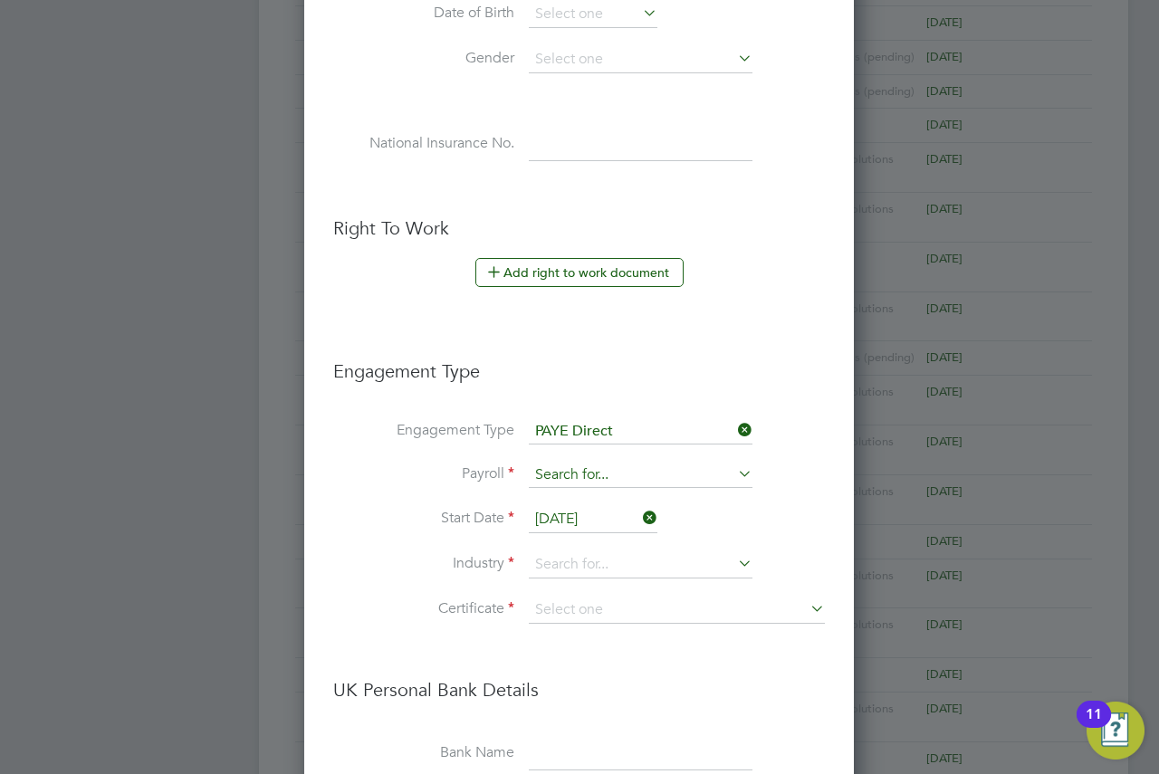
click at [604, 478] on input at bounding box center [641, 475] width 224 height 25
click at [614, 433] on input at bounding box center [641, 431] width 224 height 25
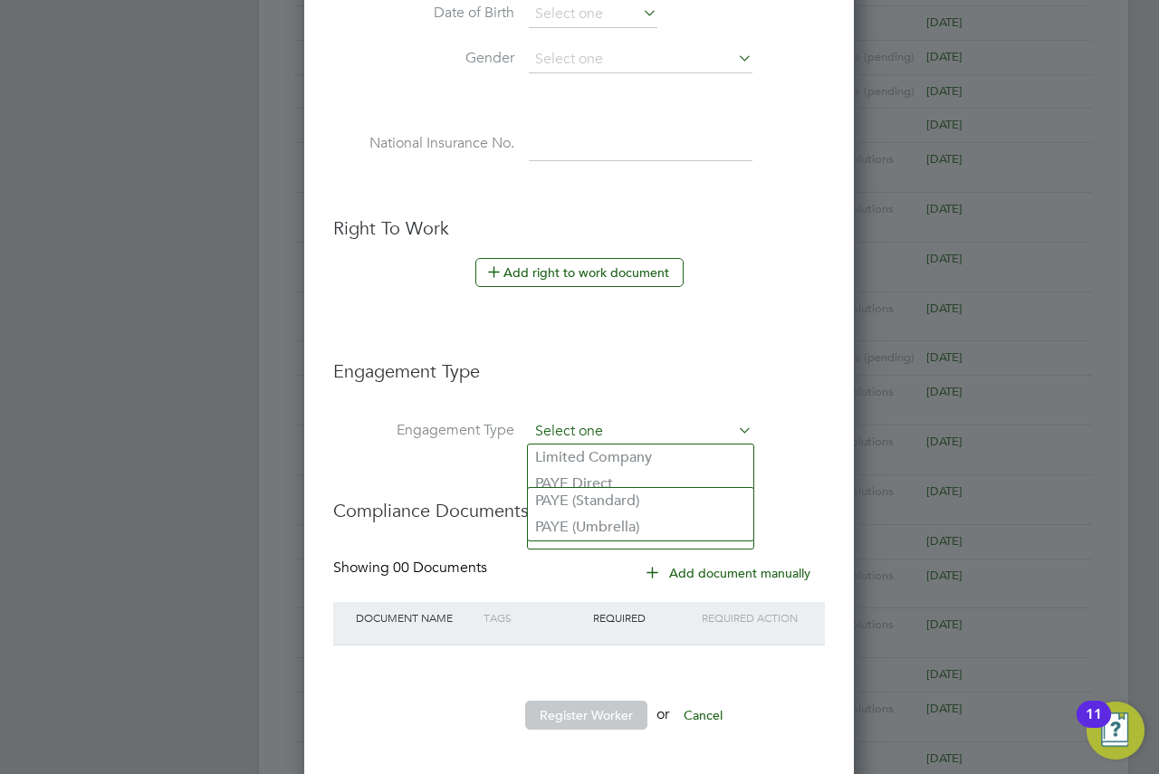
scroll to position [1533, 480]
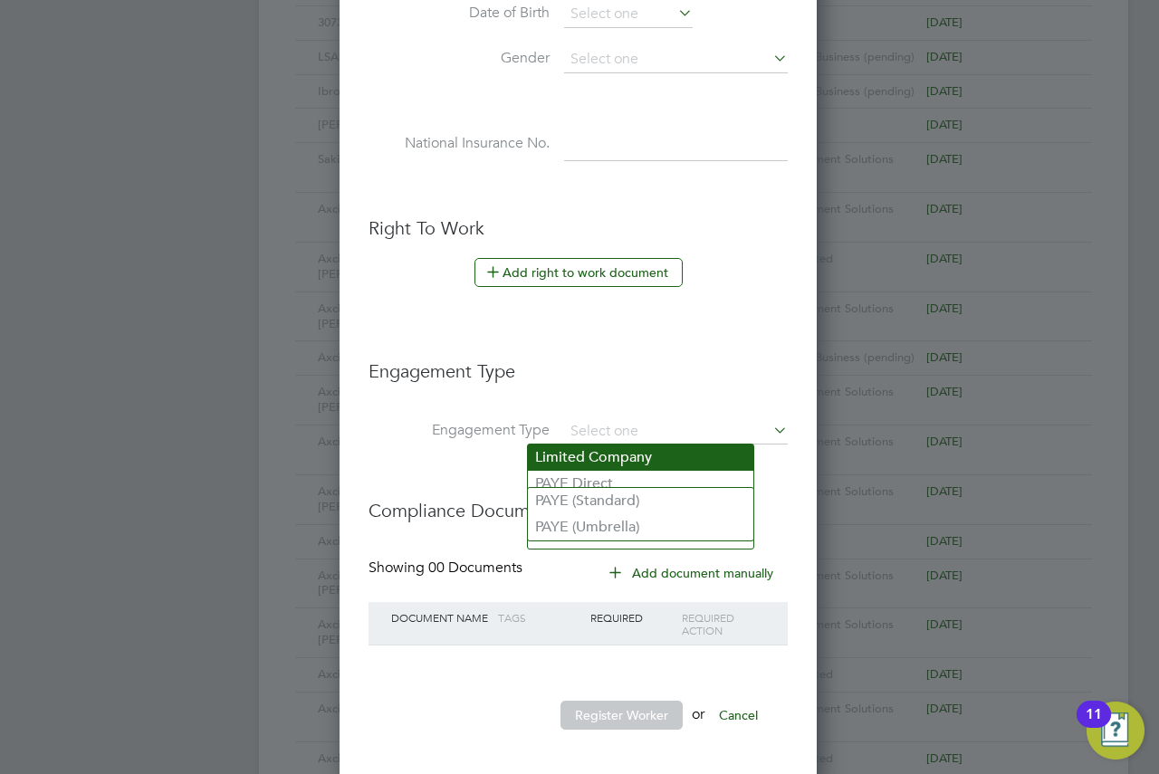
click at [603, 458] on li "Limited Company" at bounding box center [641, 458] width 226 height 26
type input "Limited Company"
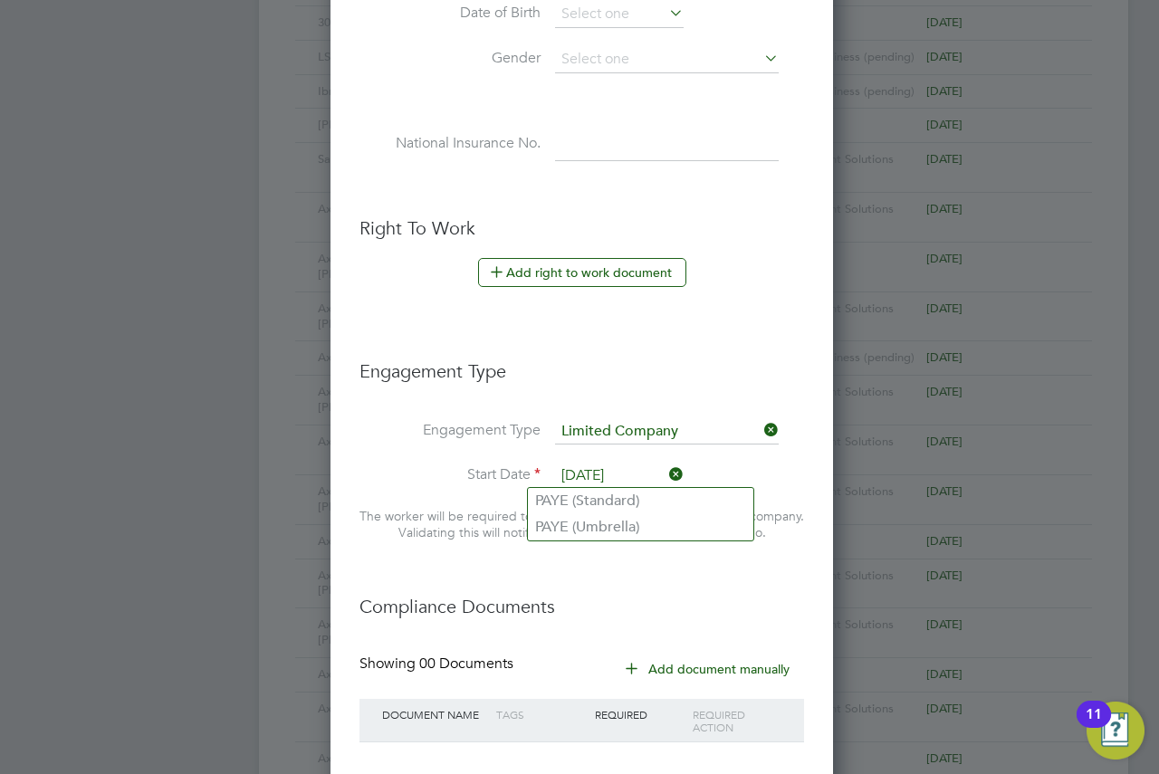
scroll to position [1629, 499]
click at [675, 361] on h3 "Engagement Type" at bounding box center [582, 362] width 445 height 42
drag, startPoint x: 674, startPoint y: 360, endPoint x: 635, endPoint y: 349, distance: 40.4
click at [635, 349] on h3 "Engagement Type" at bounding box center [582, 362] width 445 height 42
click at [686, 374] on h3 "Engagement Type" at bounding box center [582, 362] width 445 height 42
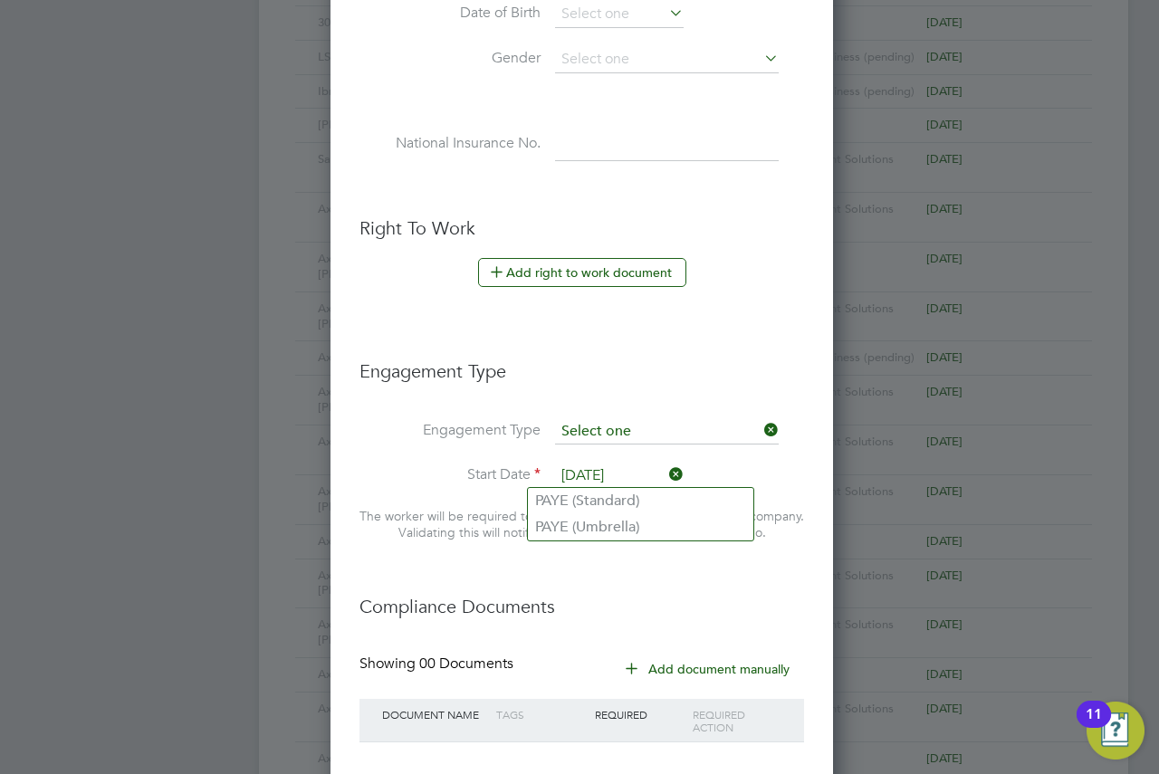
click at [630, 437] on input at bounding box center [667, 431] width 224 height 25
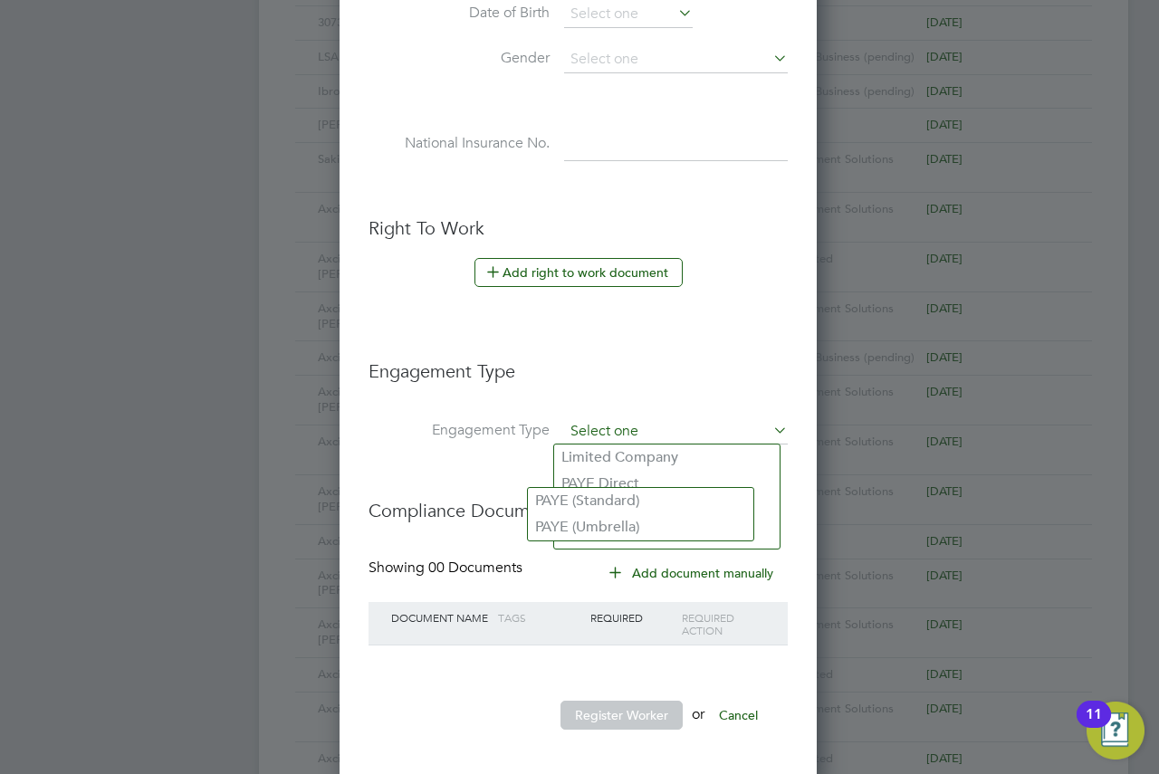
scroll to position [1533, 480]
click at [770, 430] on icon at bounding box center [770, 430] width 0 height 25
click at [648, 390] on li "Engagement Type" at bounding box center [578, 380] width 419 height 78
click at [617, 426] on input at bounding box center [676, 431] width 224 height 25
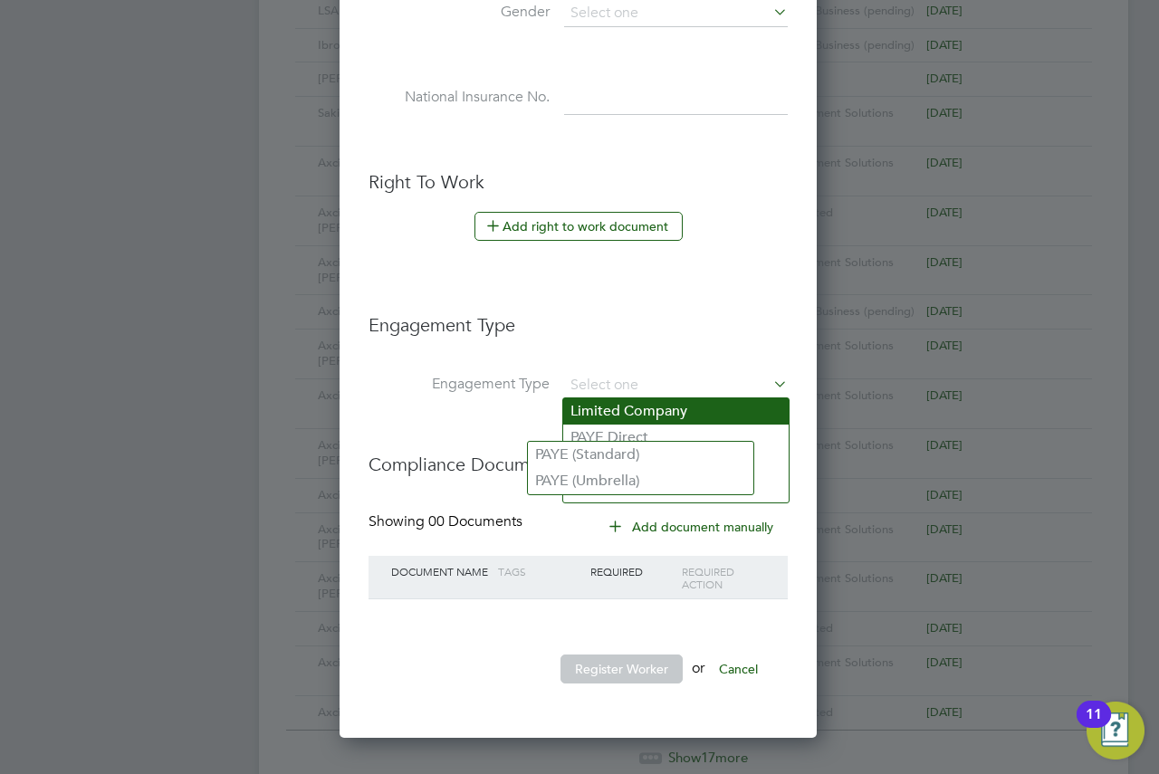
scroll to position [906, 0]
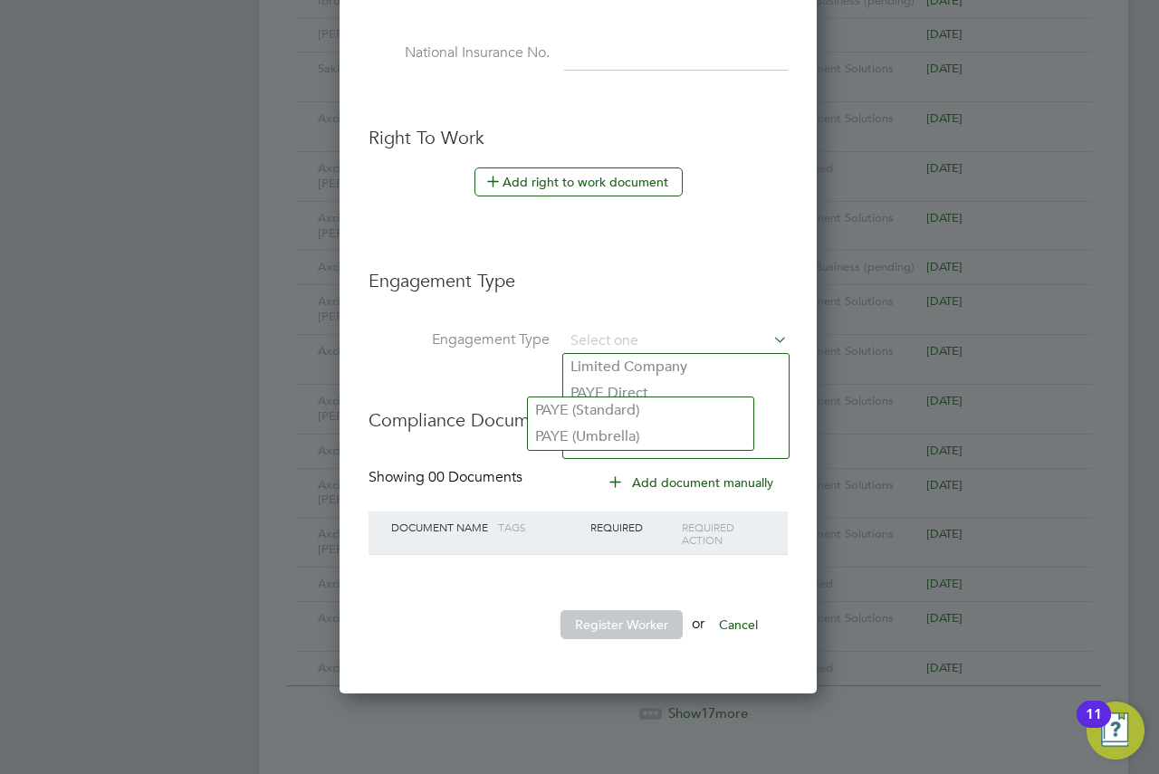
click at [479, 318] on li "Engagement Type" at bounding box center [578, 290] width 419 height 78
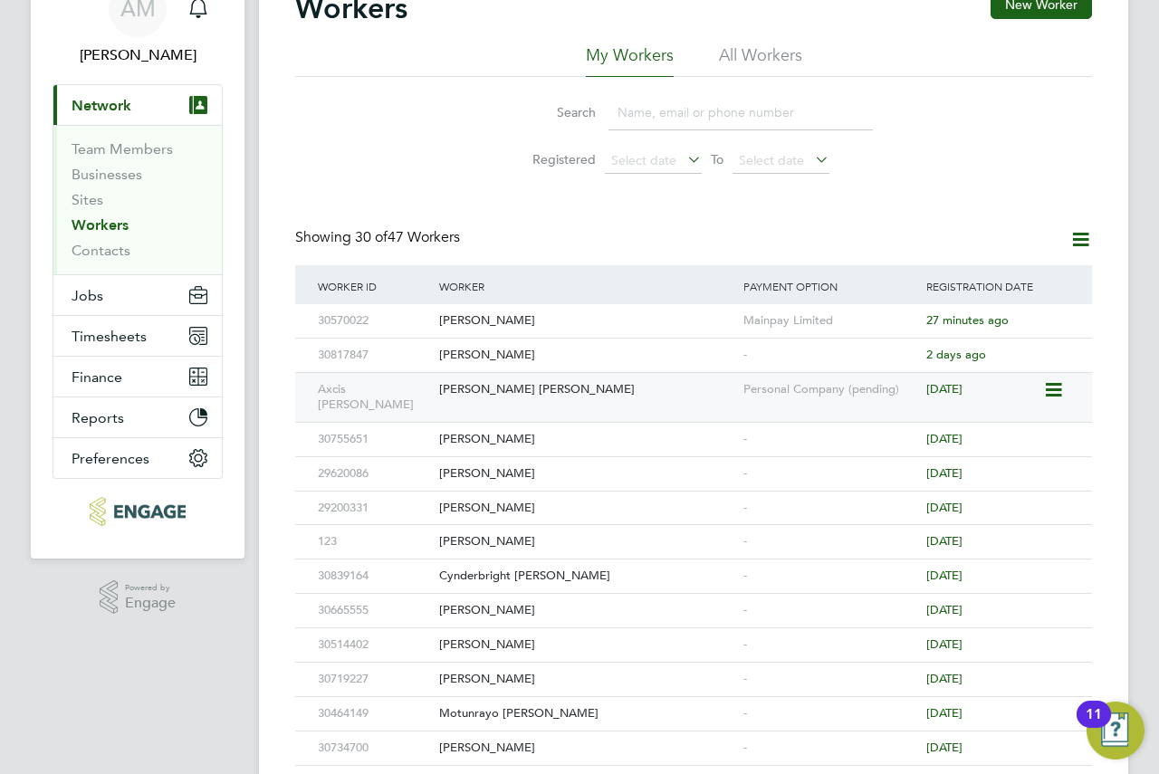
scroll to position [0, 0]
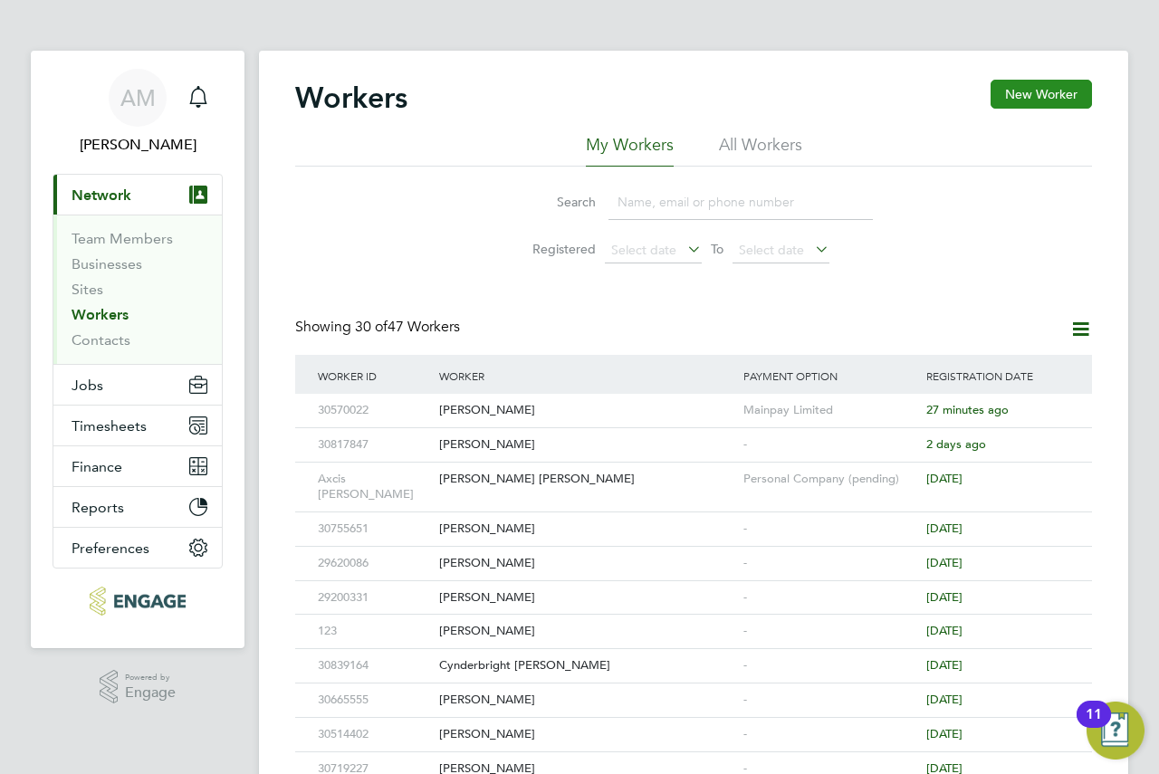
click at [1063, 103] on button "New Worker" at bounding box center [1041, 94] width 101 height 29
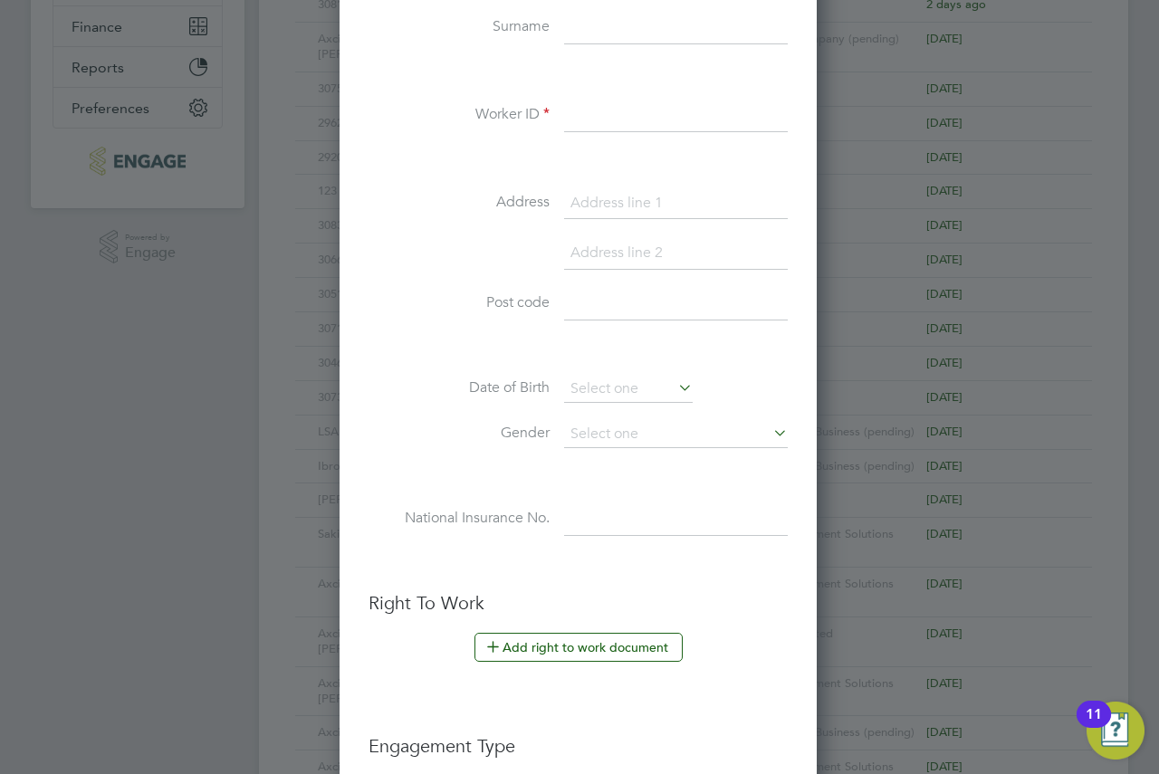
scroll to position [543, 0]
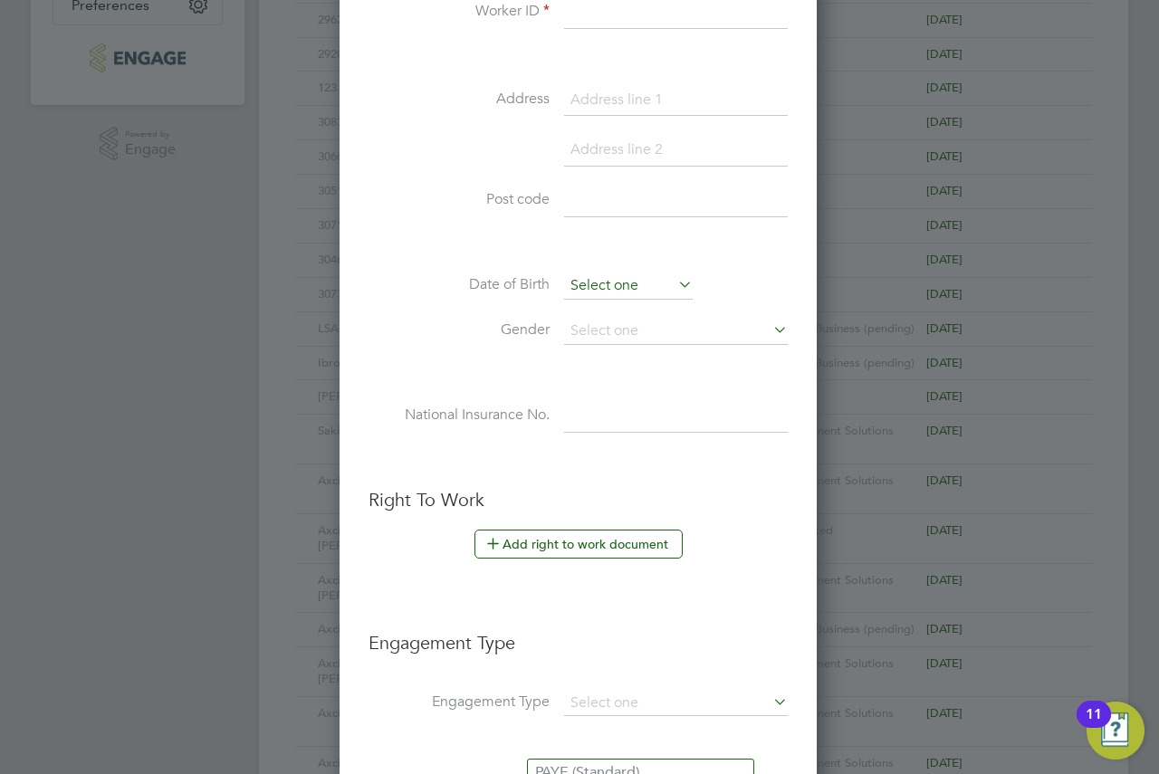
drag, startPoint x: 644, startPoint y: 304, endPoint x: 622, endPoint y: 285, distance: 28.9
click at [622, 285] on input at bounding box center [628, 286] width 129 height 27
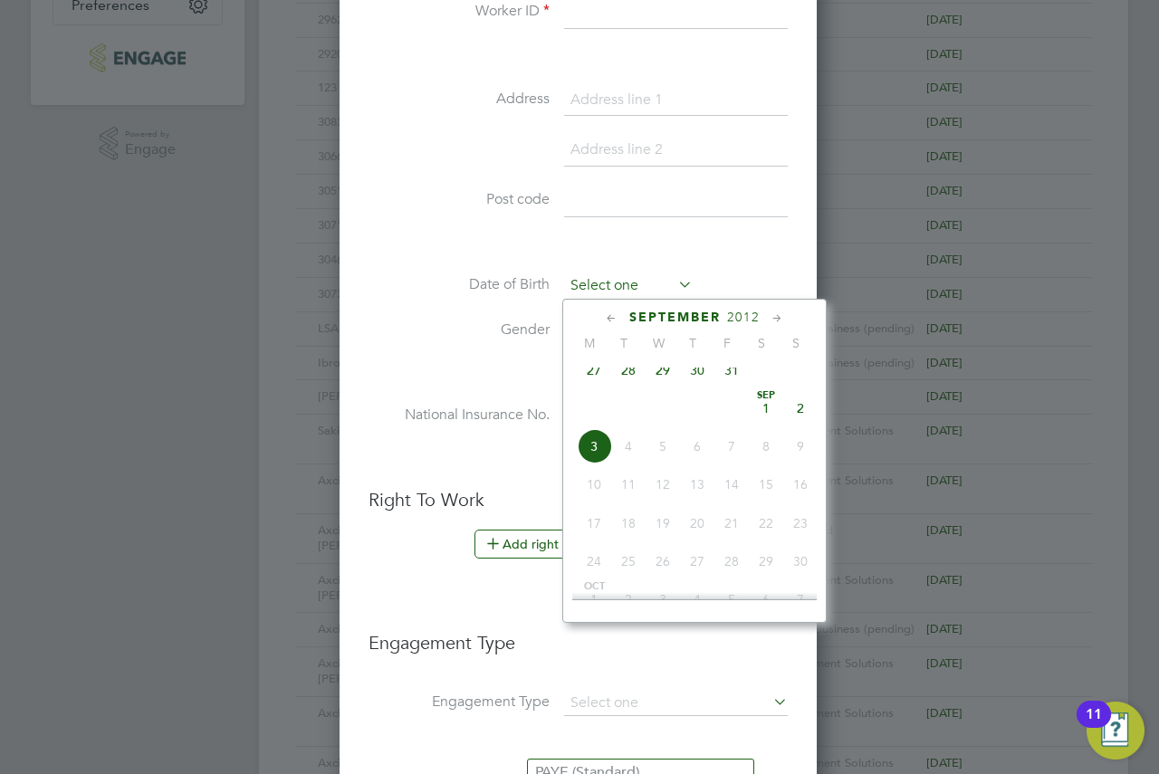
click at [622, 285] on input at bounding box center [628, 286] width 129 height 27
click at [716, 245] on li at bounding box center [578, 245] width 419 height 19
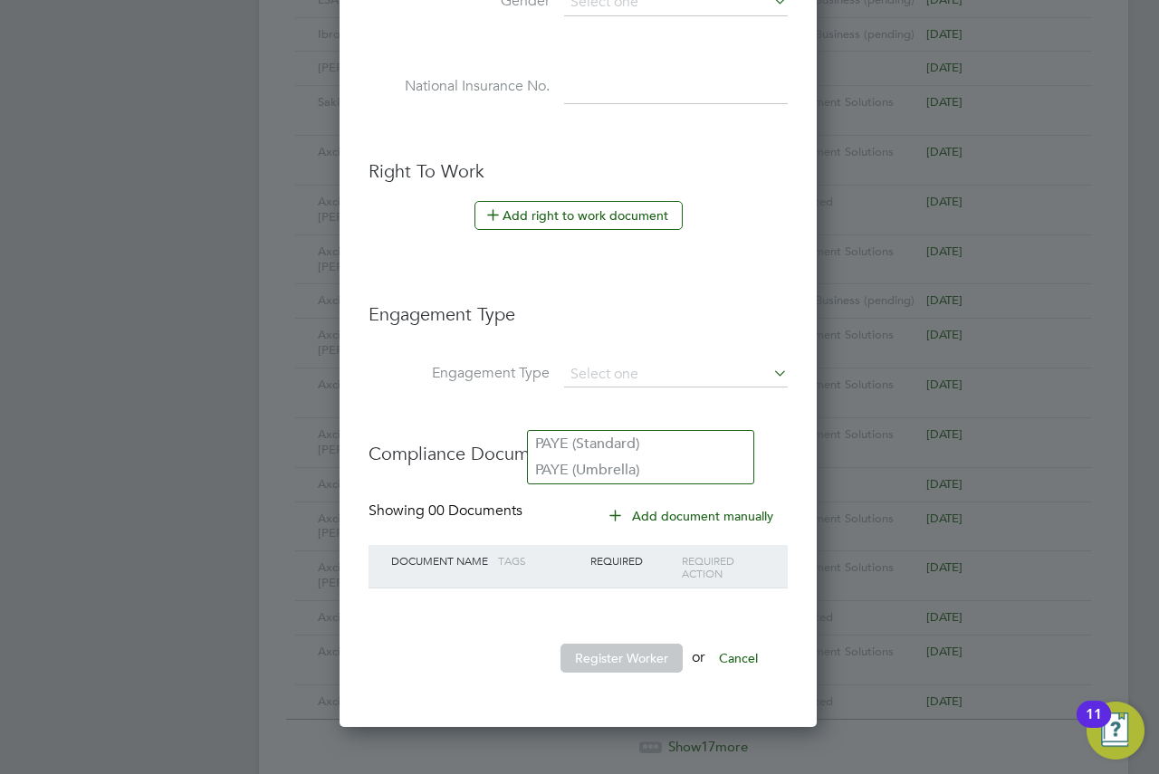
scroll to position [906, 0]
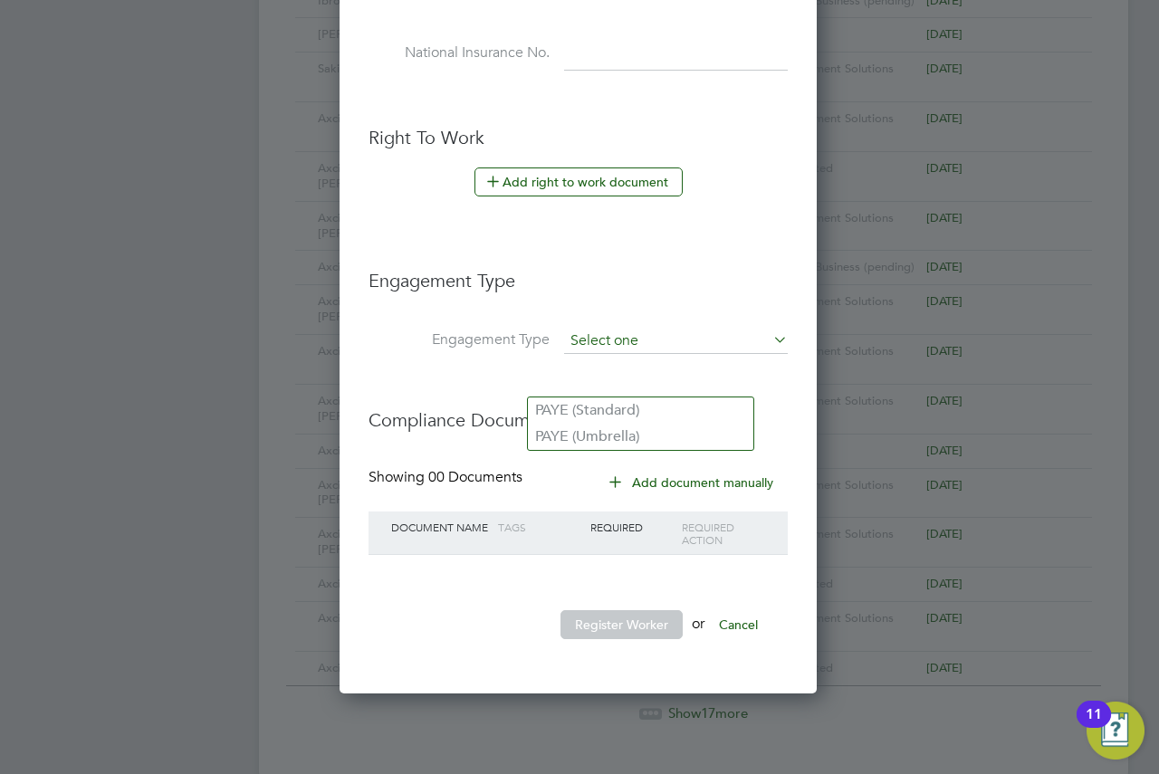
click at [642, 348] on input at bounding box center [676, 341] width 224 height 25
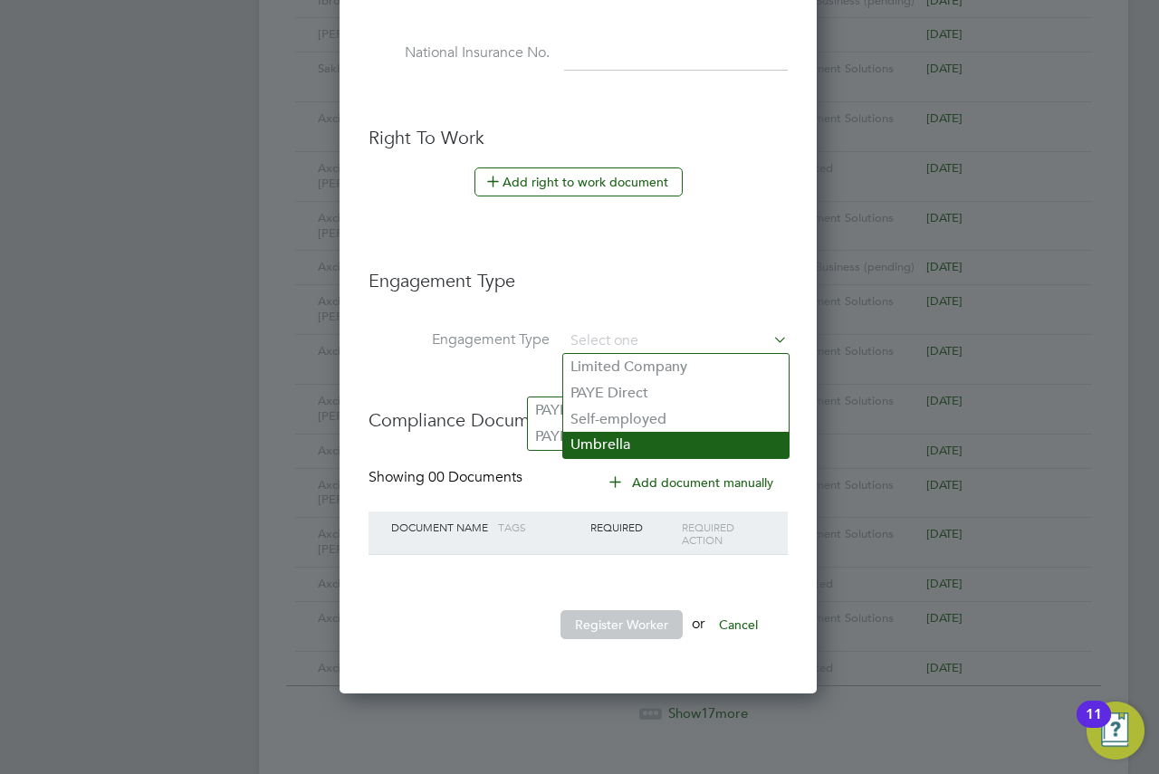
click at [654, 436] on li "Umbrella" at bounding box center [676, 445] width 226 height 26
type input "Umbrella"
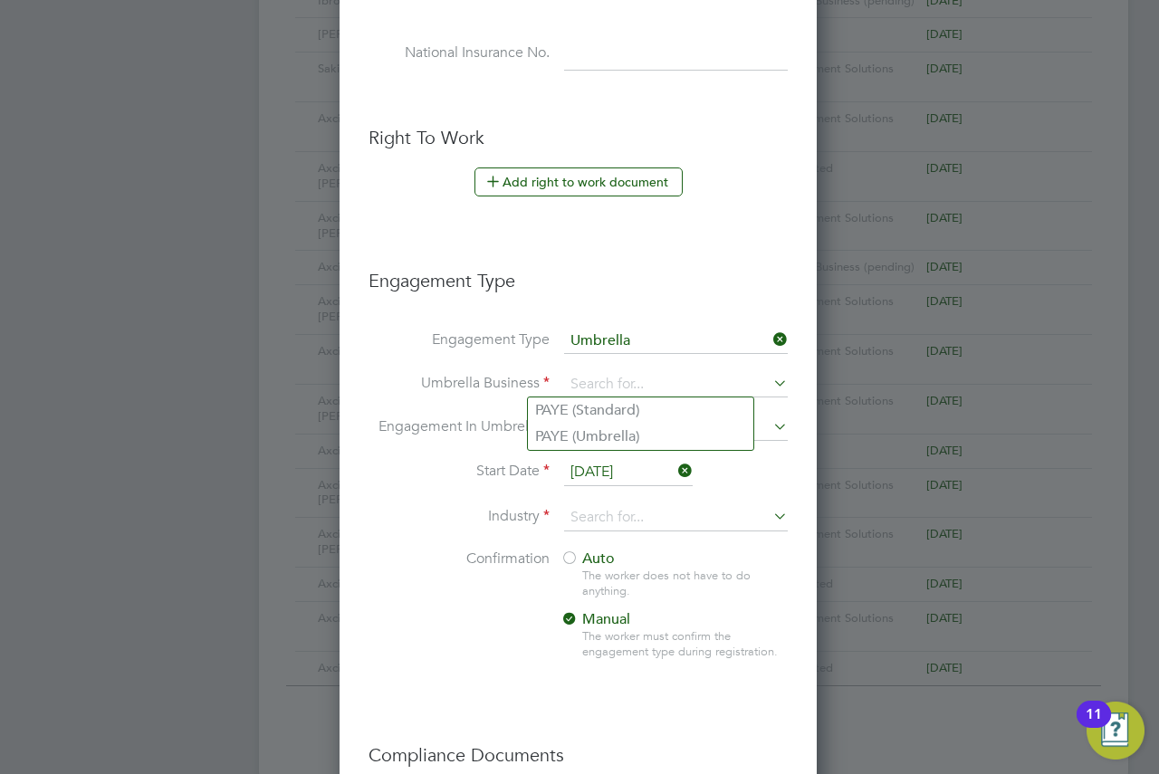
click at [671, 306] on li "Engagement Type" at bounding box center [578, 290] width 419 height 78
click at [688, 308] on li "Engagement Type" at bounding box center [578, 290] width 419 height 78
click at [650, 415] on li "PAYE (Standard)" at bounding box center [641, 411] width 226 height 26
click at [634, 320] on li "Engagement Type" at bounding box center [578, 290] width 419 height 78
click at [636, 346] on input at bounding box center [676, 341] width 224 height 25
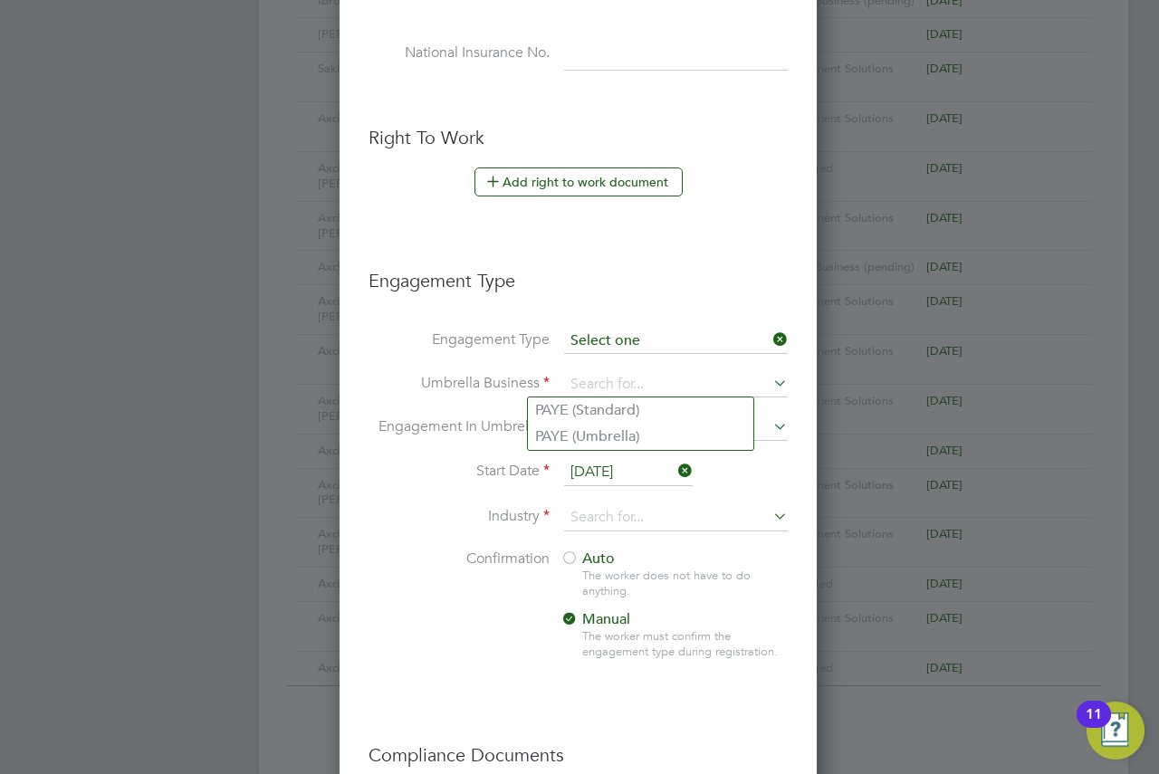
scroll to position [1533, 480]
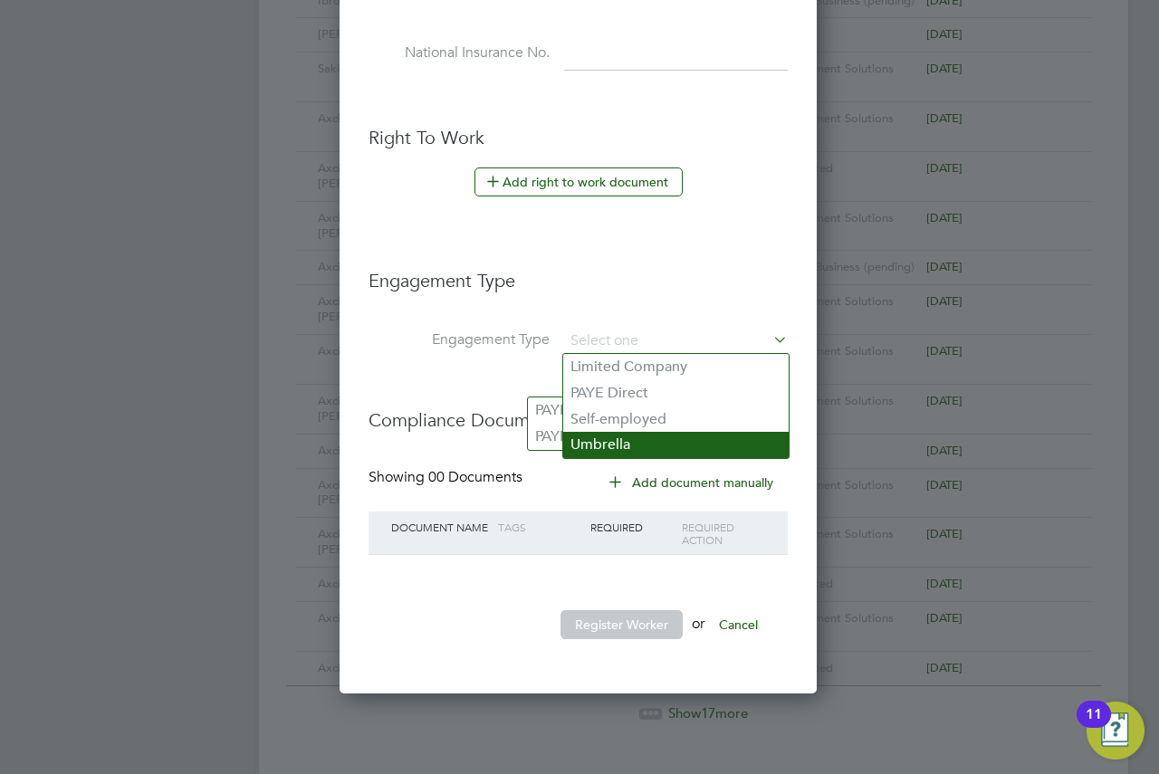
click at [653, 441] on li "Umbrella" at bounding box center [676, 445] width 226 height 26
type input "Umbrella"
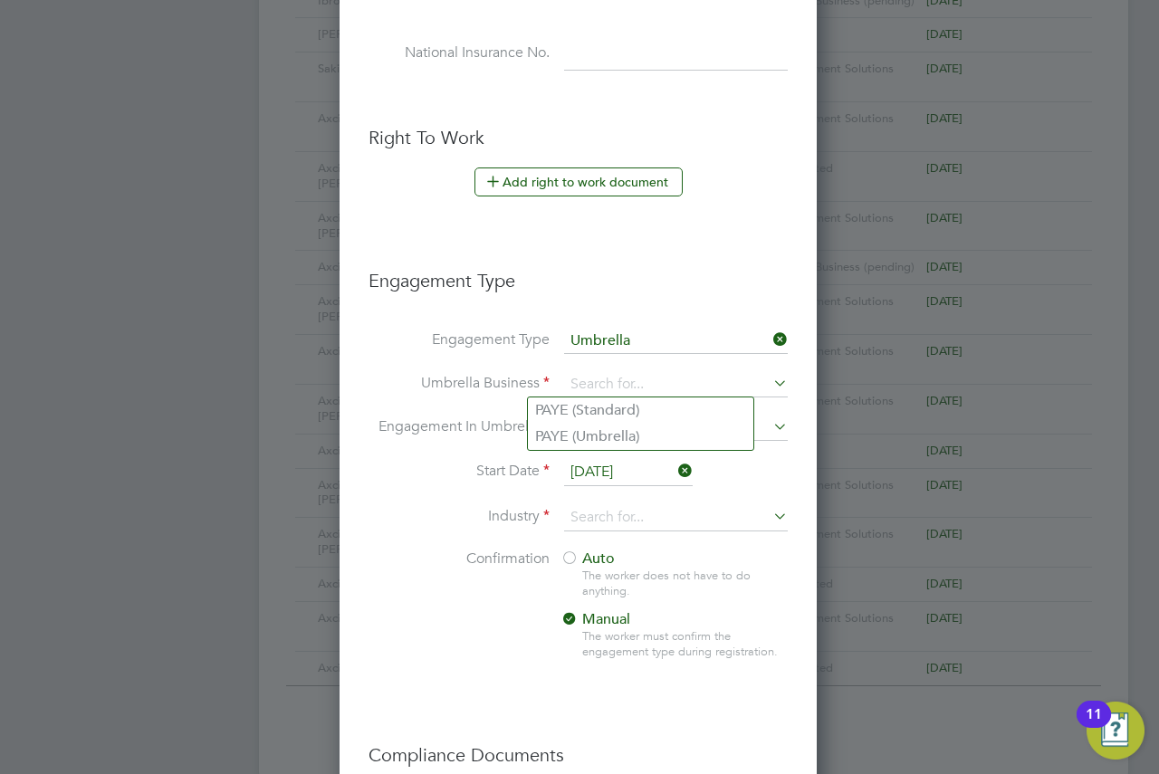
scroll to position [1868, 480]
click at [621, 437] on li "PAYE (Umbrella)" at bounding box center [641, 437] width 226 height 26
click at [624, 439] on li "PAYE (Umbrella)" at bounding box center [641, 437] width 226 height 26
click at [570, 436] on li "PAYE (Umbrella)" at bounding box center [641, 437] width 226 height 26
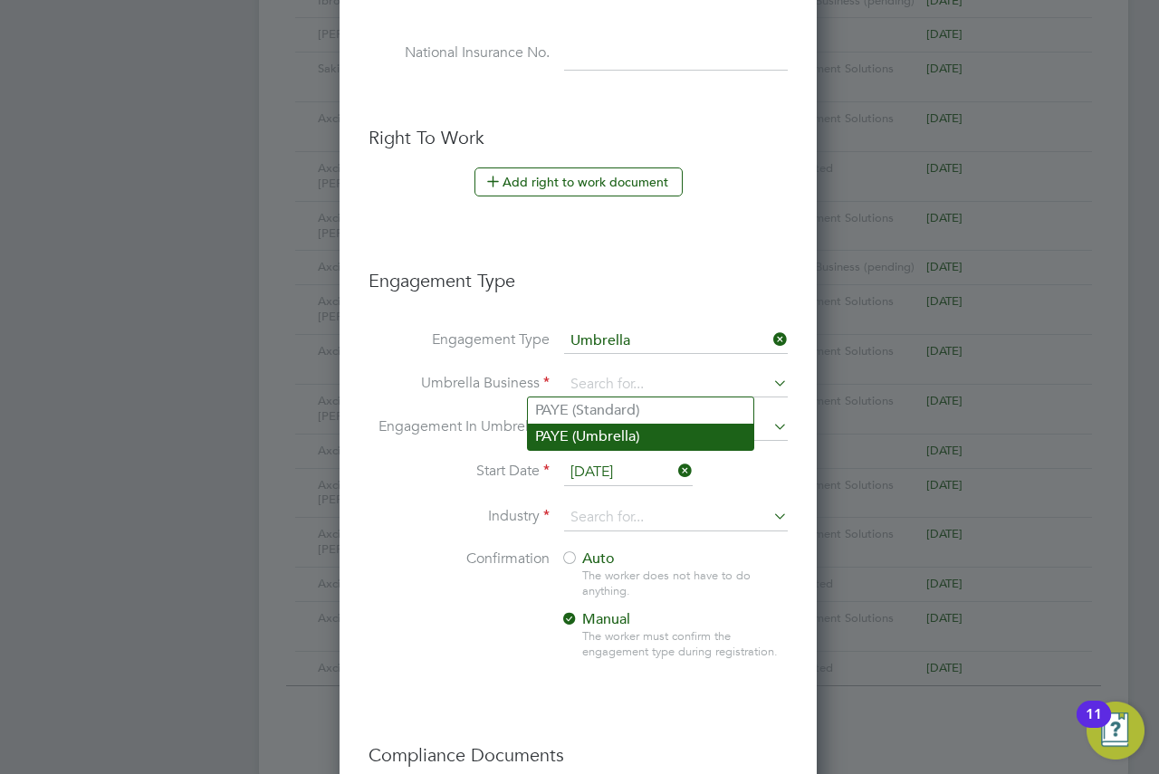
click at [570, 436] on li "PAYE (Umbrella)" at bounding box center [641, 437] width 226 height 26
drag, startPoint x: 667, startPoint y: 296, endPoint x: 664, endPoint y: 284, distance: 12.1
drag, startPoint x: 664, startPoint y: 284, endPoint x: 563, endPoint y: 437, distance: 182.4
click at [563, 437] on li "PAYE (Umbrella)" at bounding box center [641, 437] width 226 height 26
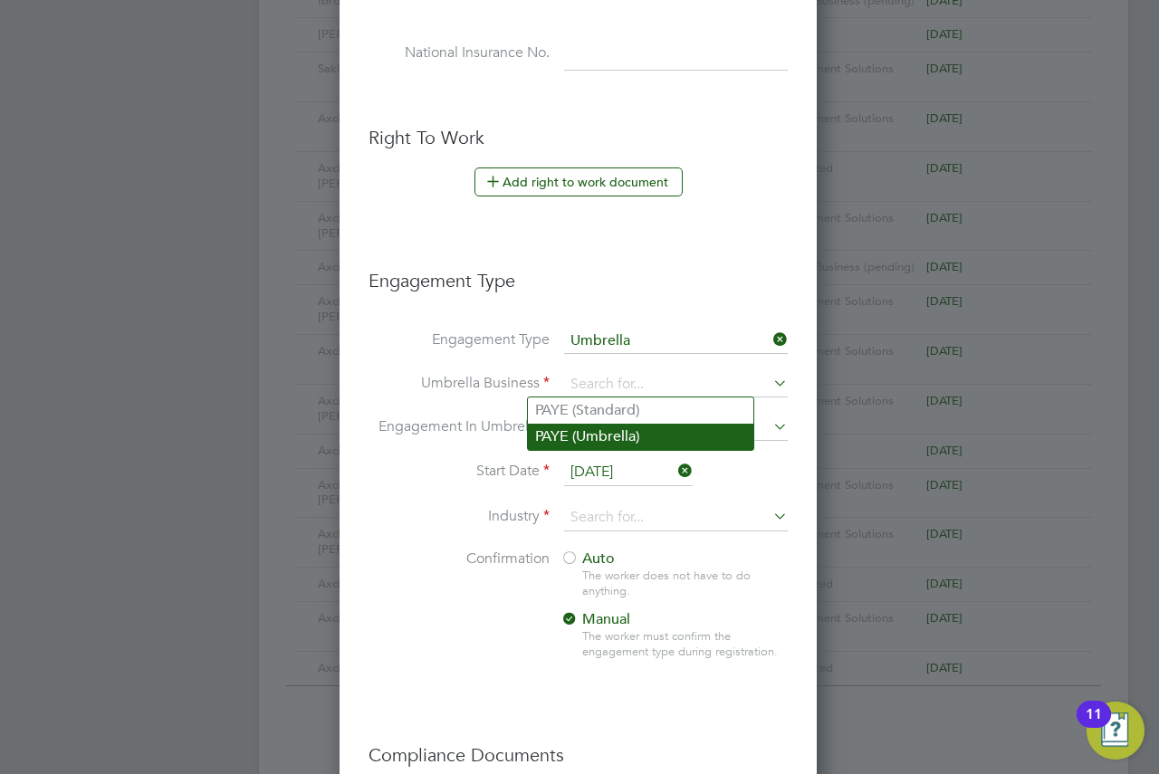
click at [563, 437] on li "PAYE (Umbrella)" at bounding box center [641, 437] width 226 height 26
click at [565, 436] on li "PAYE (Umbrella)" at bounding box center [641, 437] width 226 height 26
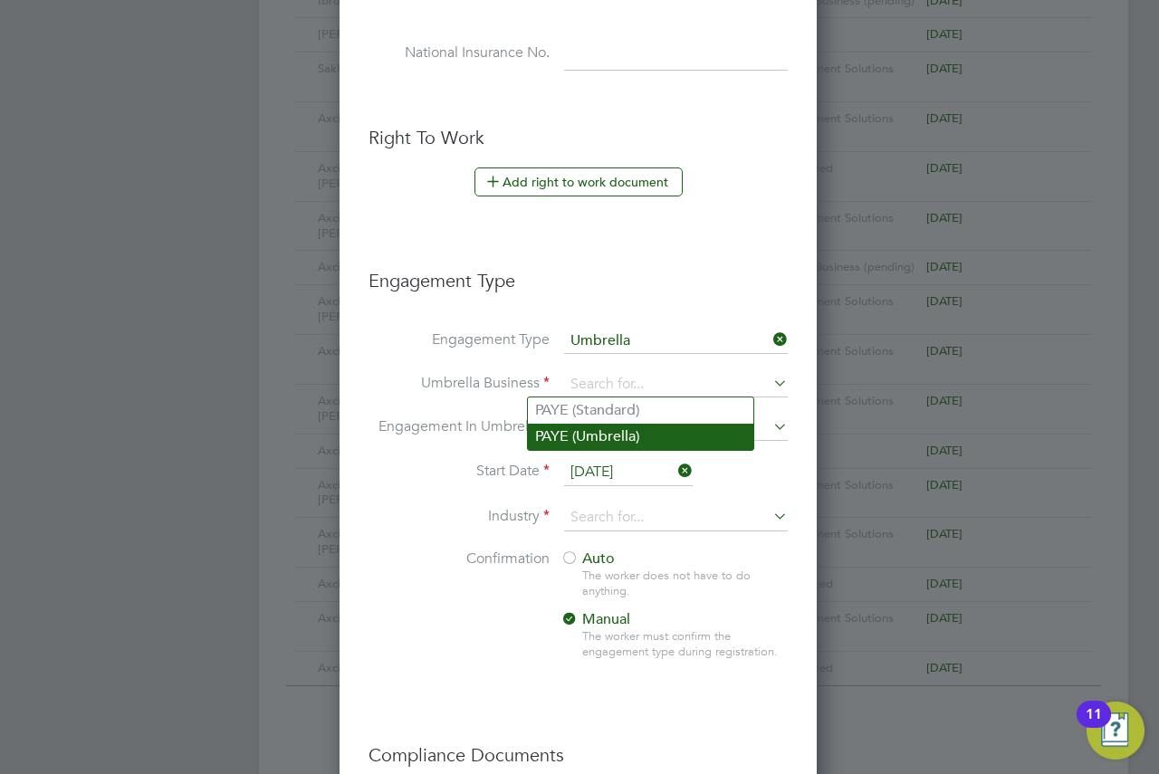
click at [625, 435] on li "PAYE (Umbrella)" at bounding box center [641, 437] width 226 height 26
click at [624, 435] on li "PAYE (Umbrella)" at bounding box center [641, 437] width 226 height 26
click at [624, 434] on li "PAYE (Umbrella)" at bounding box center [641, 437] width 226 height 26
drag, startPoint x: 624, startPoint y: 432, endPoint x: 677, endPoint y: 332, distance: 112.6
click at [624, 431] on li "PAYE (Umbrella)" at bounding box center [641, 437] width 226 height 26
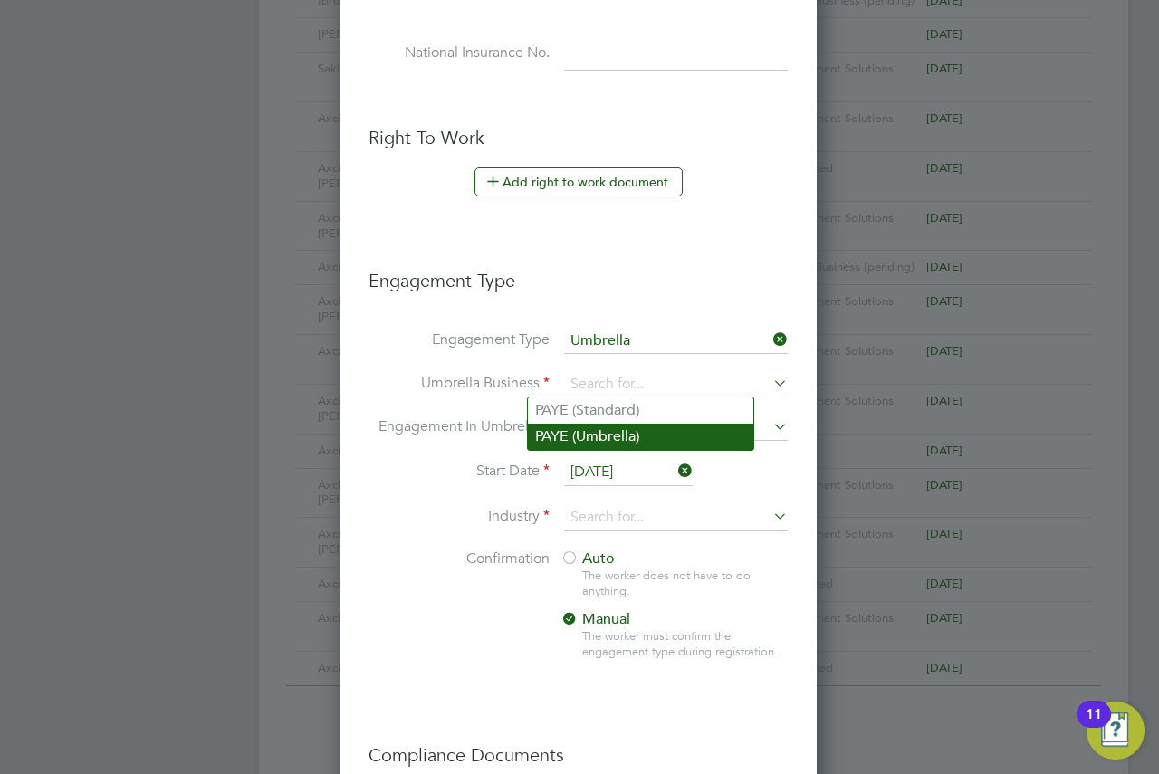
drag, startPoint x: 707, startPoint y: 272, endPoint x: 575, endPoint y: 434, distance: 209.2
click at [575, 434] on li "PAYE (Umbrella)" at bounding box center [641, 437] width 226 height 26
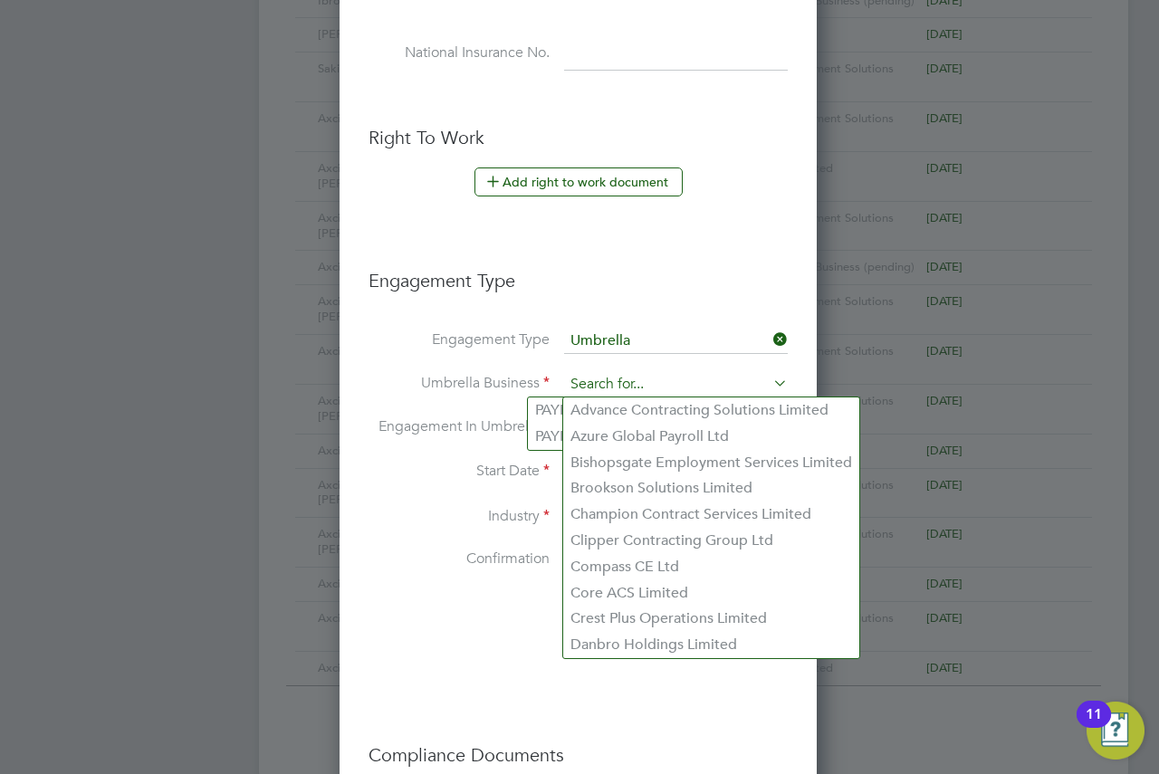
click at [588, 380] on input at bounding box center [676, 384] width 224 height 25
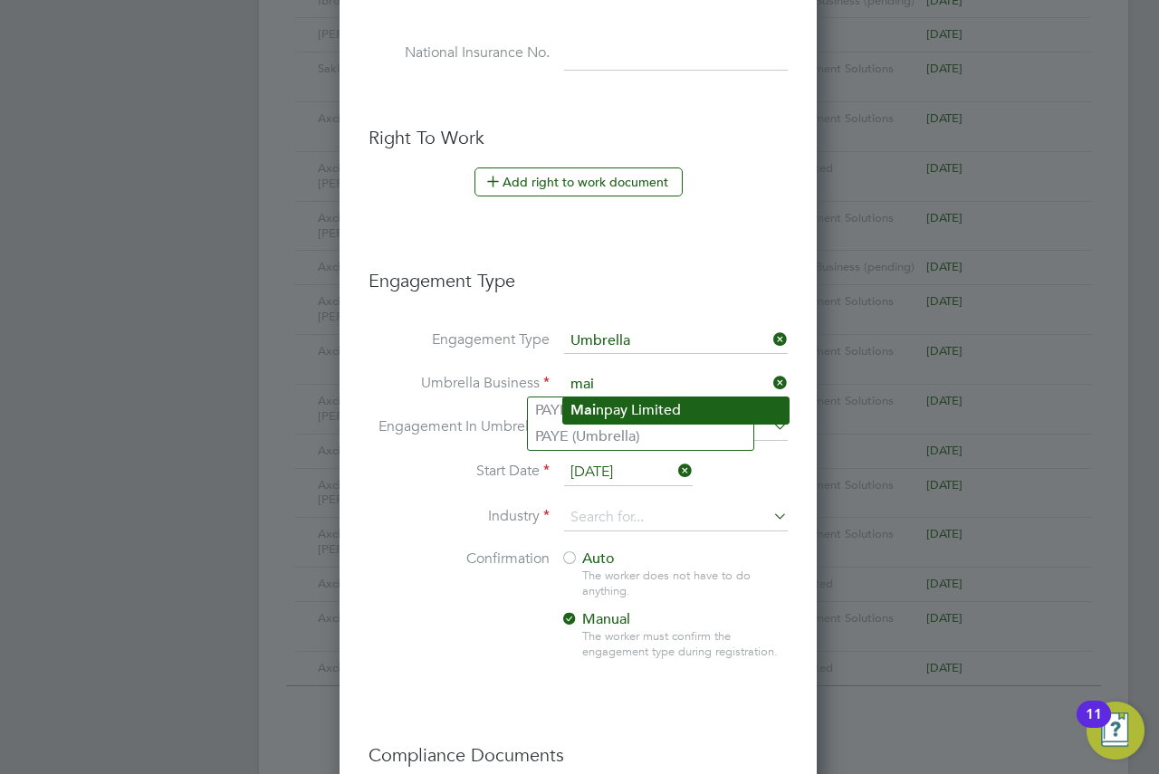
click at [644, 405] on li "Mai npay Limited" at bounding box center [676, 411] width 226 height 26
type input "Mainpay Limited"
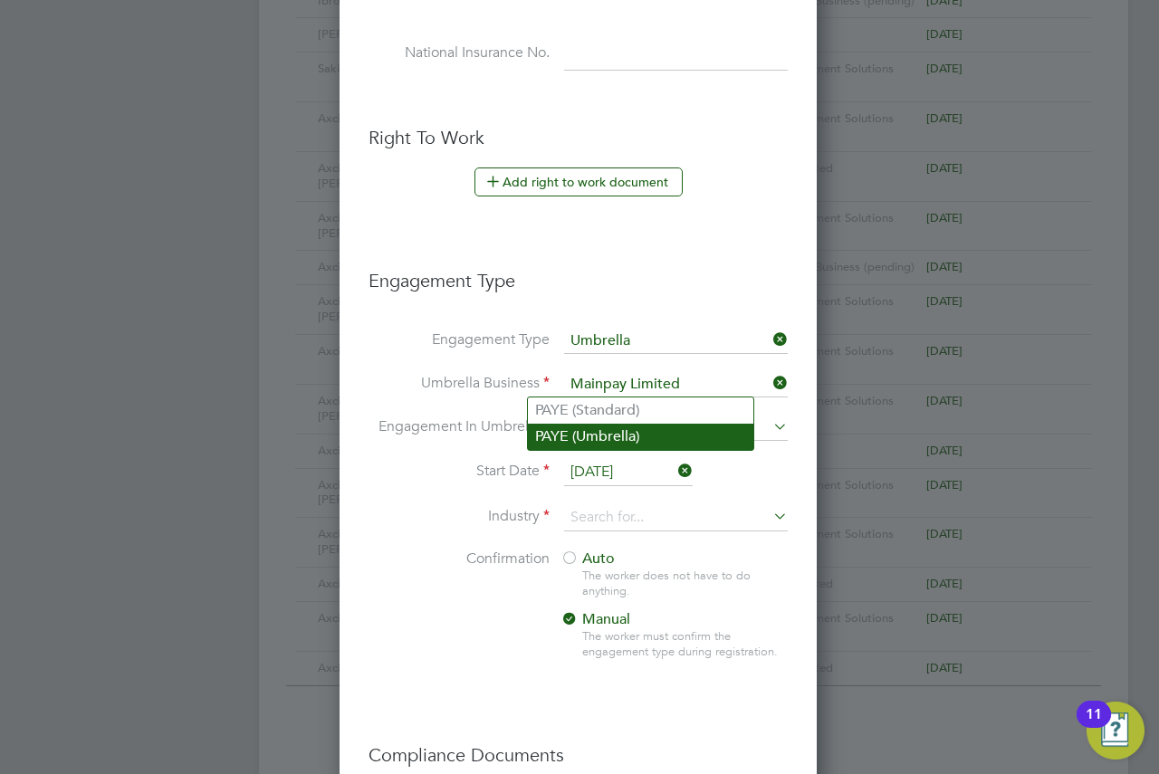
click at [648, 430] on li "PAYE (Umbrella)" at bounding box center [641, 437] width 226 height 26
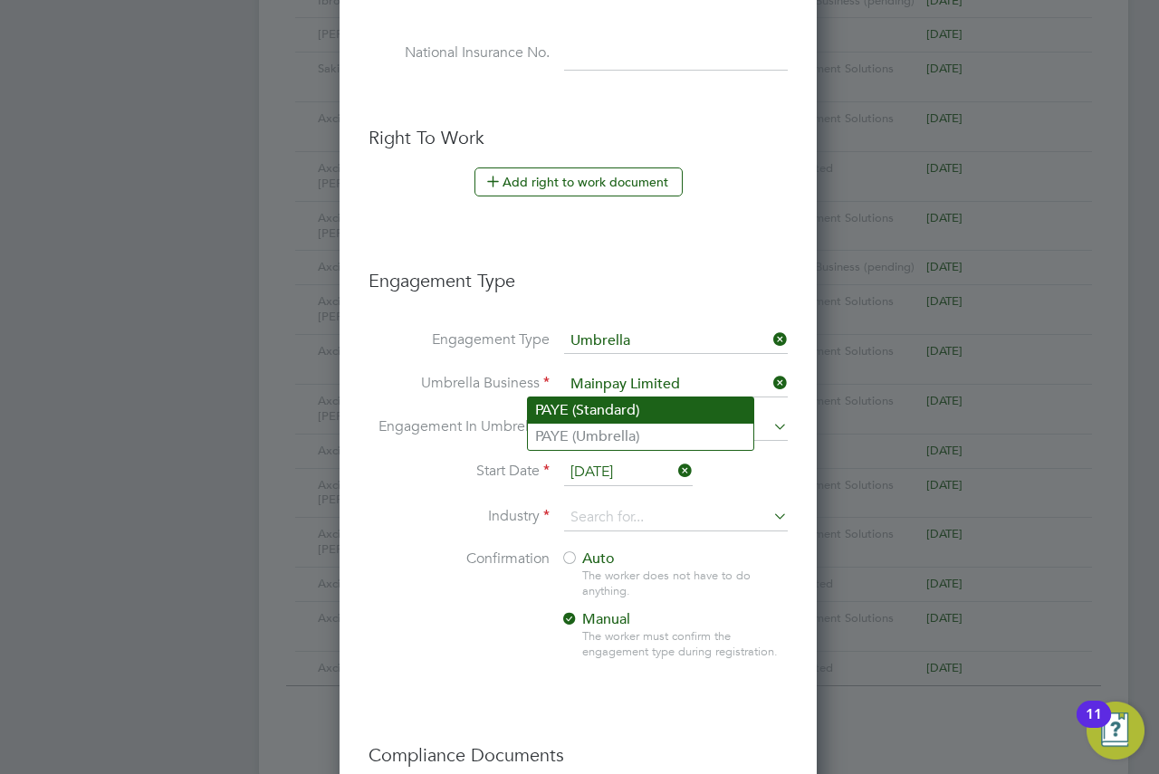
drag, startPoint x: 566, startPoint y: 426, endPoint x: 579, endPoint y: 404, distance: 25.2
click at [566, 425] on li "PAYE (Umbrella)" at bounding box center [641, 437] width 226 height 26
click at [579, 404] on li "PAYE (Standard)" at bounding box center [641, 411] width 226 height 26
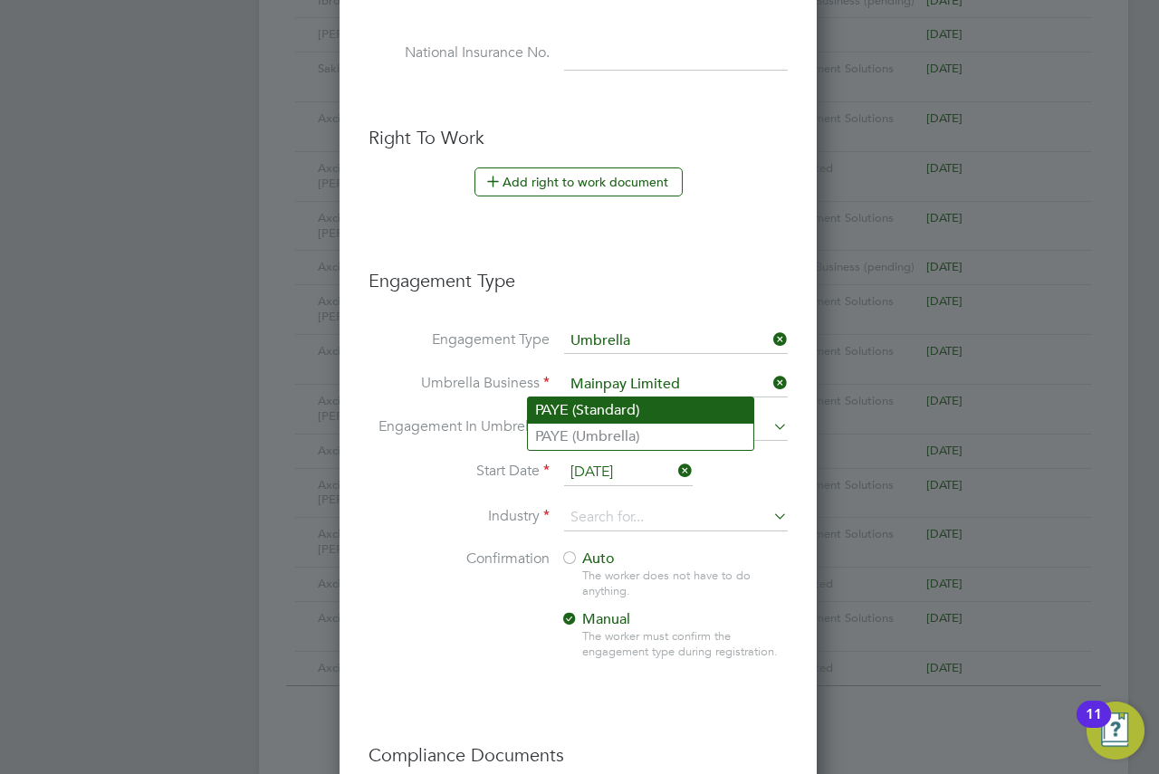
click at [579, 404] on li "PAYE (Standard)" at bounding box center [641, 411] width 226 height 26
drag, startPoint x: 710, startPoint y: 298, endPoint x: 625, endPoint y: 255, distance: 95.6
click at [630, 255] on h3 "Engagement Type" at bounding box center [578, 272] width 419 height 42
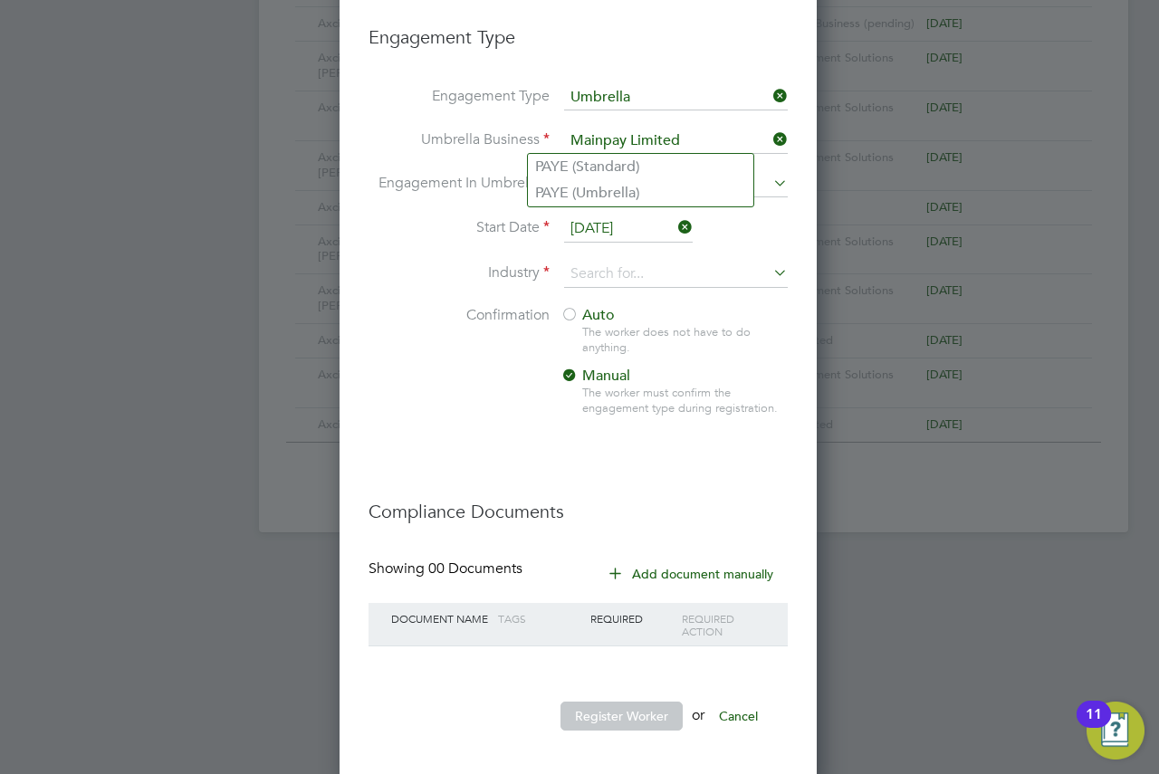
scroll to position [1160, 0]
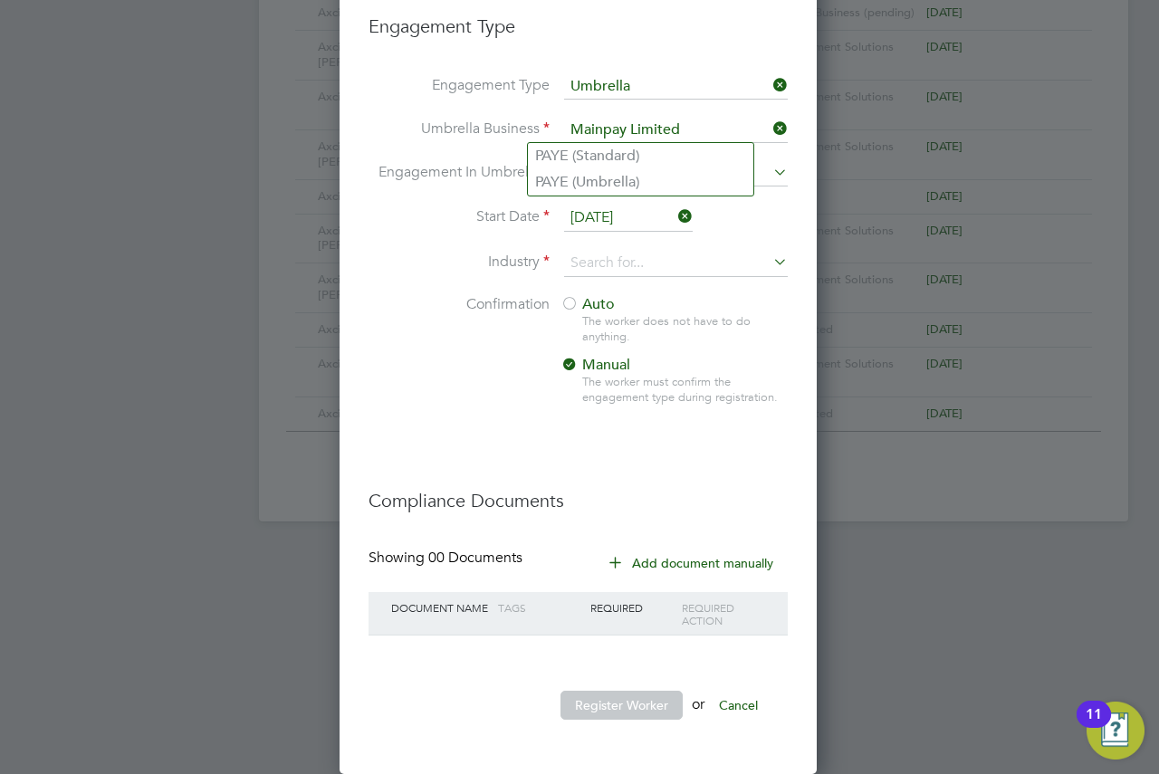
click at [613, 309] on span "Auto" at bounding box center [588, 304] width 54 height 18
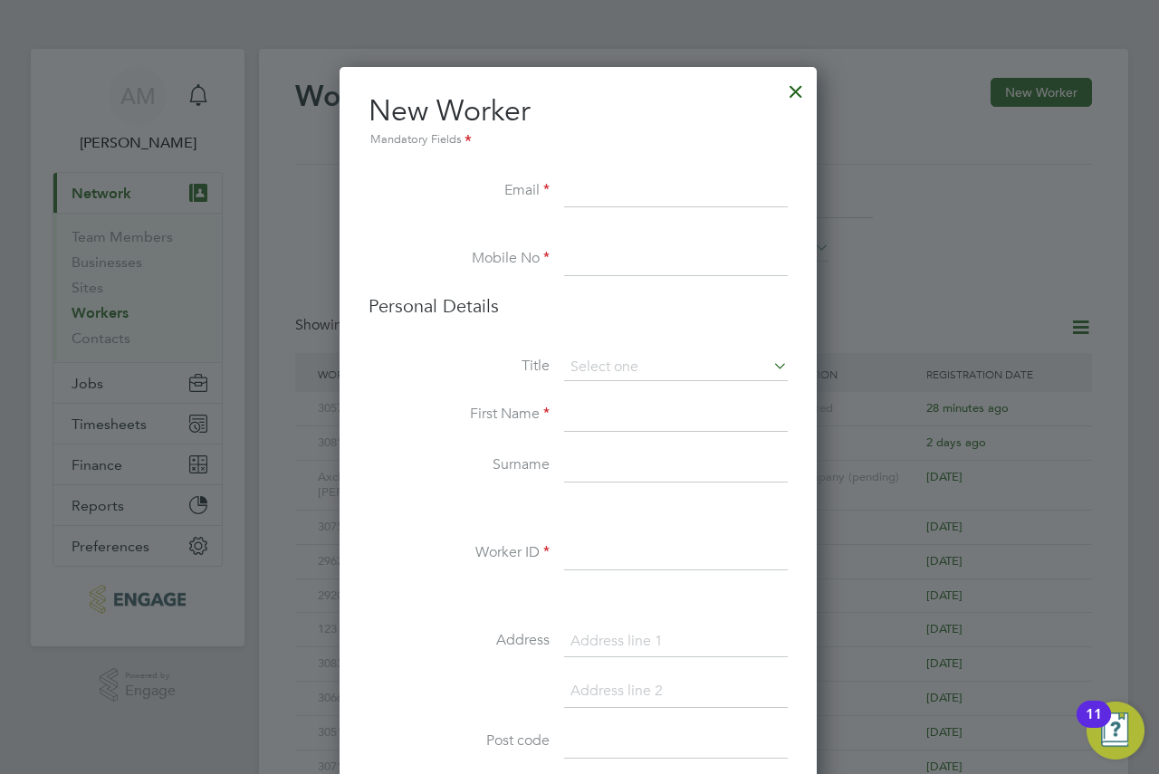
scroll to position [0, 0]
click at [799, 102] on div at bounding box center [796, 88] width 33 height 33
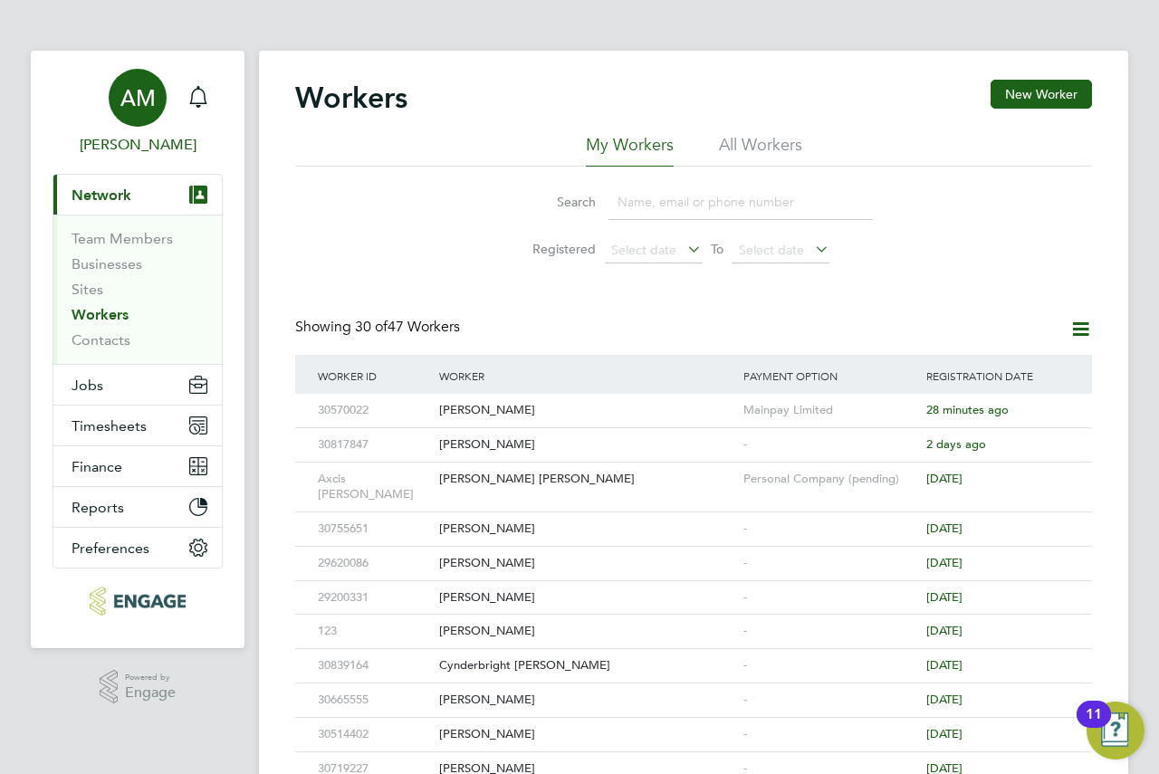
click at [162, 144] on span "[PERSON_NAME]" at bounding box center [138, 145] width 170 height 22
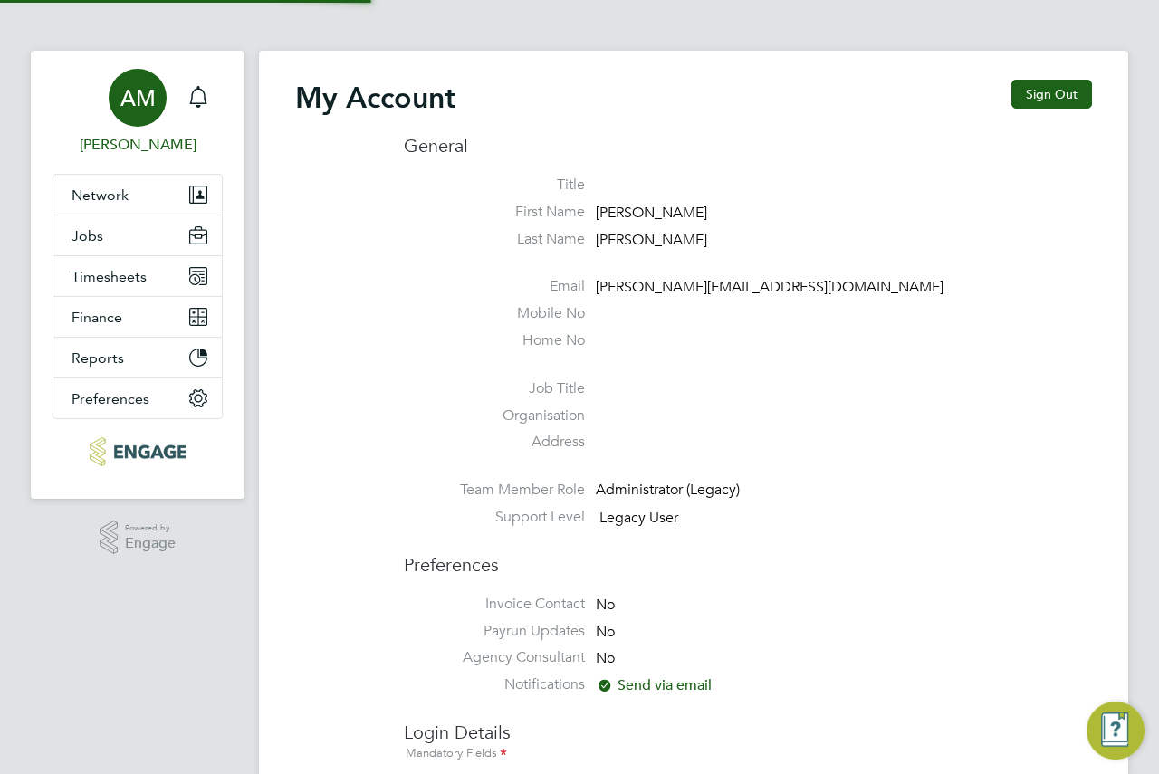
type input "andrew@axcis.co.uk"
drag, startPoint x: 581, startPoint y: 148, endPoint x: 572, endPoint y: 149, distance: 9.2
drag, startPoint x: 572, startPoint y: 149, endPoint x: 103, endPoint y: 249, distance: 478.8
click at [103, 249] on button "Jobs" at bounding box center [137, 236] width 168 height 40
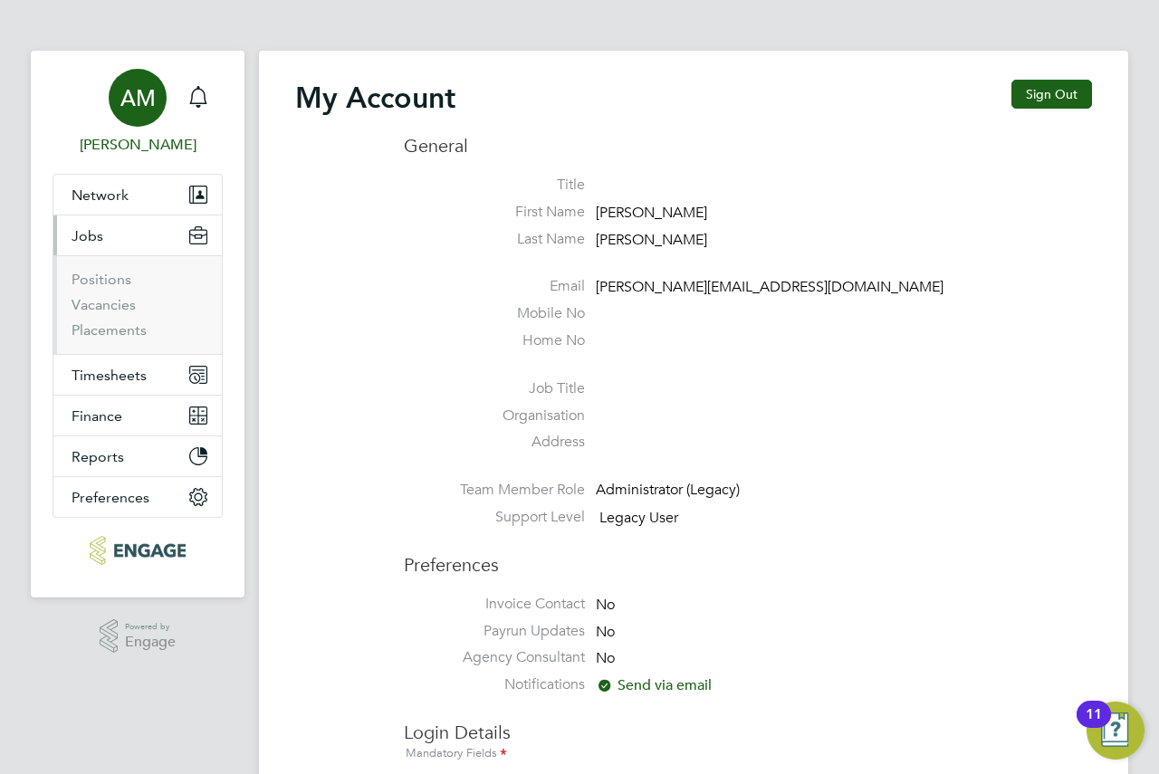
click at [106, 290] on li "Positions" at bounding box center [140, 283] width 136 height 25
click at [106, 285] on link "Positions" at bounding box center [102, 279] width 60 height 17
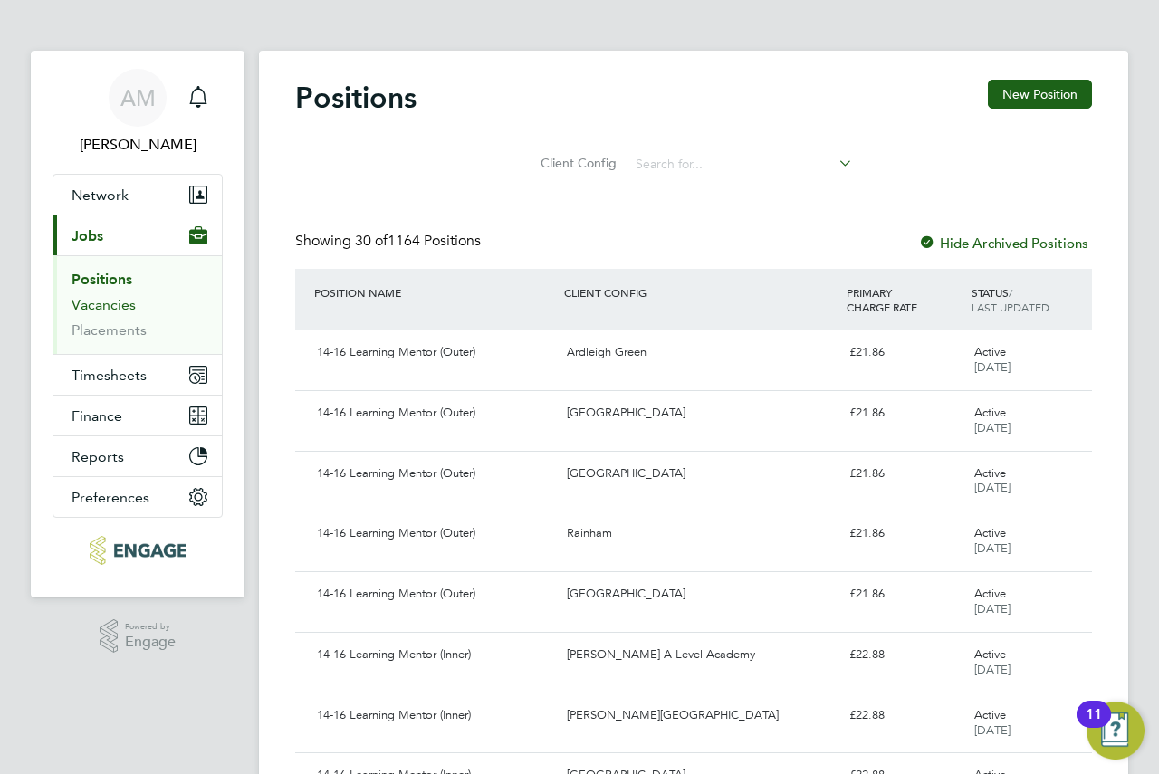
click at [129, 303] on link "Vacancies" at bounding box center [104, 304] width 64 height 17
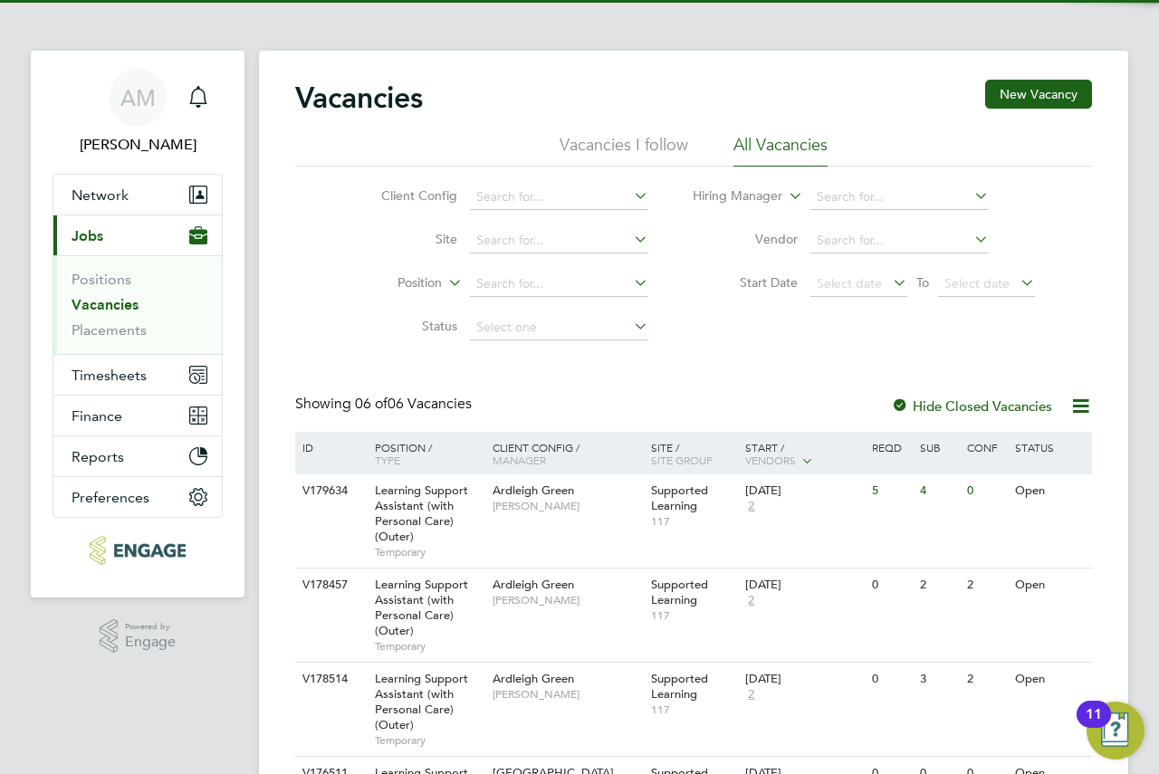
scroll to position [181, 0]
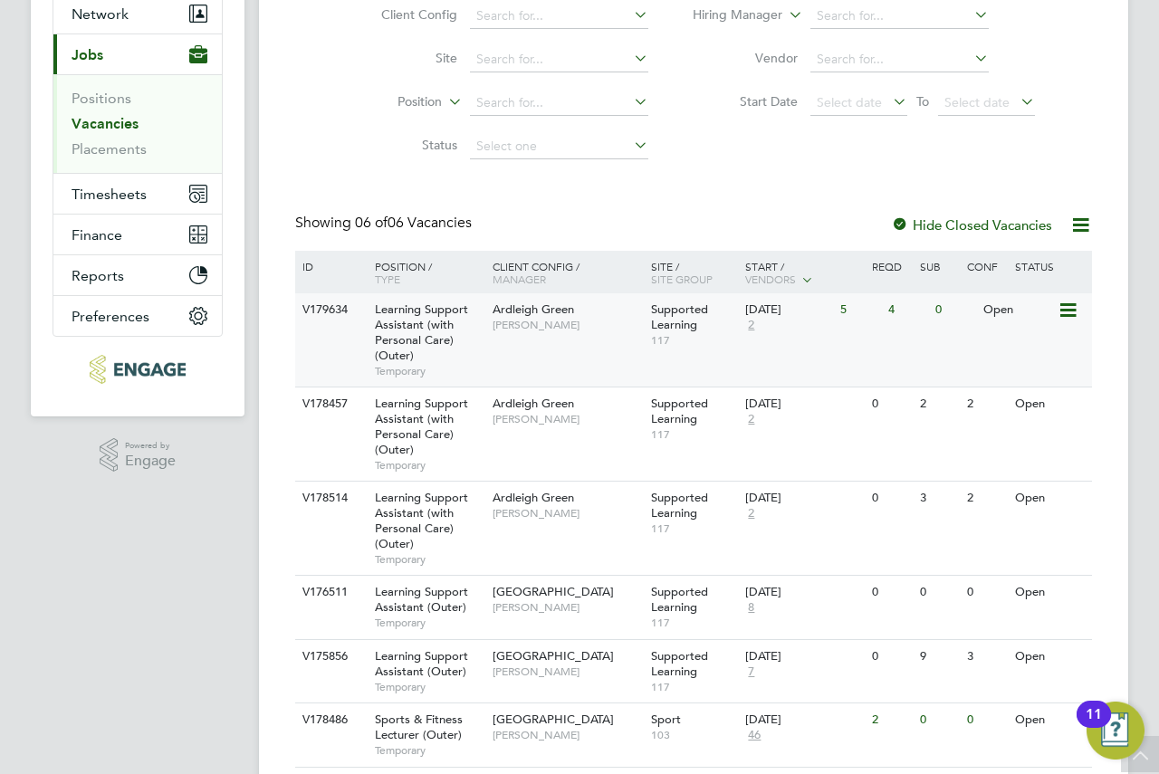
click at [680, 332] on span "Supported Learning" at bounding box center [679, 317] width 57 height 31
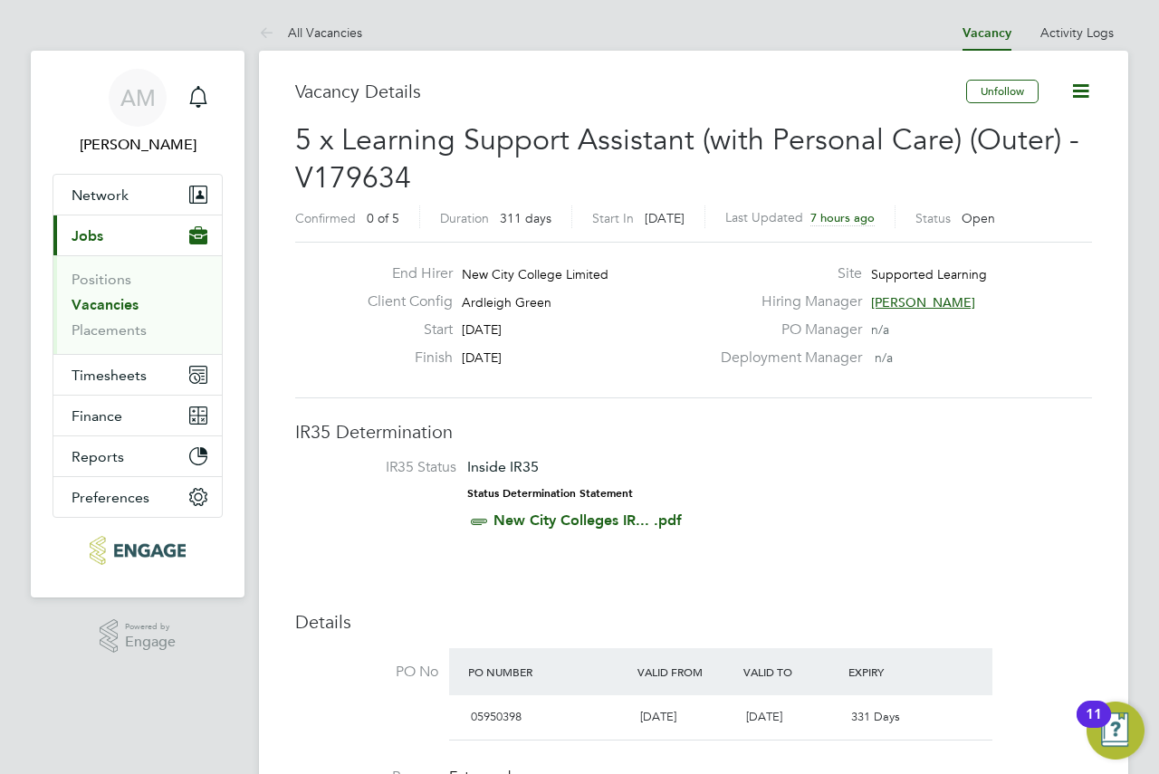
drag, startPoint x: 798, startPoint y: 390, endPoint x: 777, endPoint y: 364, distance: 32.8
drag, startPoint x: 777, startPoint y: 364, endPoint x: 1083, endPoint y: 91, distance: 410.6
click at [1083, 91] on icon at bounding box center [1081, 91] width 23 height 23
click at [102, 281] on link "Positions" at bounding box center [102, 279] width 60 height 17
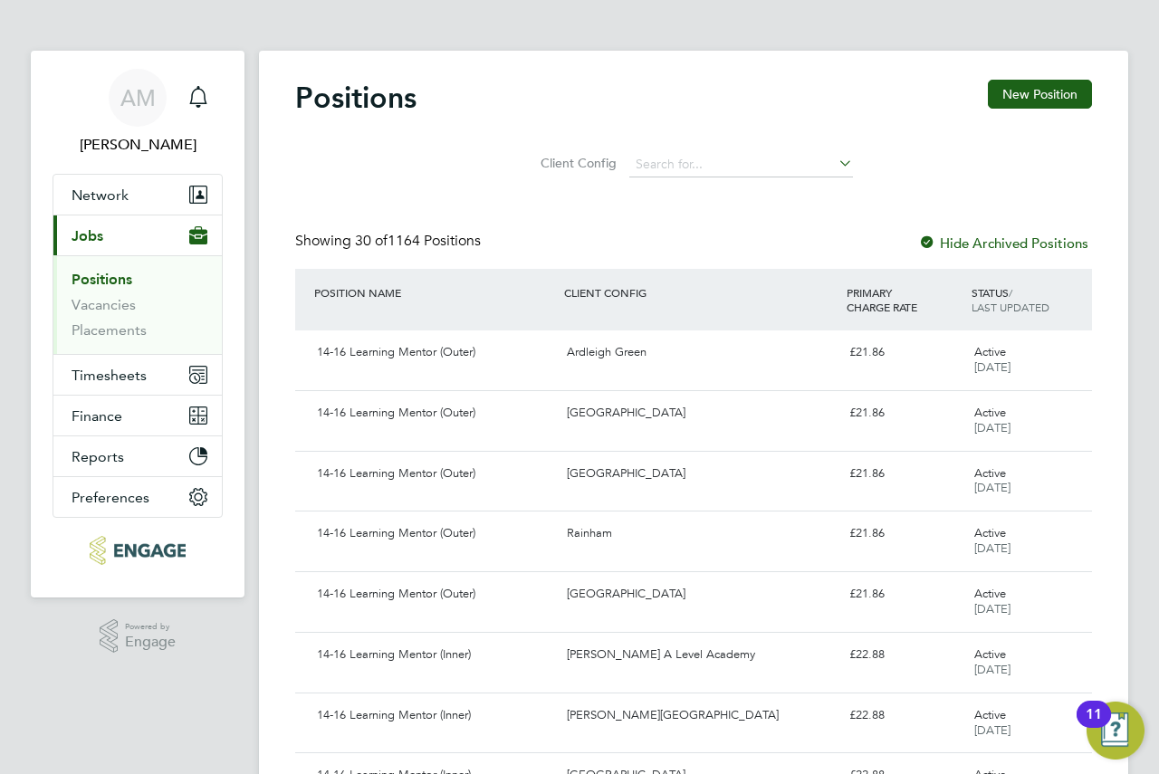
click at [116, 339] on li "Placements" at bounding box center [140, 331] width 136 height 18
click at [114, 331] on link "Placements" at bounding box center [109, 330] width 75 height 17
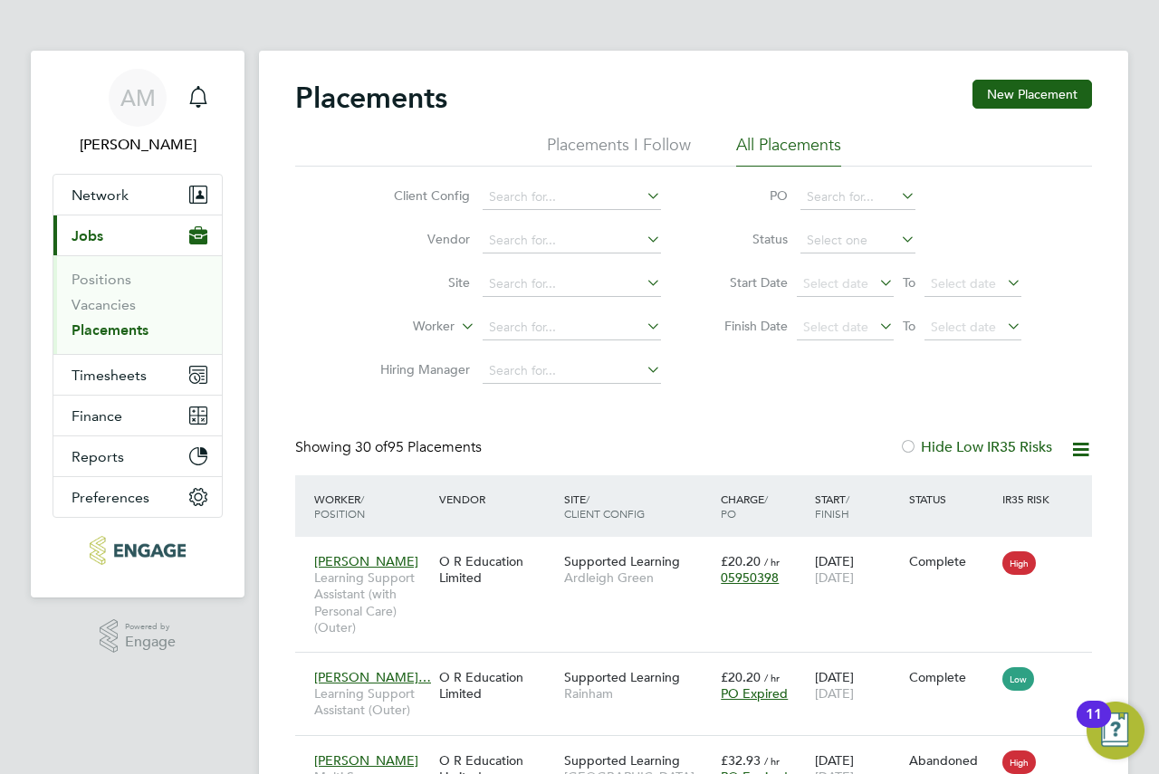
drag, startPoint x: 178, startPoint y: 247, endPoint x: 157, endPoint y: 284, distance: 41.8
drag, startPoint x: 157, startPoint y: 284, endPoint x: 116, endPoint y: 310, distance: 48.5
click at [116, 310] on link "Vacancies" at bounding box center [104, 304] width 64 height 17
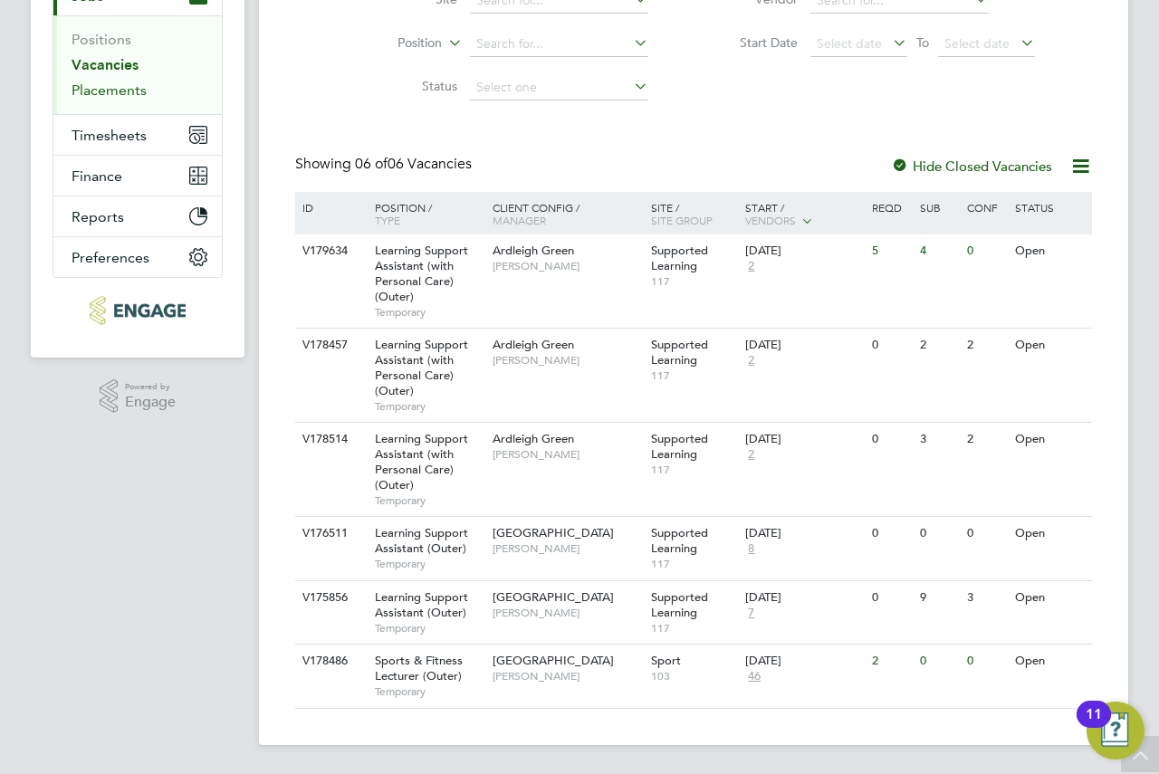
click at [116, 88] on link "Placements" at bounding box center [109, 90] width 75 height 17
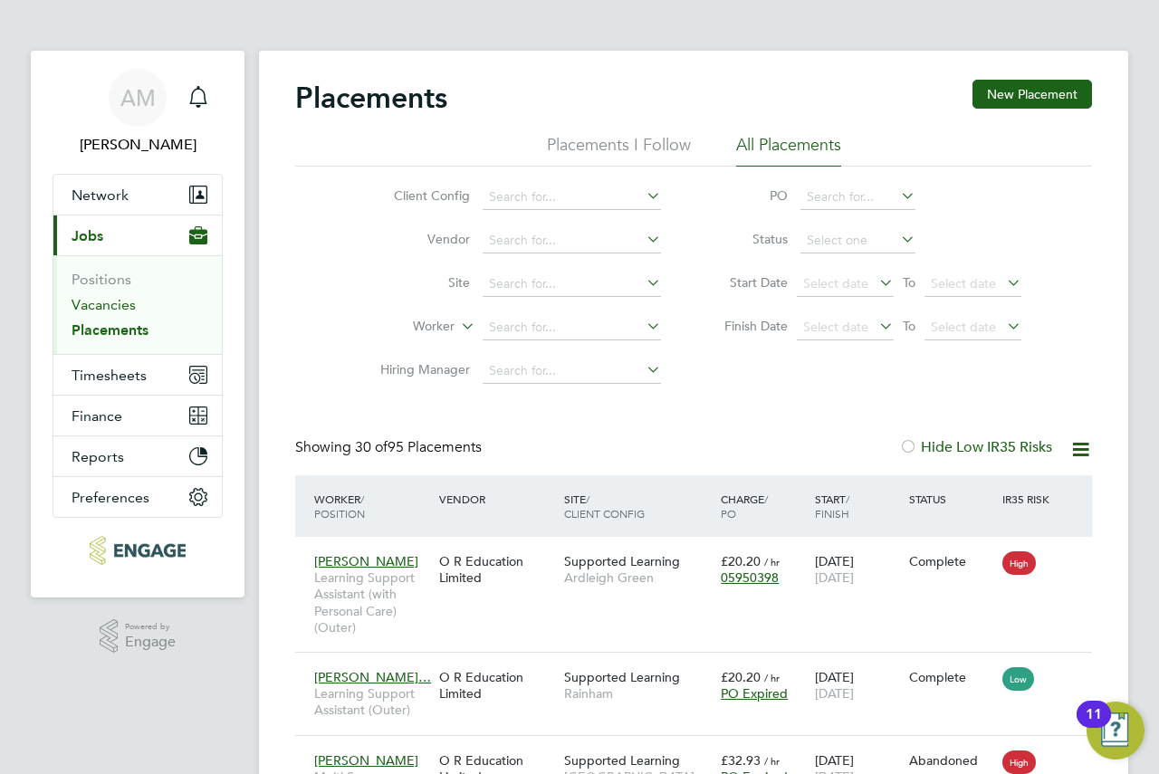
click at [92, 311] on link "Vacancies" at bounding box center [104, 304] width 64 height 17
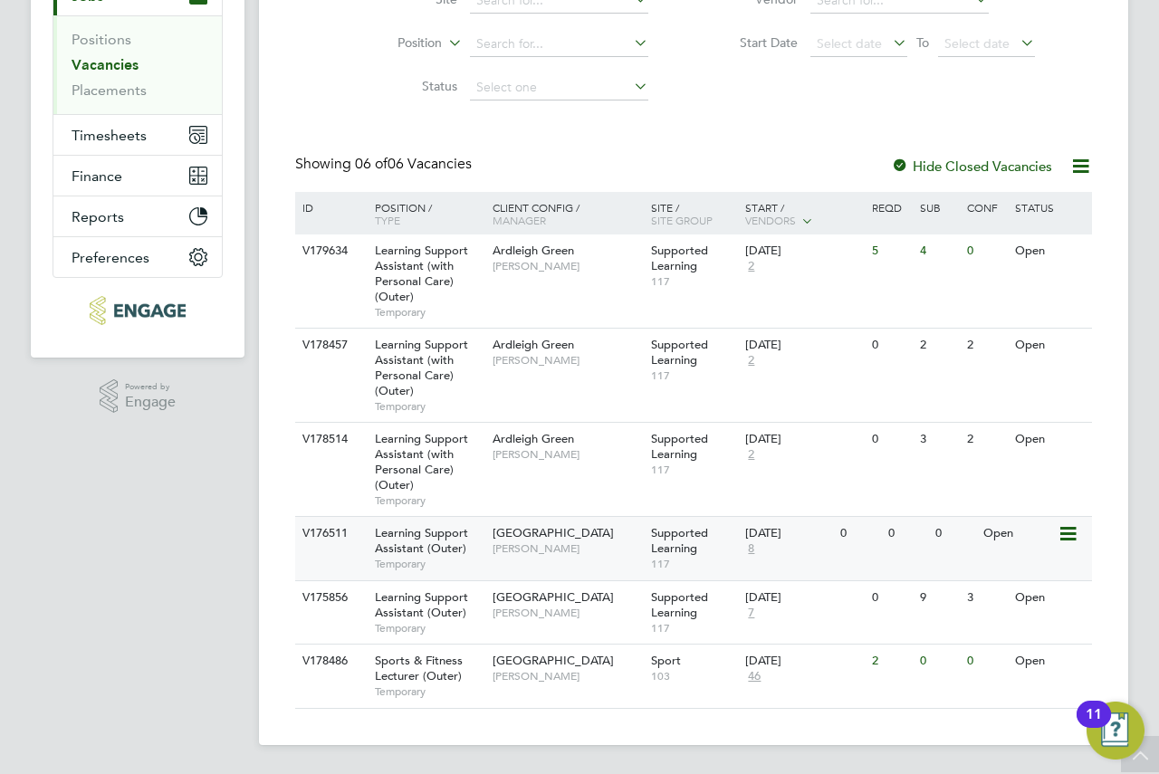
drag, startPoint x: 682, startPoint y: 427, endPoint x: 567, endPoint y: 556, distance: 173.2
click at [567, 556] on div "Epping Forest Campus Victoria Ticehurst" at bounding box center [567, 540] width 159 height 47
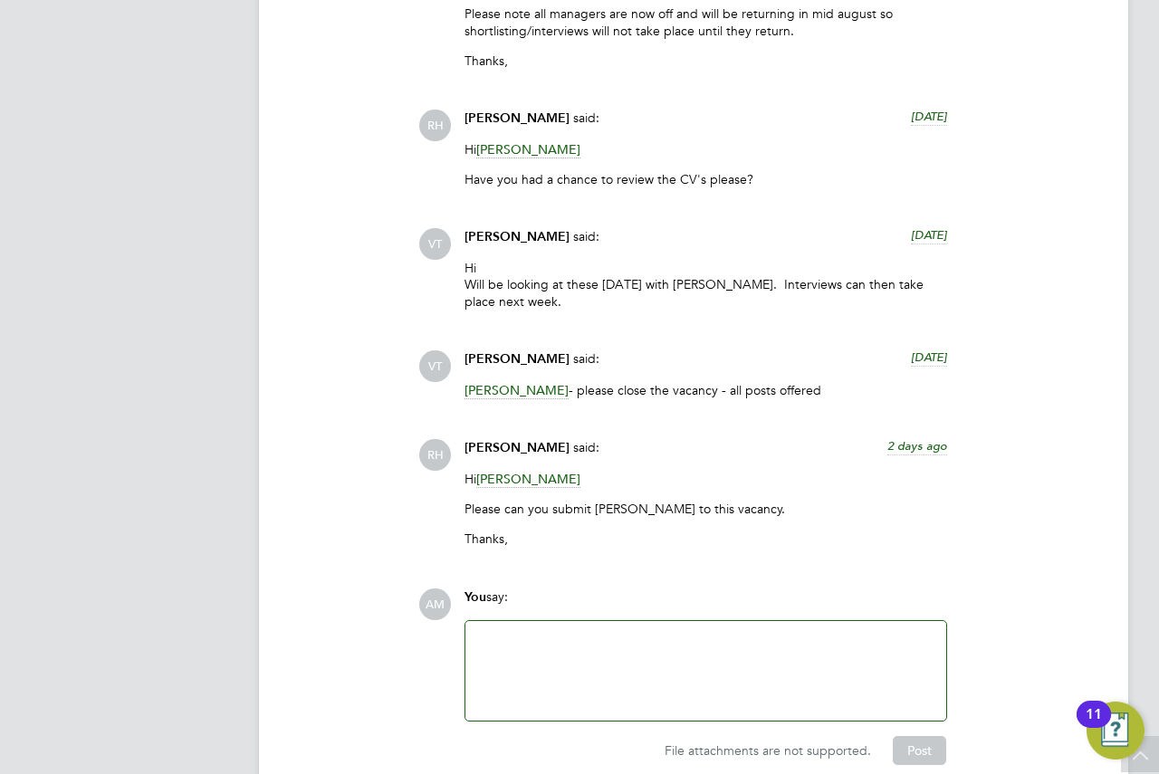
scroll to position [4436, 0]
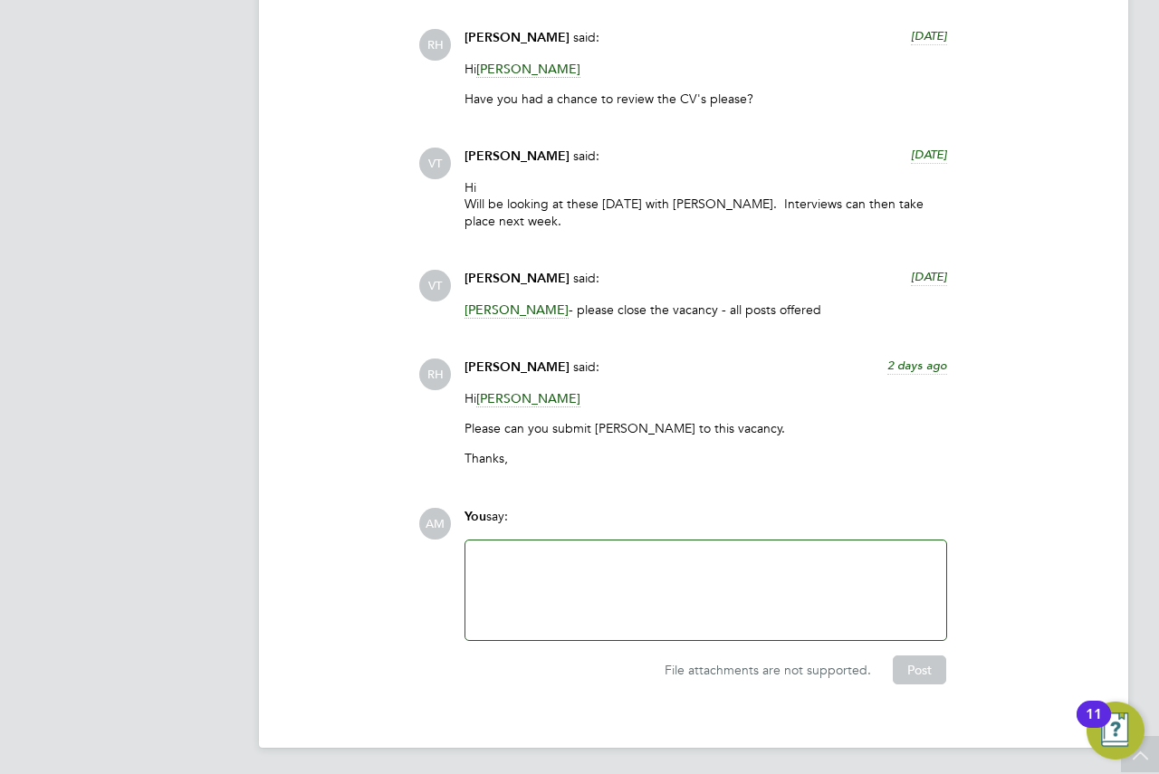
drag, startPoint x: 691, startPoint y: 342, endPoint x: 615, endPoint y: 274, distance: 102.0
click at [615, 274] on div "Victoria Ticehurst said: 7 days ago" at bounding box center [706, 286] width 483 height 32
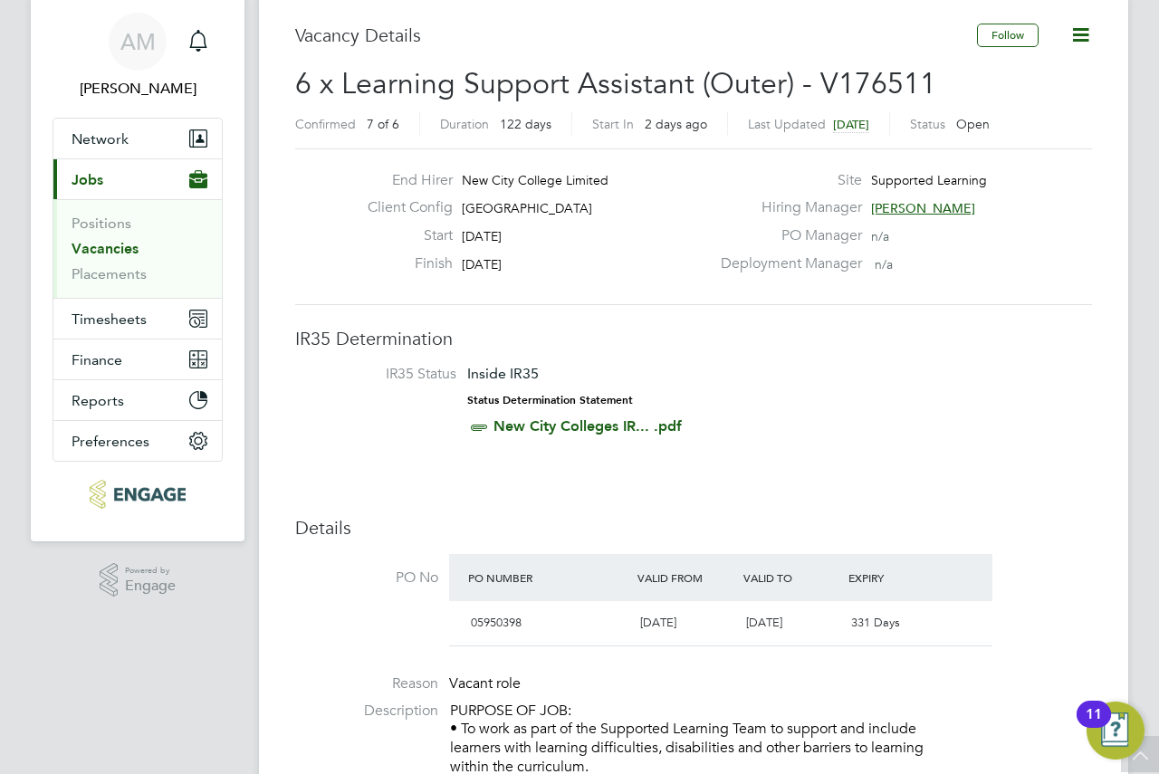
scroll to position [0, 0]
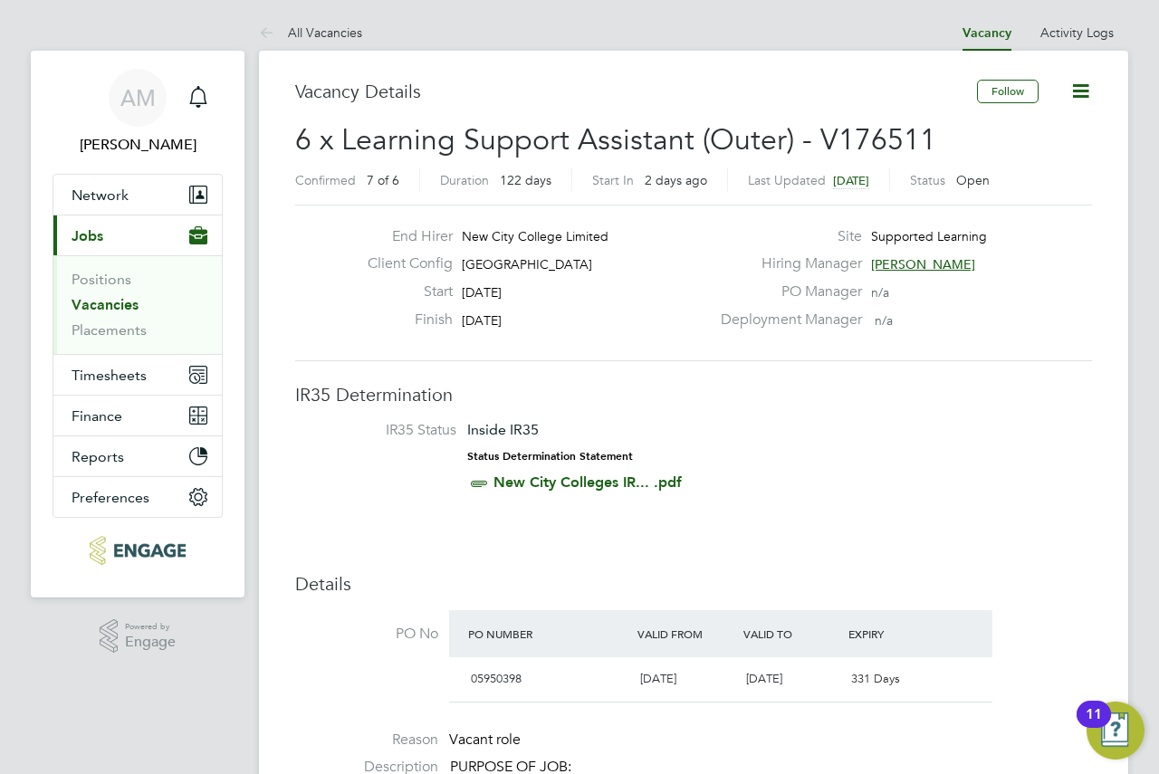
click at [120, 296] on link "Vacancies" at bounding box center [105, 304] width 67 height 17
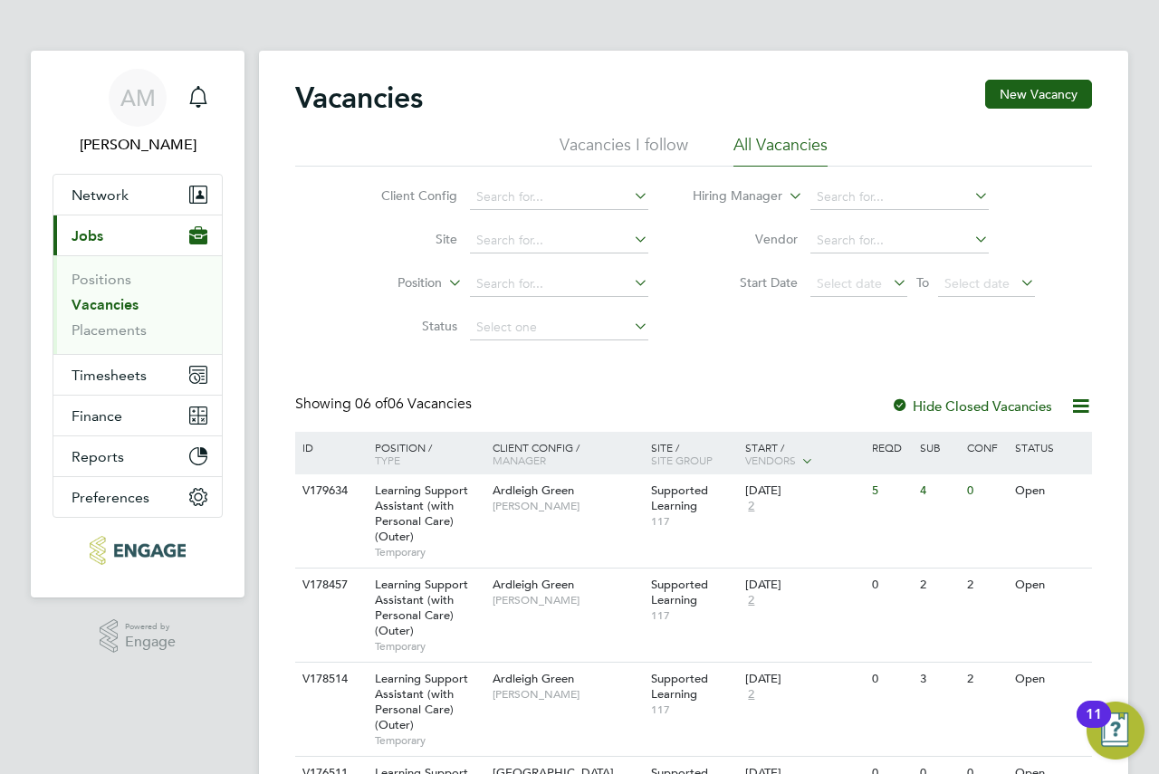
drag, startPoint x: 701, startPoint y: 404, endPoint x: 572, endPoint y: 377, distance: 132.4
click at [571, 376] on div "Vacancies New Vacancy Vacancies I follow All Vacancies Client Config Site Posit…" at bounding box center [693, 515] width 797 height 870
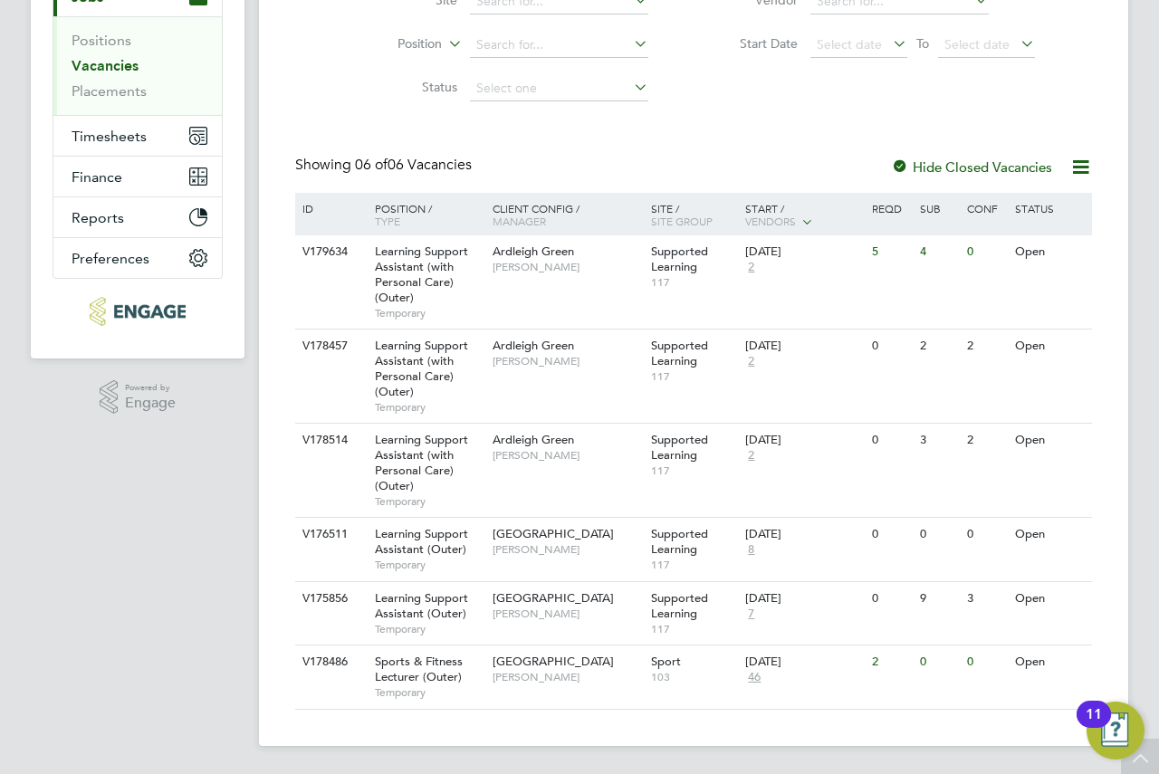
scroll to position [240, 0]
click at [645, 367] on div "Ardleigh Green Karen Marcelline" at bounding box center [567, 352] width 159 height 47
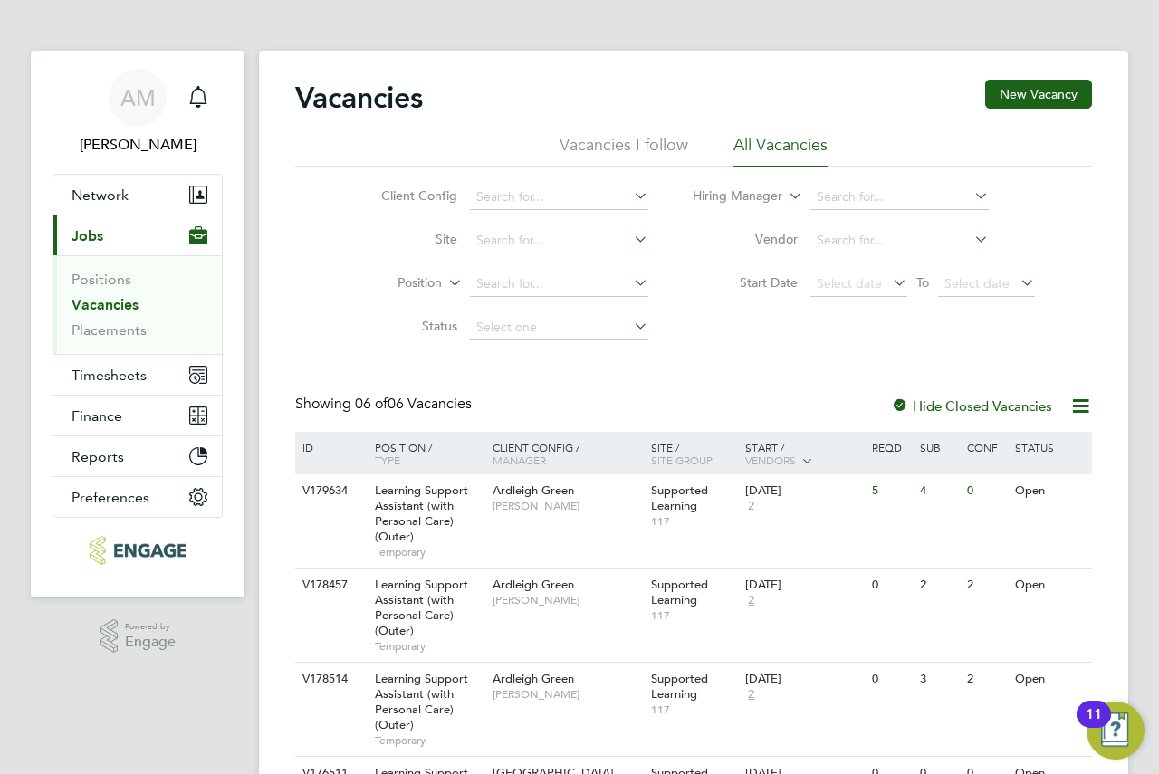
drag, startPoint x: 697, startPoint y: 408, endPoint x: 680, endPoint y: 401, distance: 18.3
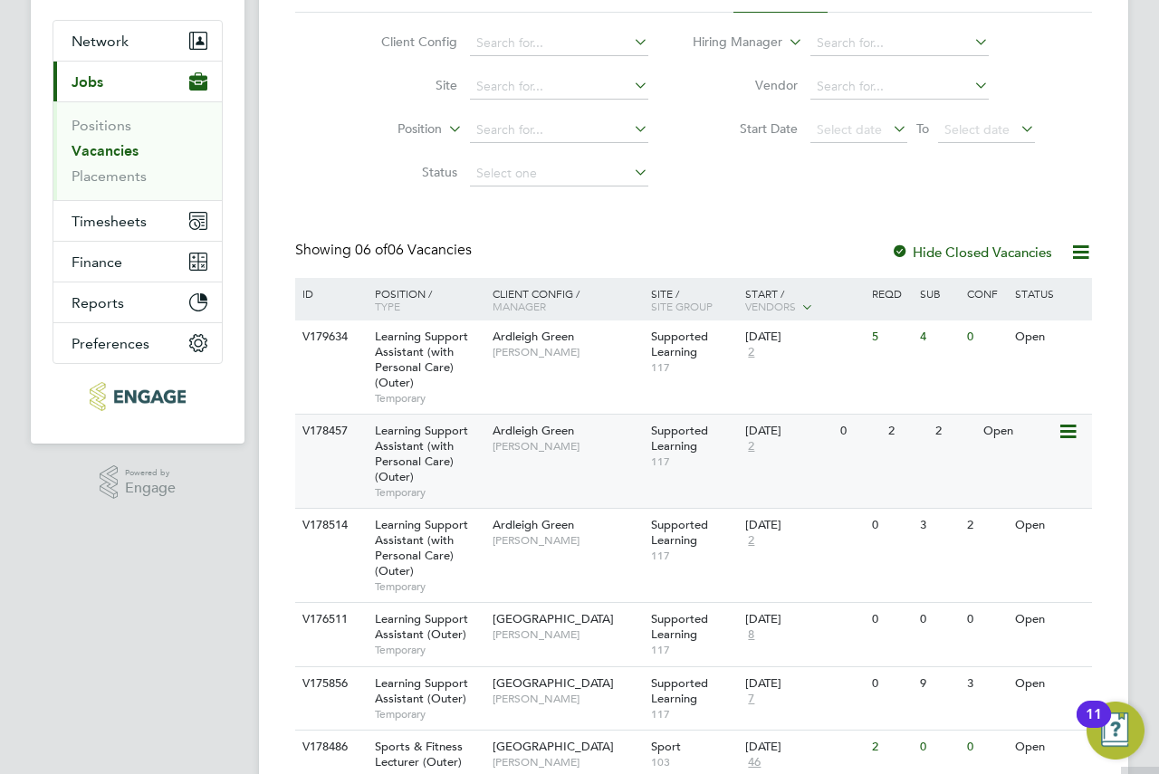
scroll to position [240, 0]
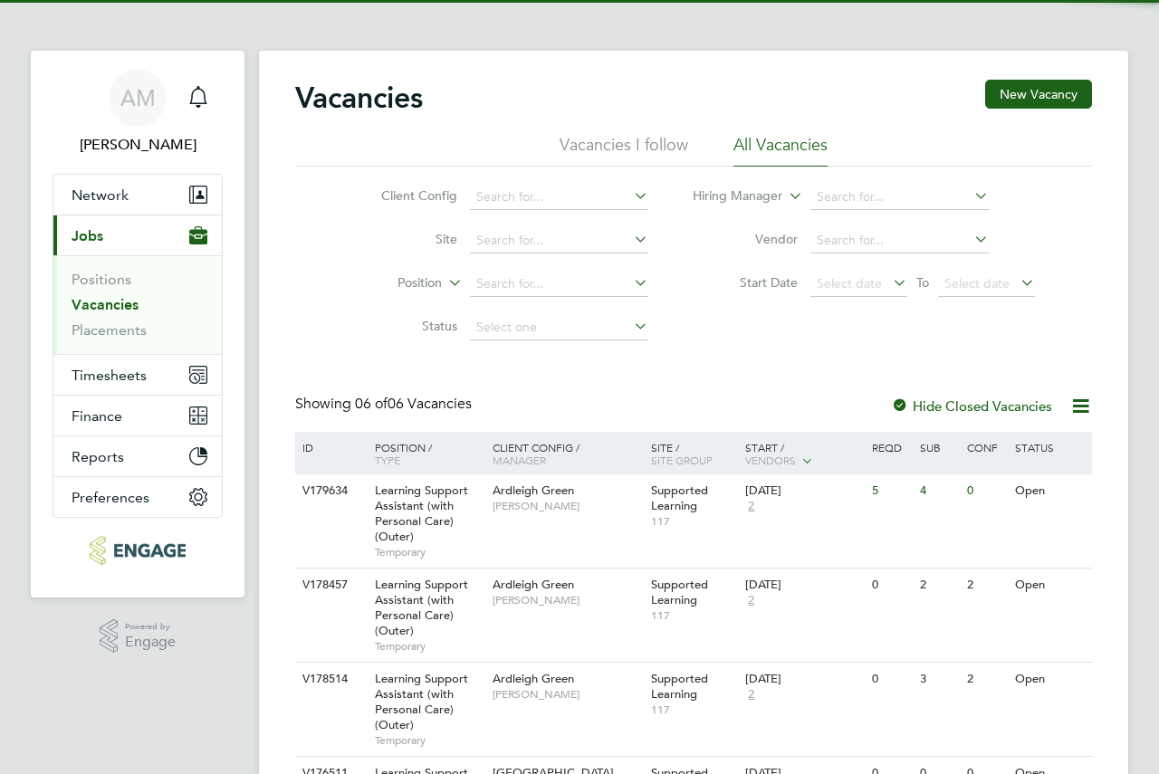
drag, startPoint x: 0, startPoint y: 0, endPoint x: 504, endPoint y: 85, distance: 510.8
click at [504, 85] on div "Vacancies New Vacancy" at bounding box center [693, 107] width 797 height 54
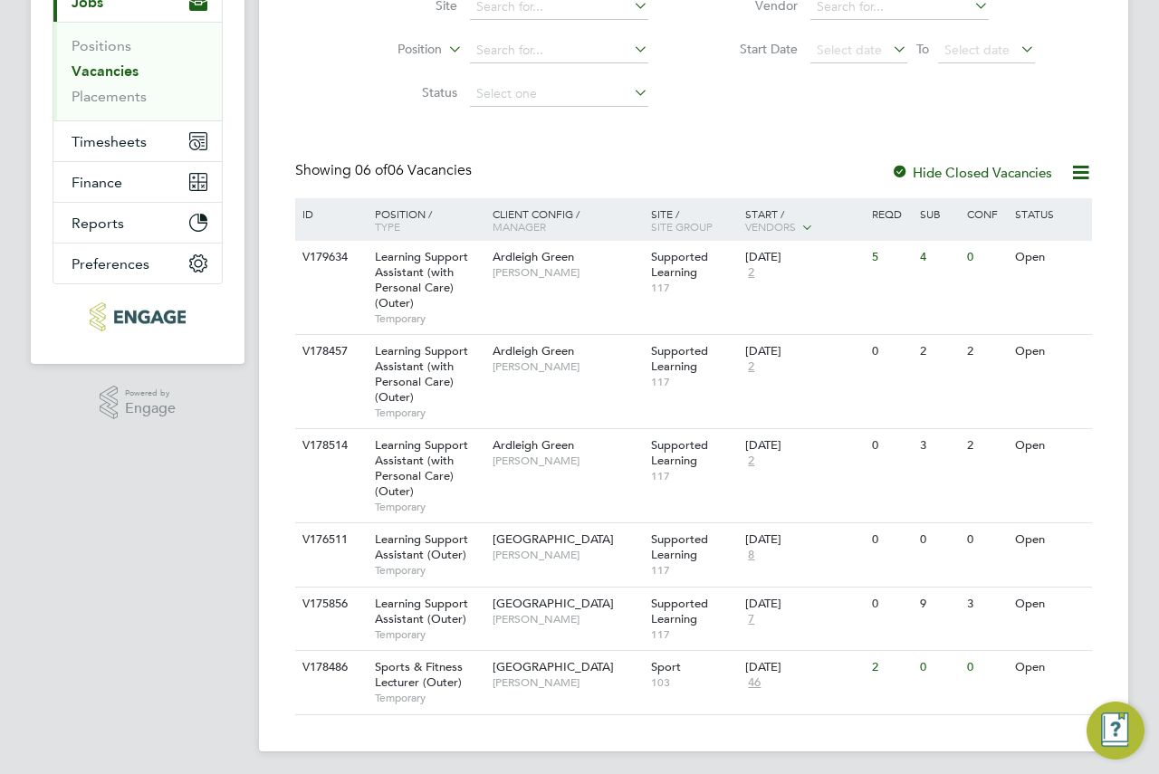
scroll to position [240, 0]
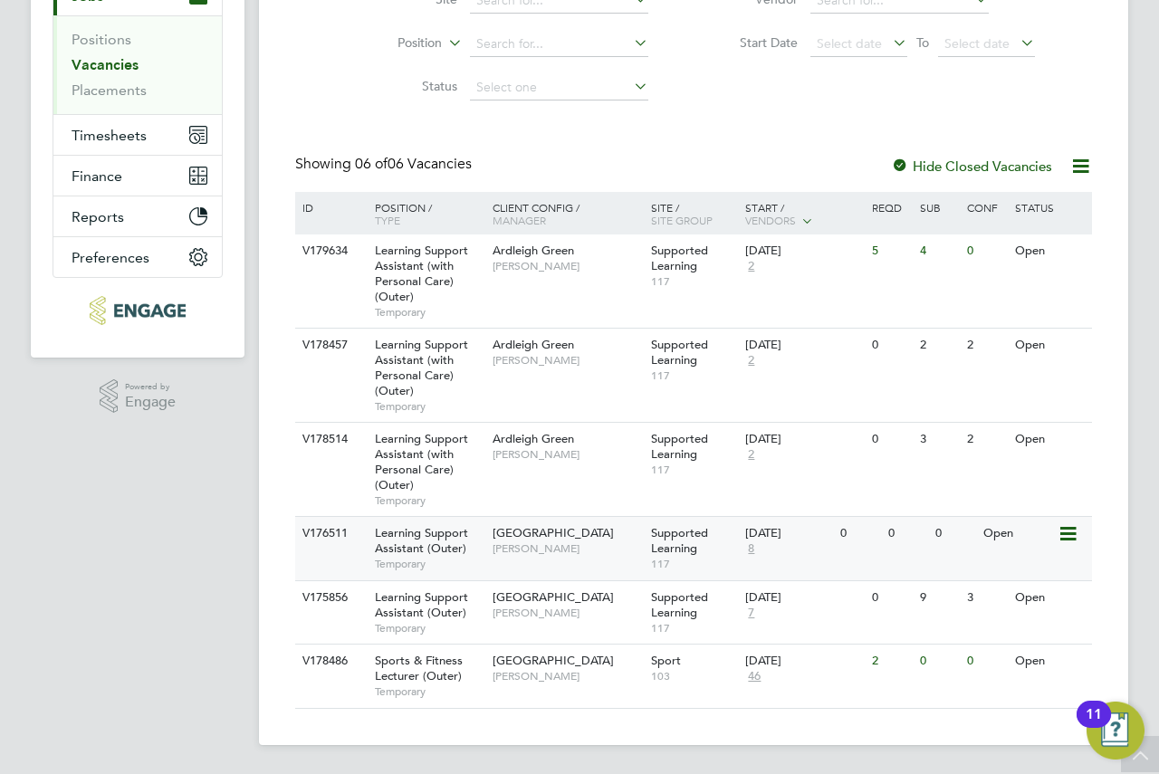
click at [714, 543] on div "Supported Learning 117" at bounding box center [694, 548] width 95 height 63
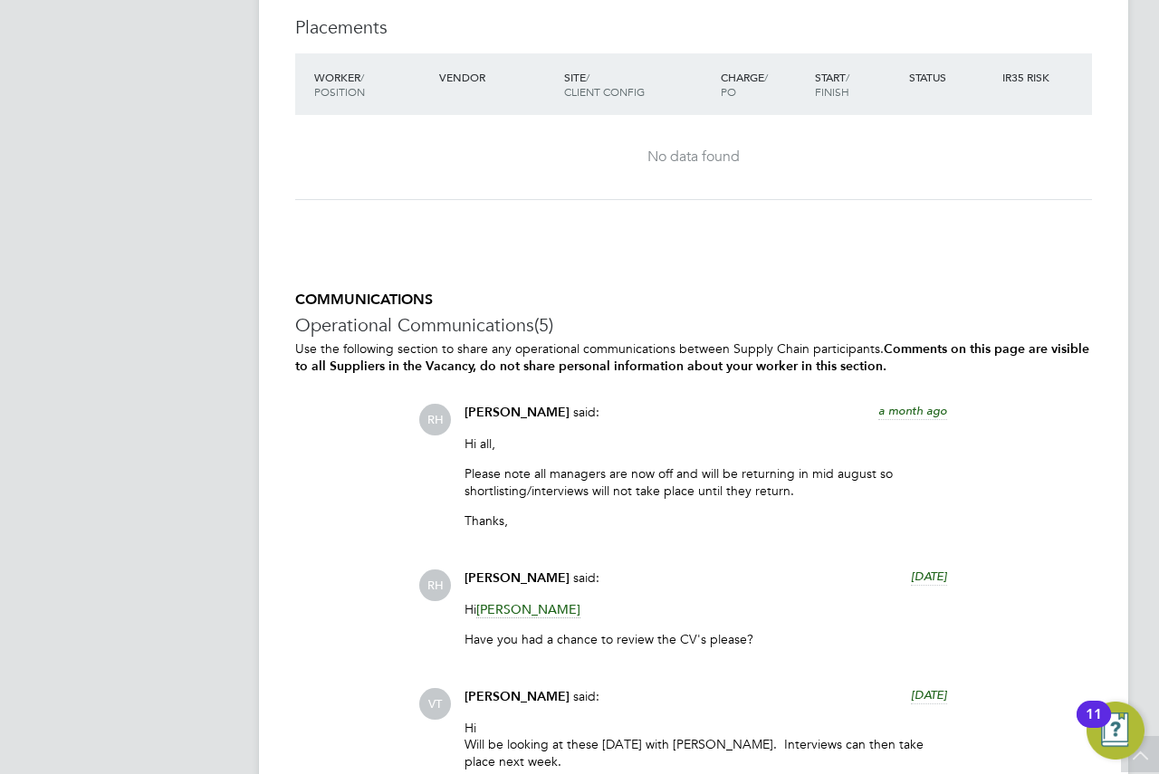
scroll to position [4436, 0]
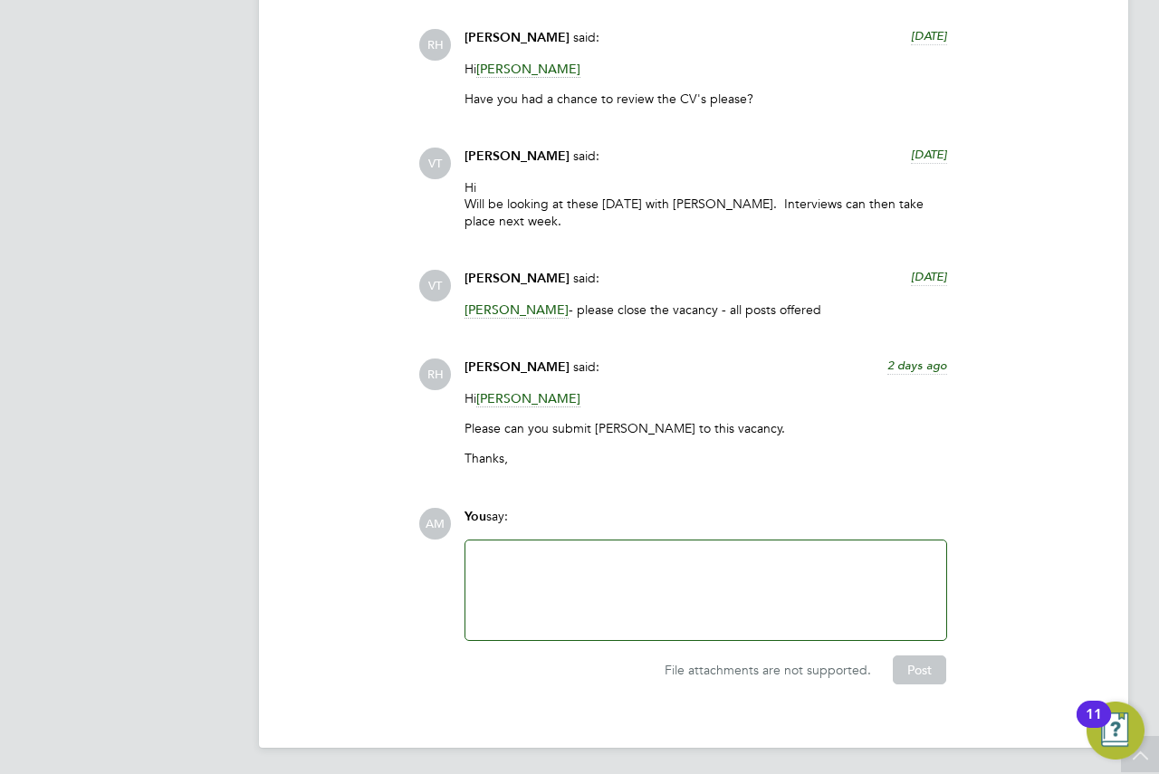
drag, startPoint x: 876, startPoint y: 428, endPoint x: 841, endPoint y: 432, distance: 35.6
drag, startPoint x: 841, startPoint y: 432, endPoint x: 725, endPoint y: 444, distance: 116.5
click at [725, 444] on div "Hi Louise Pacquette Please can you submit Kehinde Adewumi to this vacancy. Than…" at bounding box center [706, 435] width 483 height 91
click at [549, 394] on span "Louise Pacquette" at bounding box center [528, 398] width 104 height 17
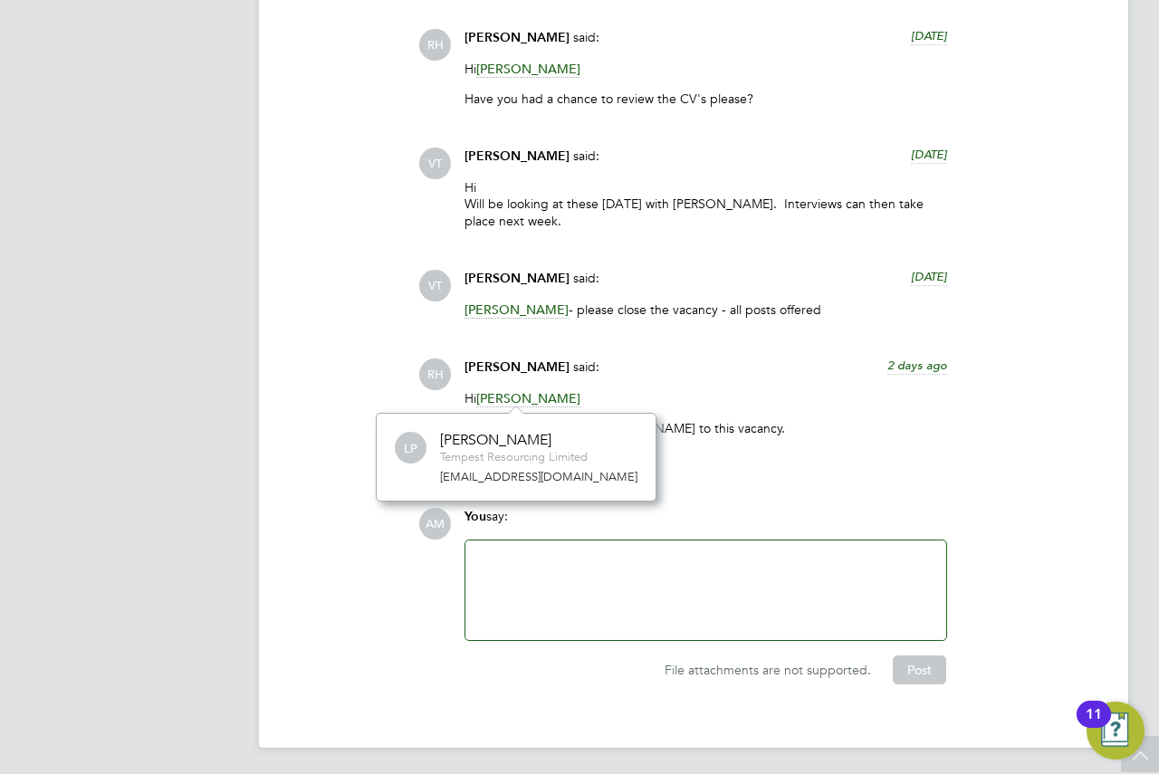
drag, startPoint x: 805, startPoint y: 312, endPoint x: 766, endPoint y: 290, distance: 44.6
click at [764, 295] on div "Victoria Ticehurst said: 7 days ago" at bounding box center [706, 286] width 483 height 32
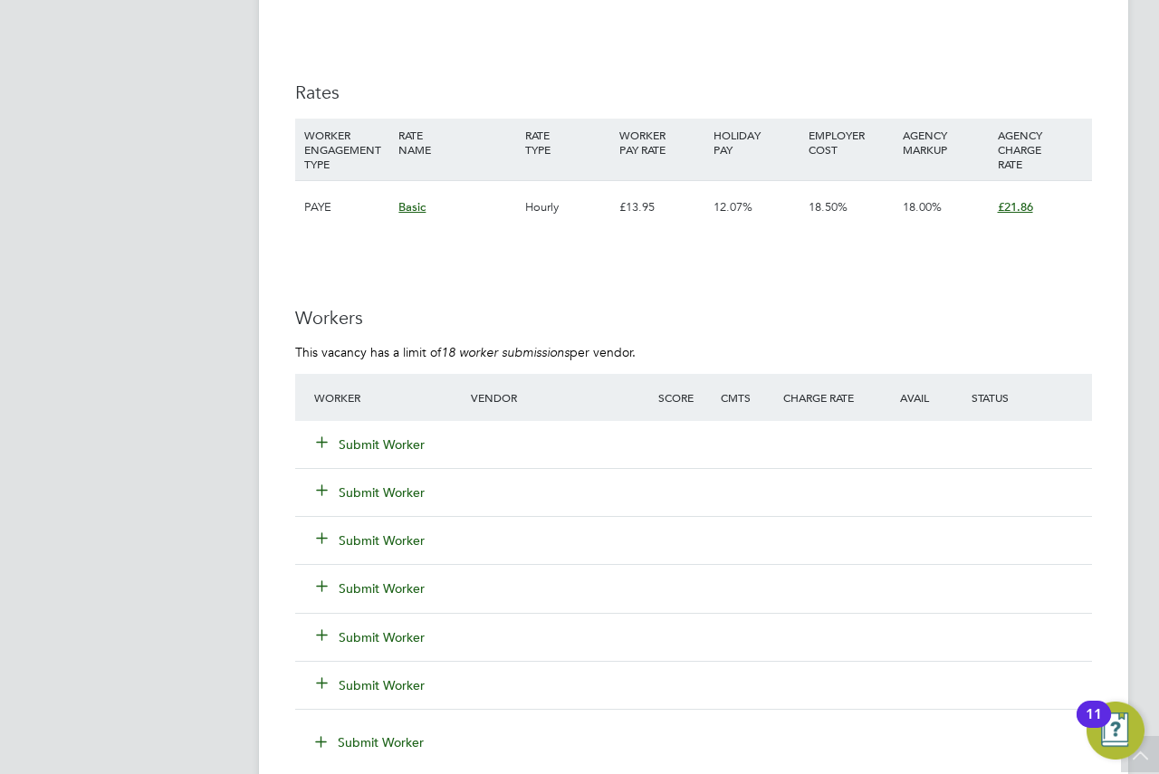
scroll to position [2896, 0]
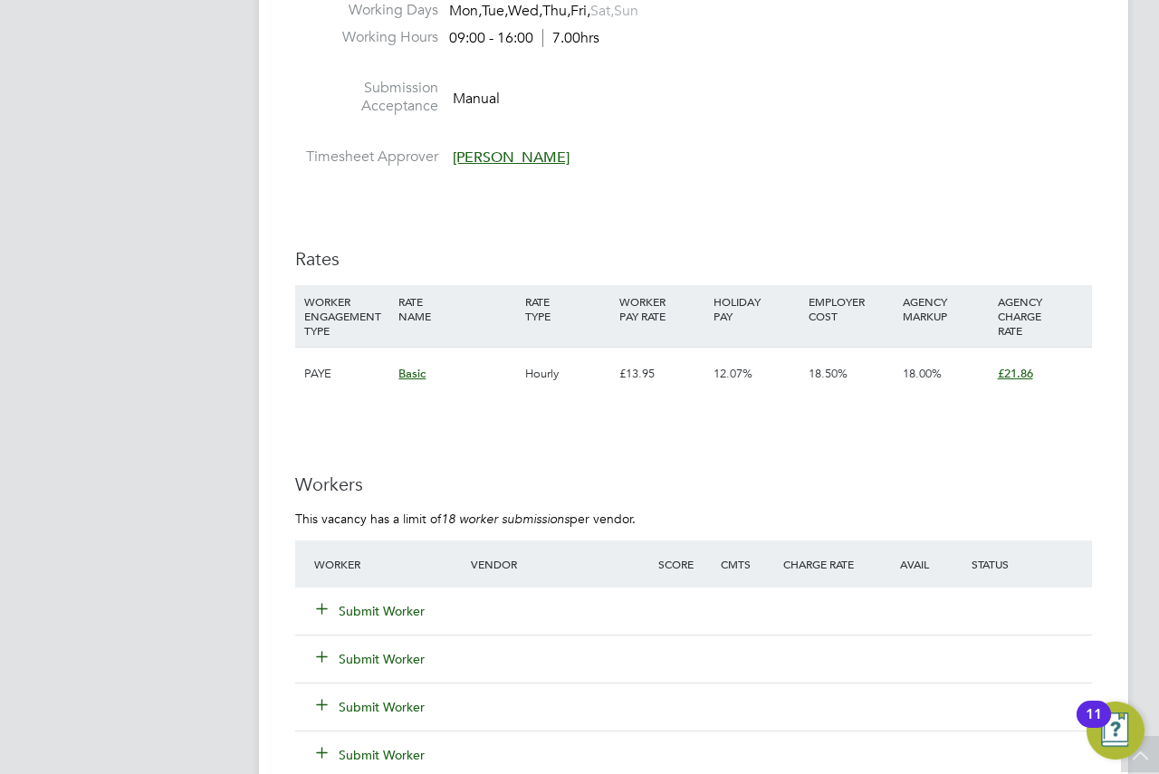
click at [870, 384] on div "18.50%" at bounding box center [851, 374] width 94 height 53
drag, startPoint x: 445, startPoint y: 416, endPoint x: 381, endPoint y: 417, distance: 63.4
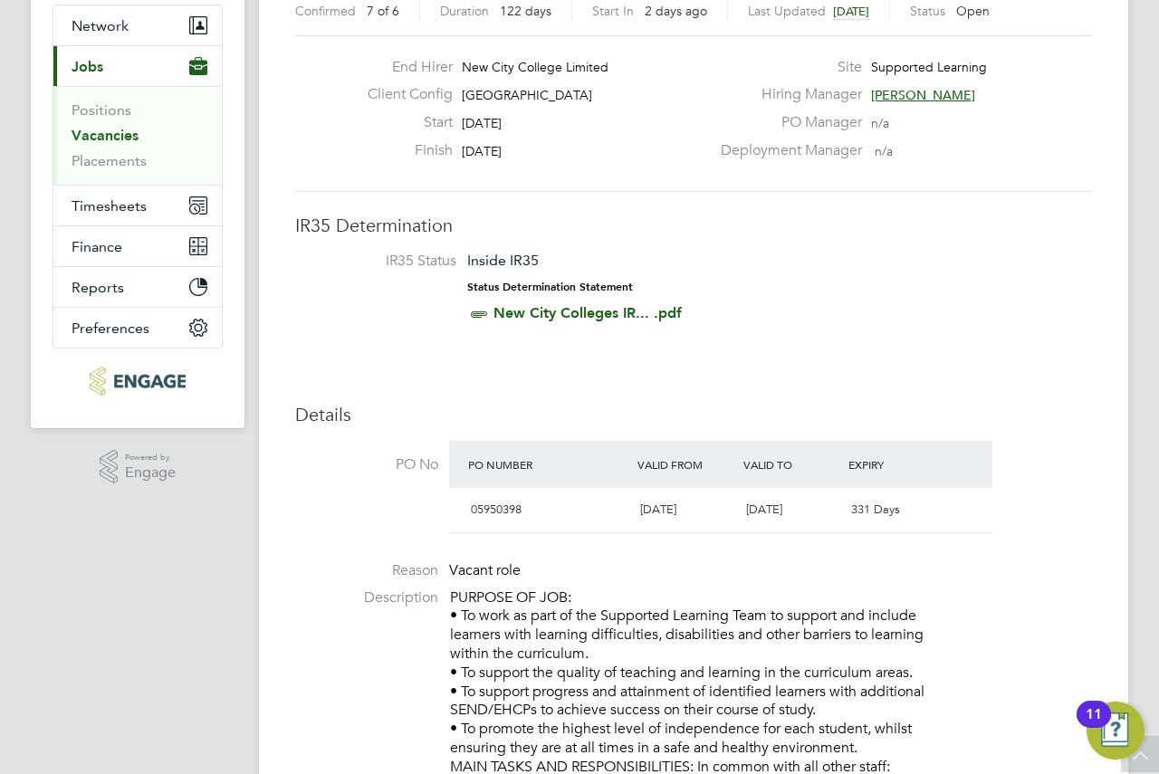
scroll to position [0, 0]
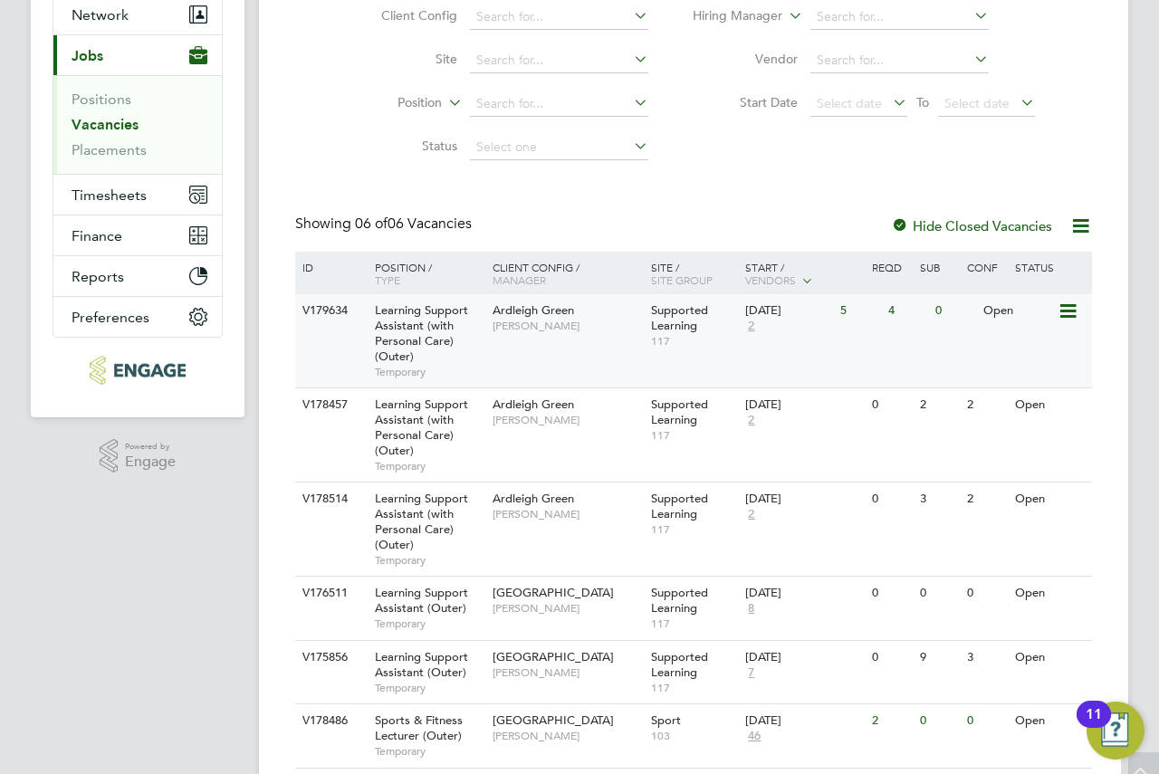
scroll to position [181, 0]
click at [618, 344] on div "V179634 Learning Support Assistant (with Personal Care) (Outer) Temporary Ardle…" at bounding box center [693, 339] width 797 height 93
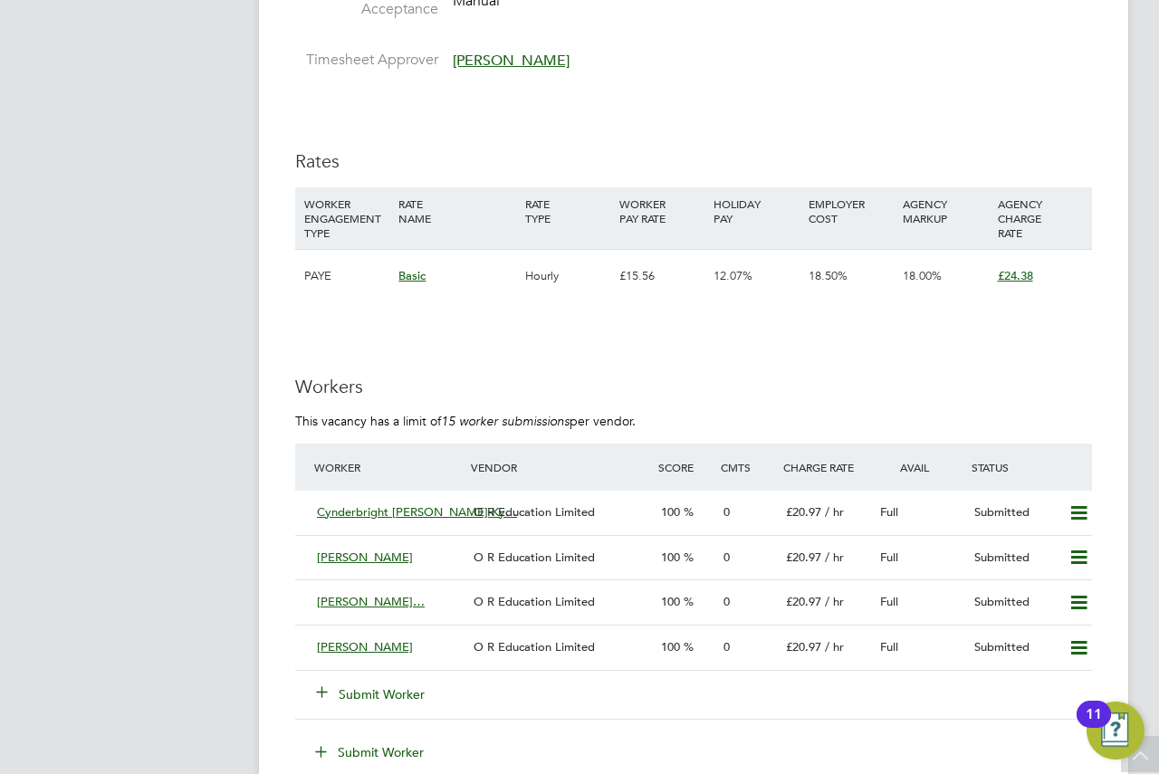
scroll to position [3442, 0]
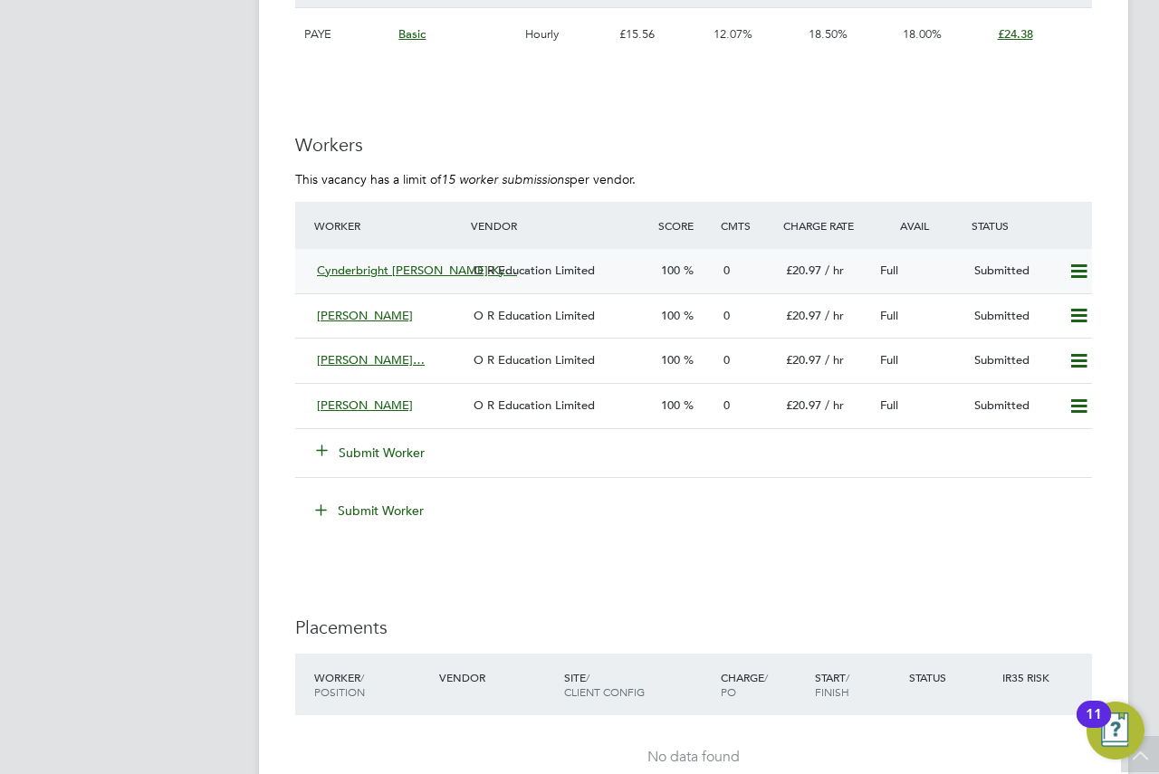
click at [1068, 272] on icon at bounding box center [1079, 272] width 23 height 14
drag, startPoint x: 1000, startPoint y: 93, endPoint x: 574, endPoint y: 110, distance: 426.1
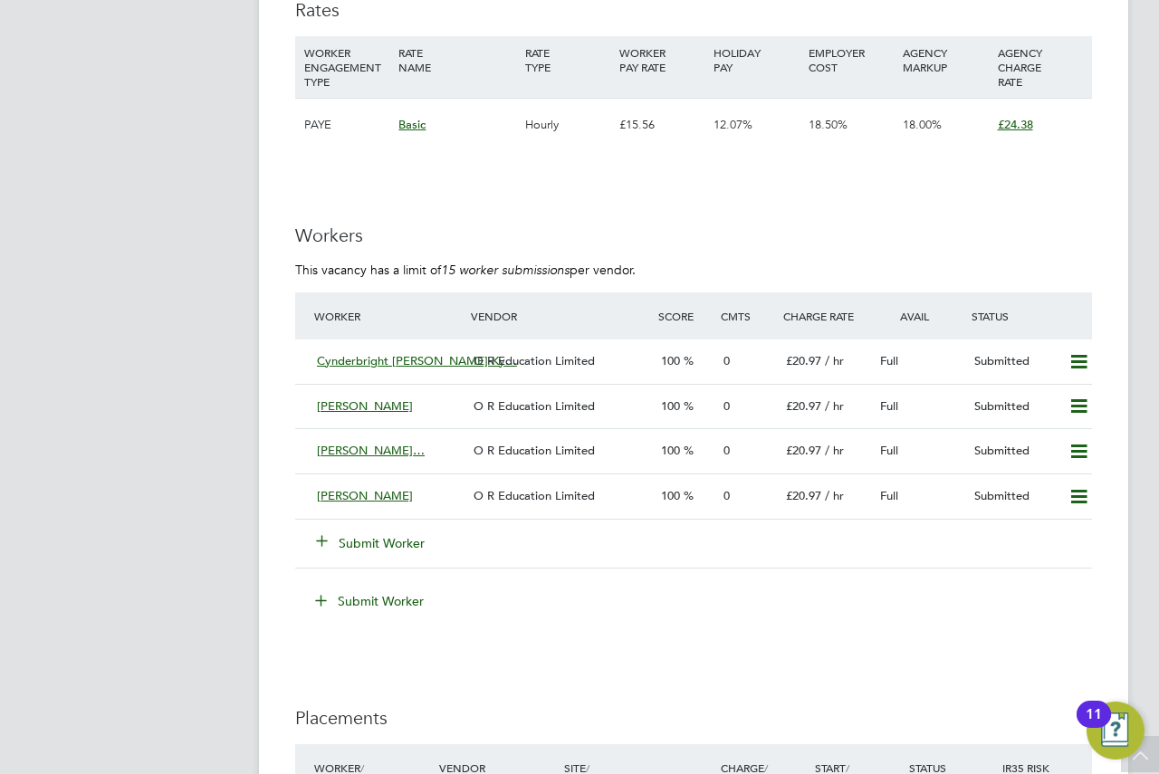
scroll to position [3261, 0]
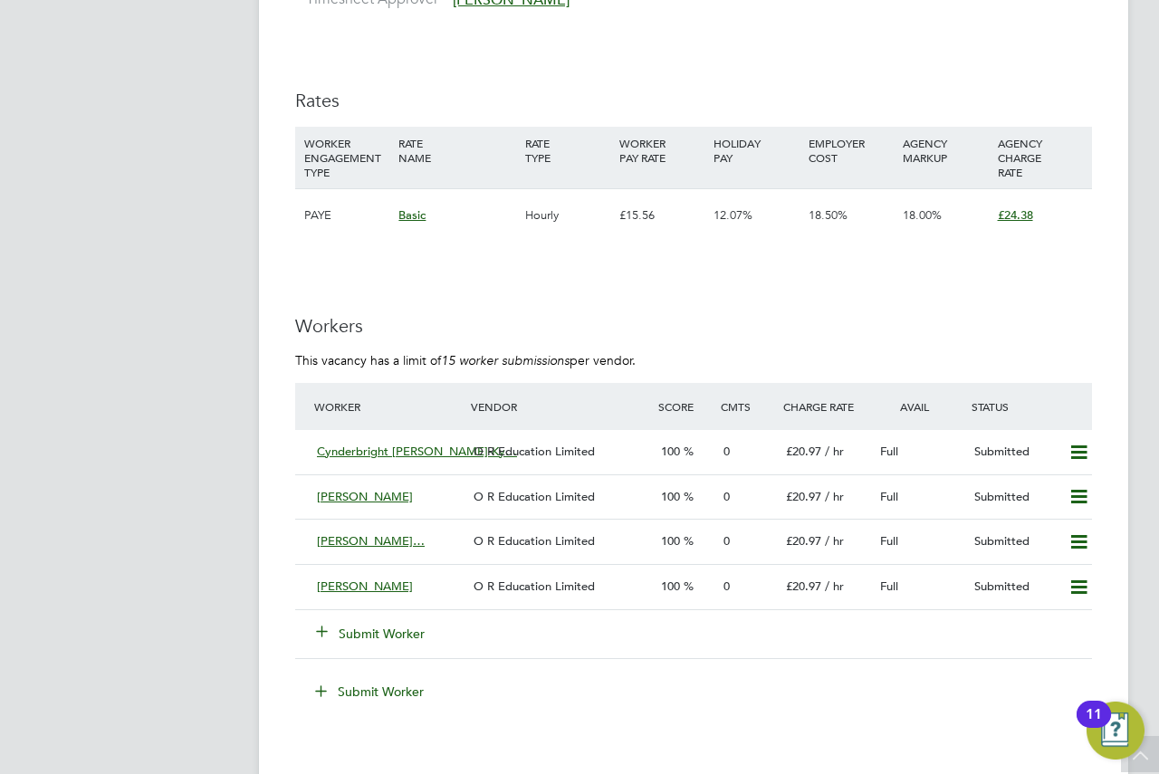
drag, startPoint x: 816, startPoint y: 287, endPoint x: 797, endPoint y: 284, distance: 19.2
drag, startPoint x: 797, startPoint y: 284, endPoint x: 503, endPoint y: 256, distance: 295.7
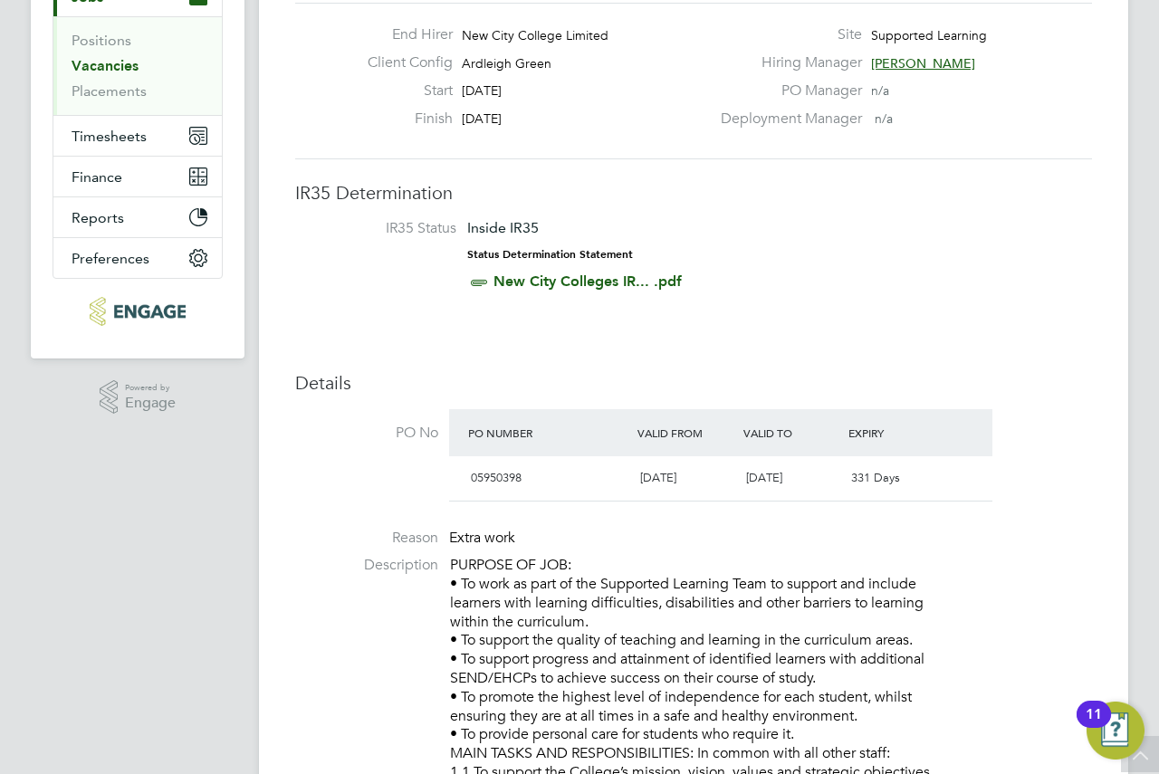
scroll to position [4, 0]
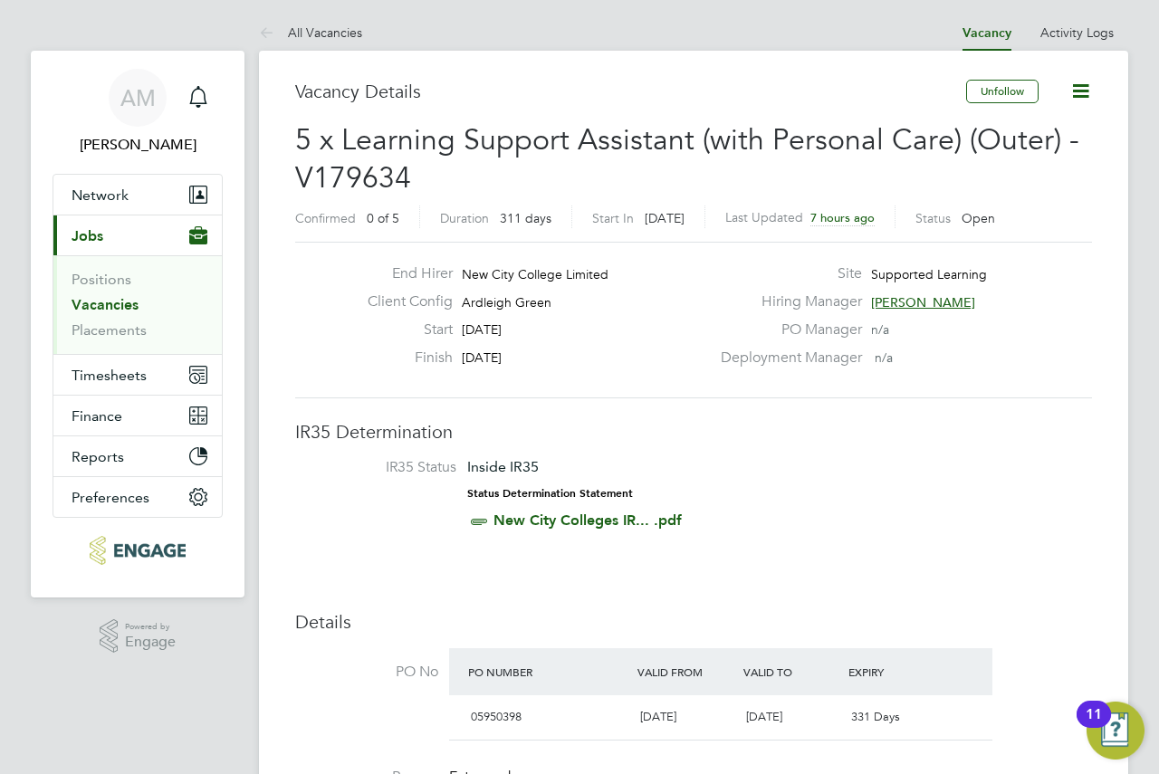
click at [1092, 93] on icon at bounding box center [1081, 91] width 23 height 23
click at [1092, 80] on icon at bounding box center [1081, 91] width 23 height 23
click at [1090, 90] on icon at bounding box center [1081, 91] width 23 height 23
click at [1030, 155] on li "Update Status" at bounding box center [1037, 159] width 105 height 25
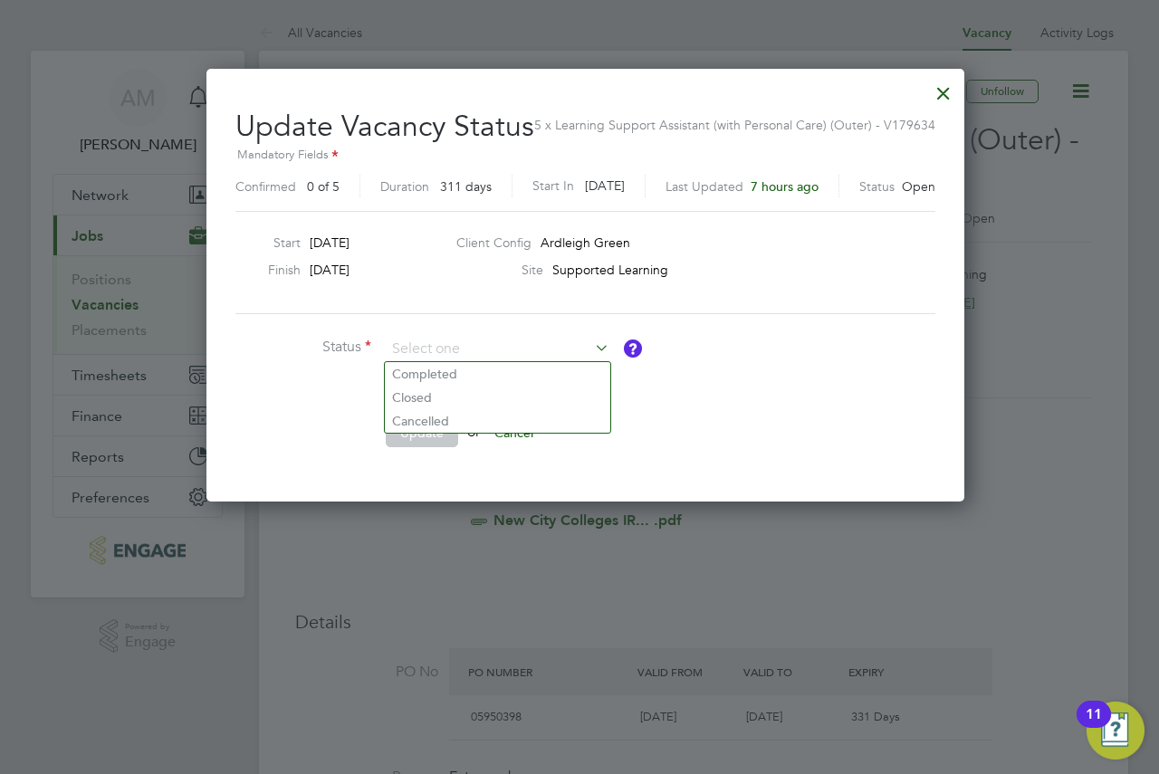
click at [928, 96] on div at bounding box center [944, 88] width 33 height 33
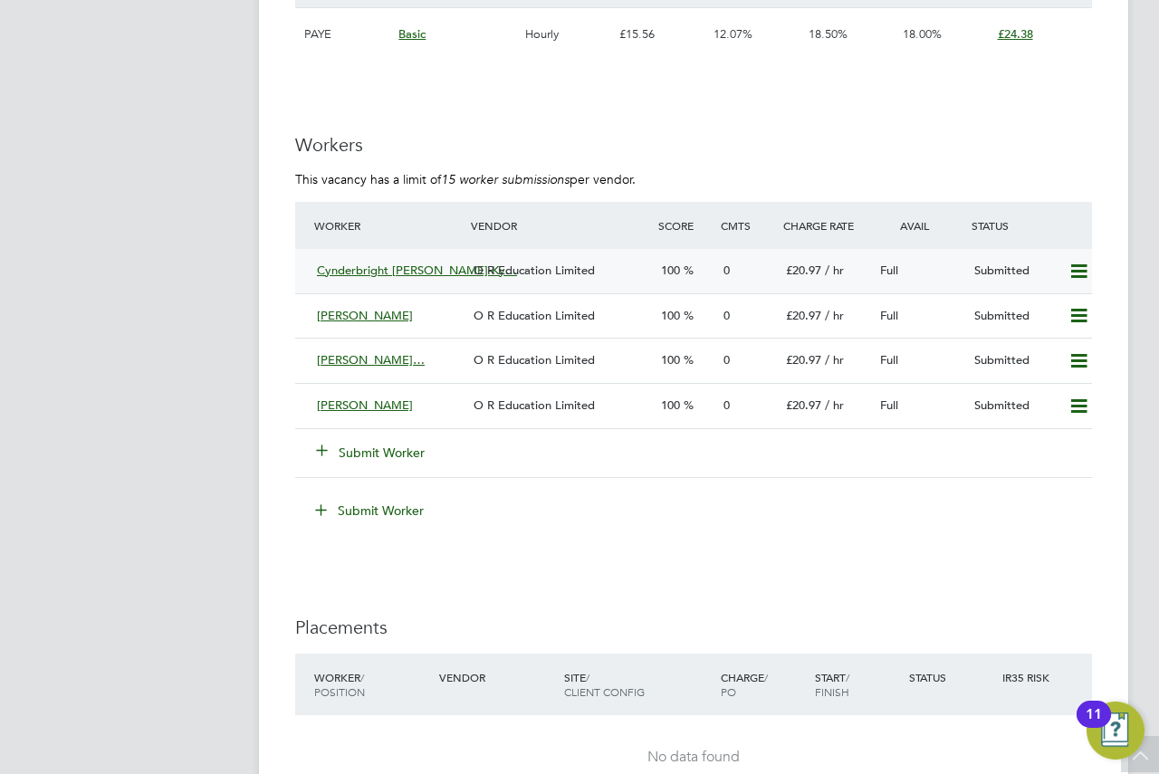
click at [1073, 269] on icon at bounding box center [1079, 272] width 23 height 14
click at [955, 162] on ng-form "Workers This vacancy has a limit of 15 worker submissions per vendor. Worker Ve…" at bounding box center [693, 337] width 797 height 409
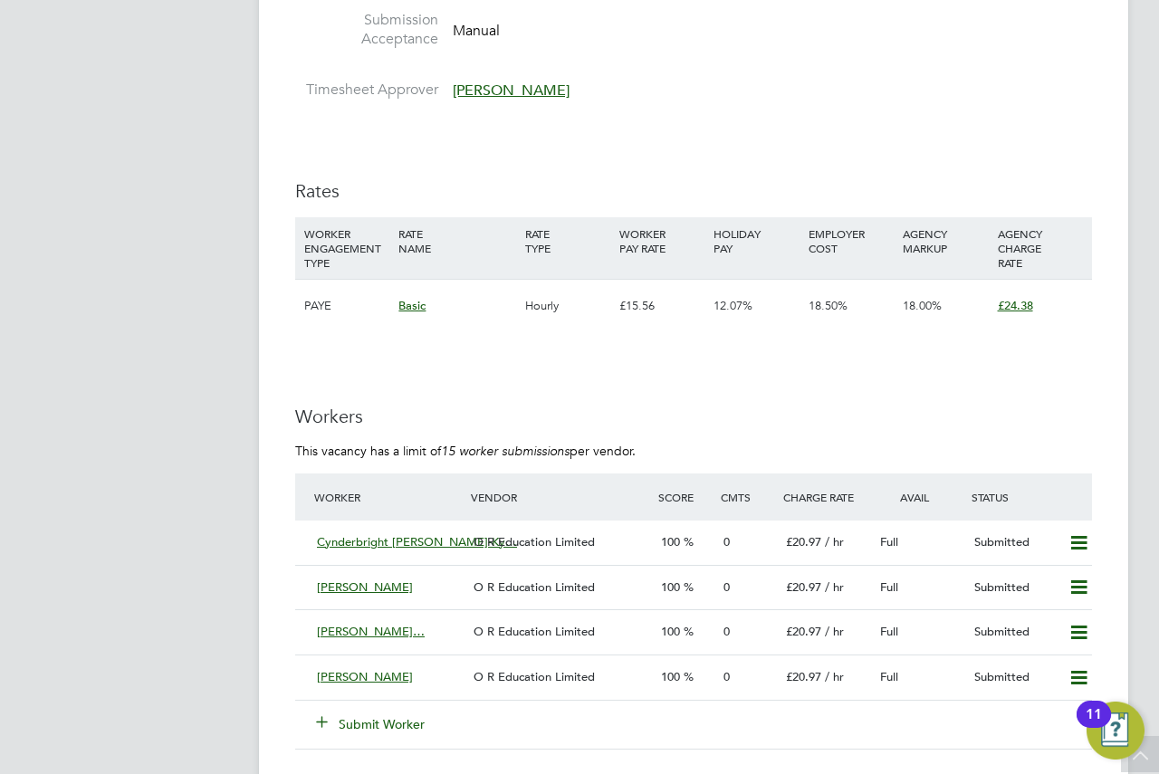
click at [1005, 303] on span "£24.38" at bounding box center [1015, 305] width 35 height 15
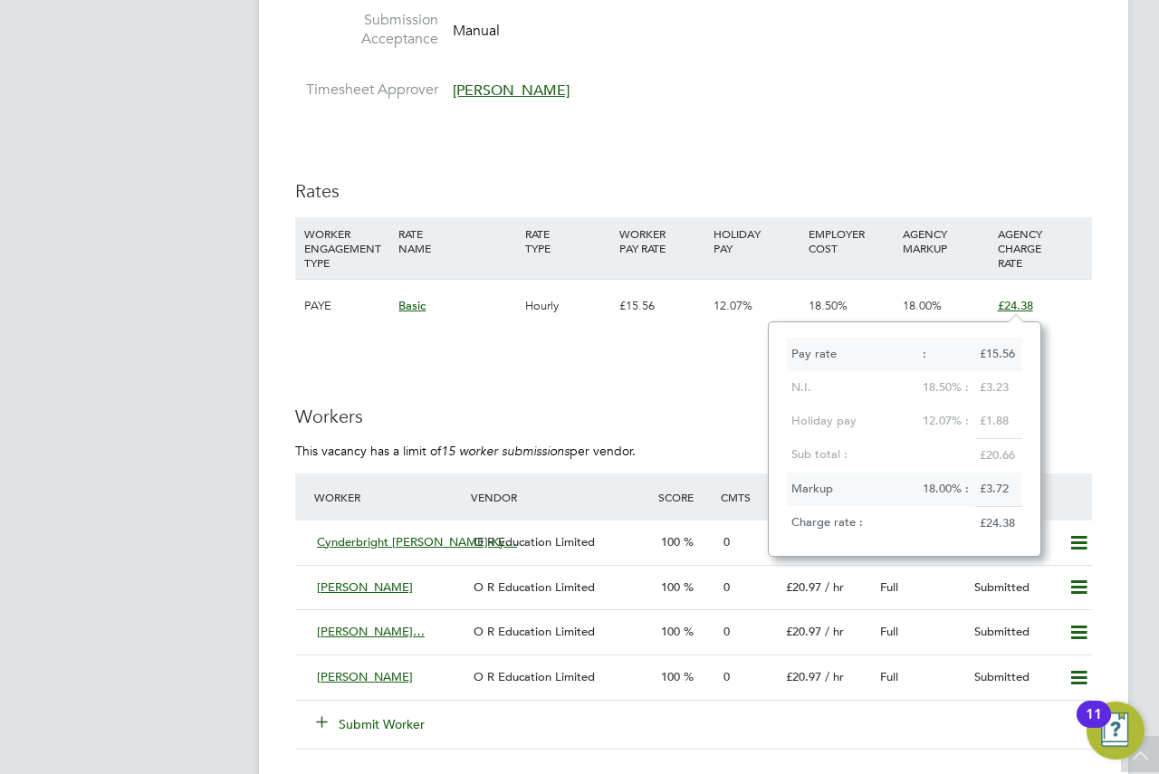
drag, startPoint x: 1008, startPoint y: 274, endPoint x: 784, endPoint y: 188, distance: 240.6
click at [784, 188] on h3 "Rates" at bounding box center [693, 191] width 797 height 24
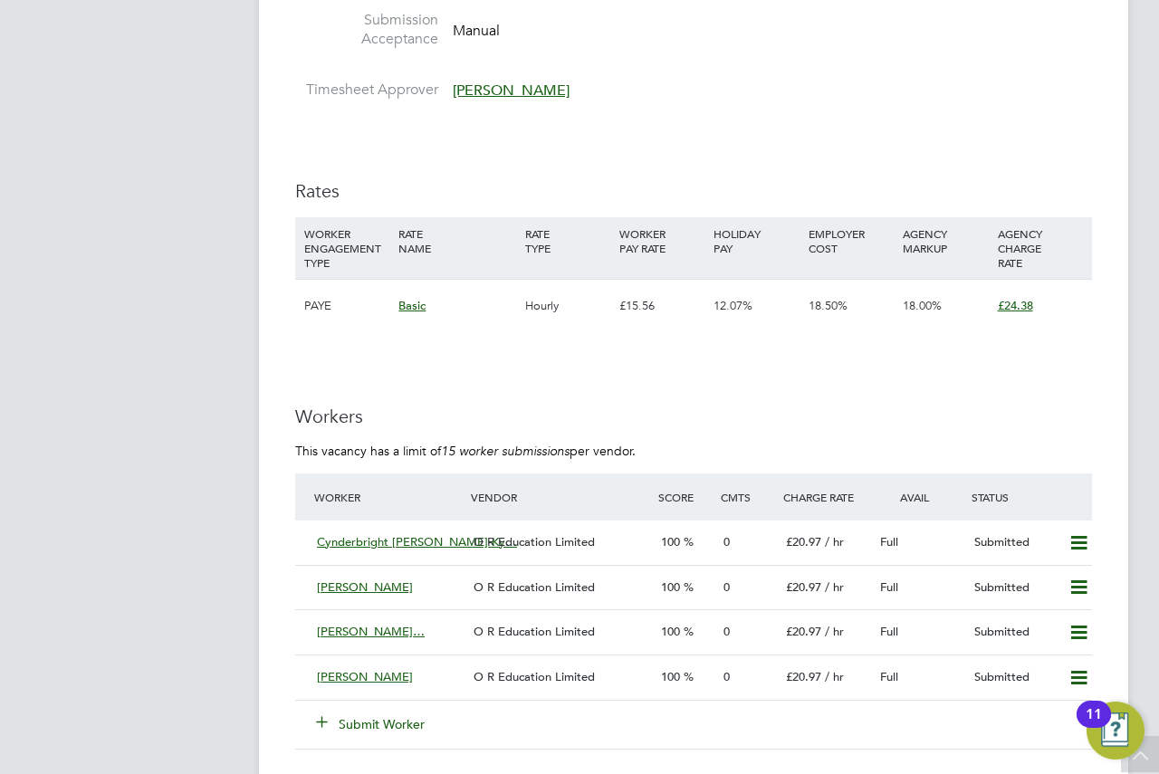
drag, startPoint x: 553, startPoint y: 284, endPoint x: 433, endPoint y: 240, distance: 127.2
click at [433, 240] on div "RATE NAME" at bounding box center [457, 240] width 126 height 47
click at [324, 298] on div "PAYE" at bounding box center [347, 306] width 94 height 53
